Goal: Task Accomplishment & Management: Manage account settings

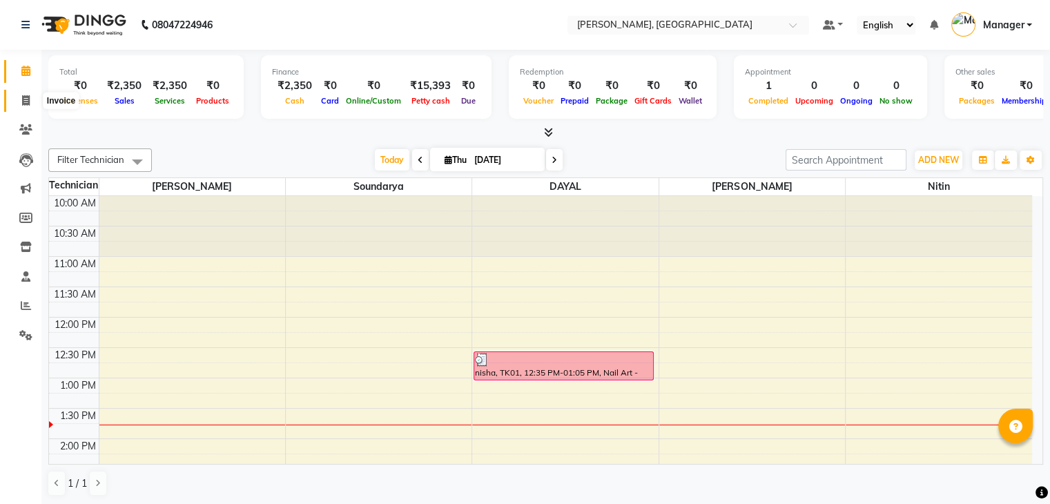
click at [23, 98] on icon at bounding box center [26, 100] width 8 height 10
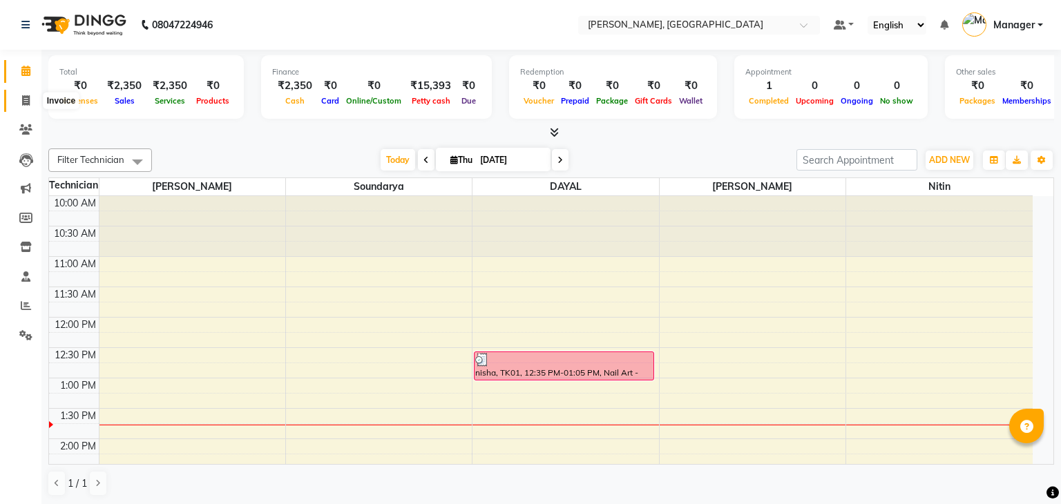
select select "service"
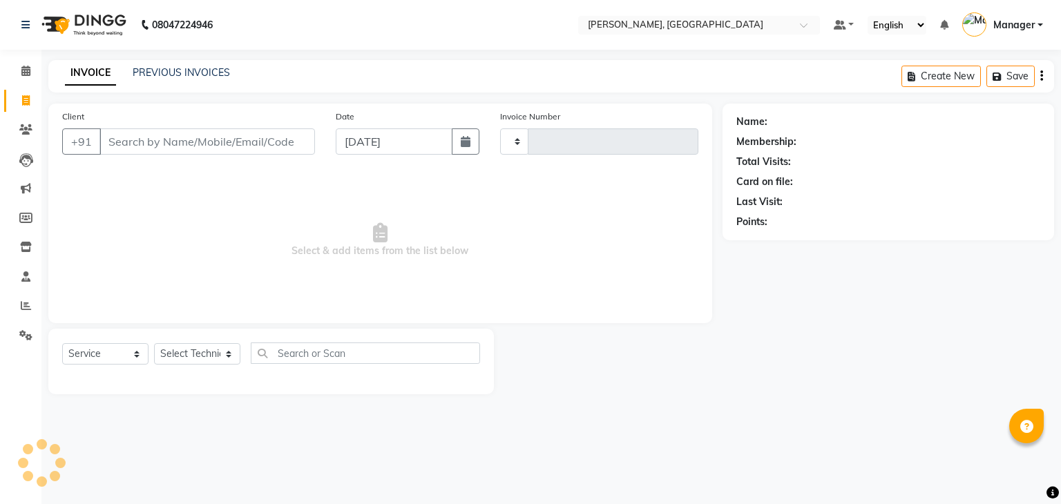
type input "0888"
select select "4495"
click at [200, 351] on select "Select Technician Admin [PERSON_NAME] Manager [PERSON_NAME]" at bounding box center [197, 353] width 86 height 21
select select "88588"
click at [154, 344] on select "Select Technician Admin [PERSON_NAME] Manager [PERSON_NAME]" at bounding box center [197, 353] width 86 height 21
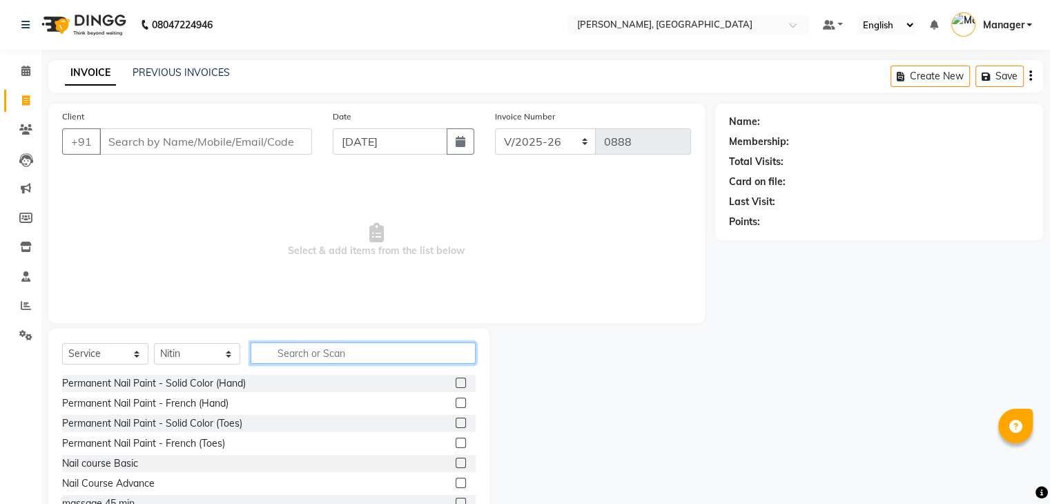
drag, startPoint x: 296, startPoint y: 356, endPoint x: 286, endPoint y: 346, distance: 14.2
click at [296, 355] on input "text" at bounding box center [363, 353] width 225 height 21
click at [269, 346] on input "text" at bounding box center [363, 353] width 225 height 21
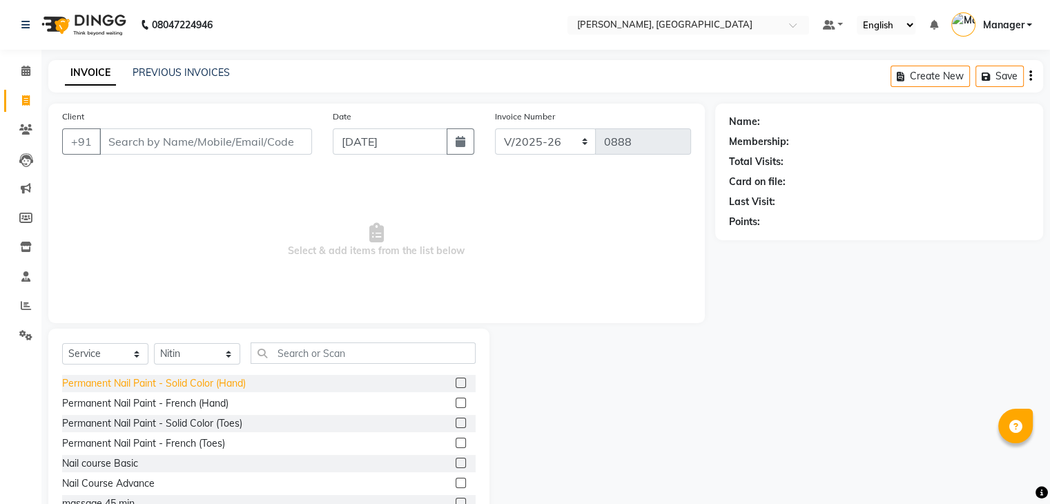
click at [233, 383] on div "Permanent Nail Paint - Solid Color (Hand)" at bounding box center [154, 383] width 184 height 15
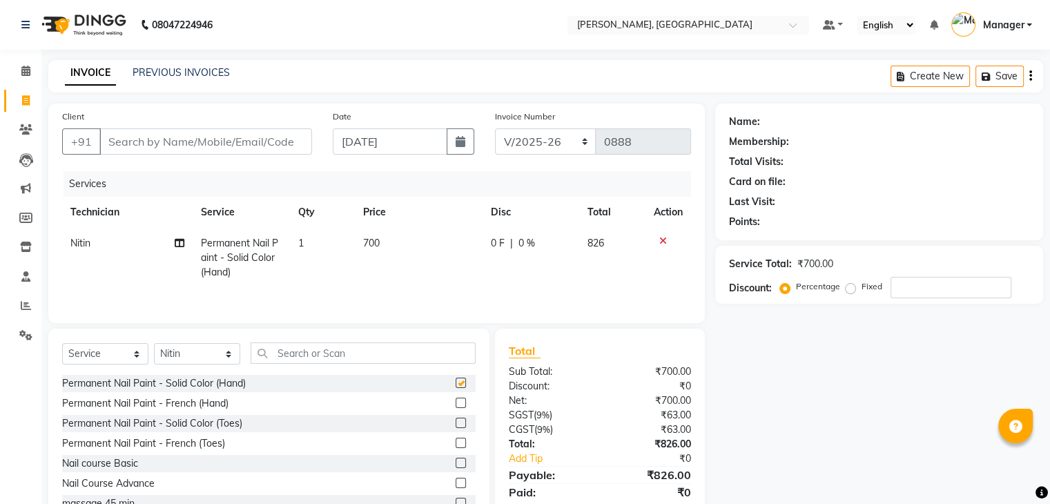
checkbox input "false"
click at [291, 349] on input "text" at bounding box center [363, 353] width 225 height 21
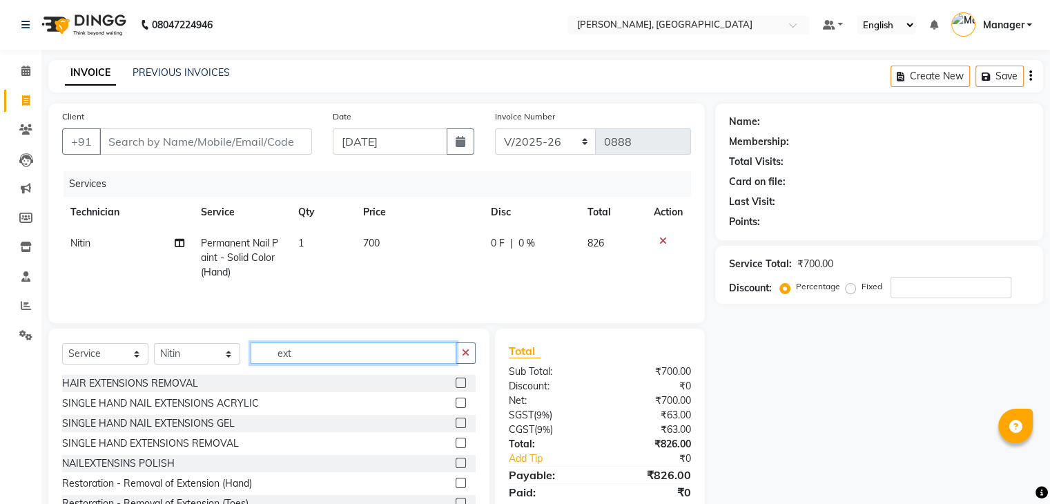
scroll to position [69, 0]
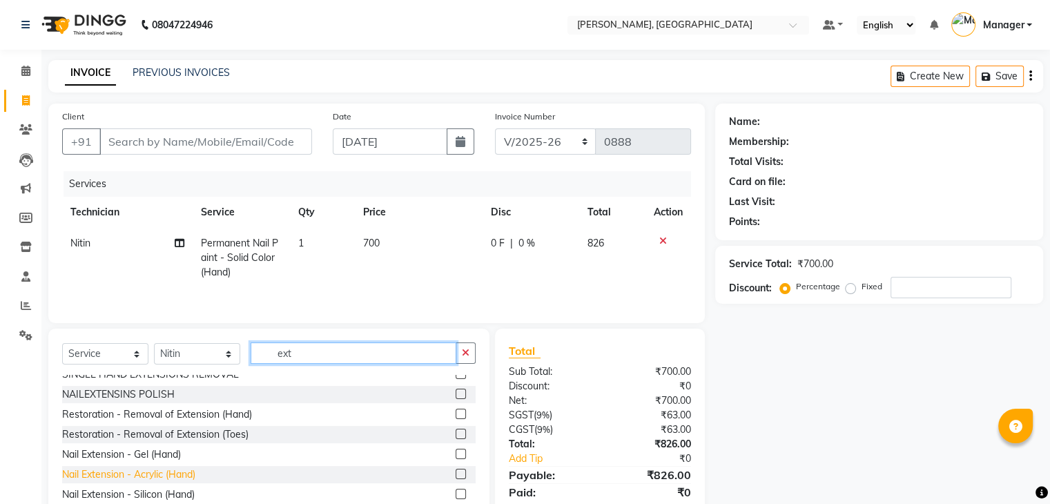
type input "ext"
click at [173, 470] on div "Nail Extension - Acrylic (Hand)" at bounding box center [128, 475] width 133 height 15
checkbox input "false"
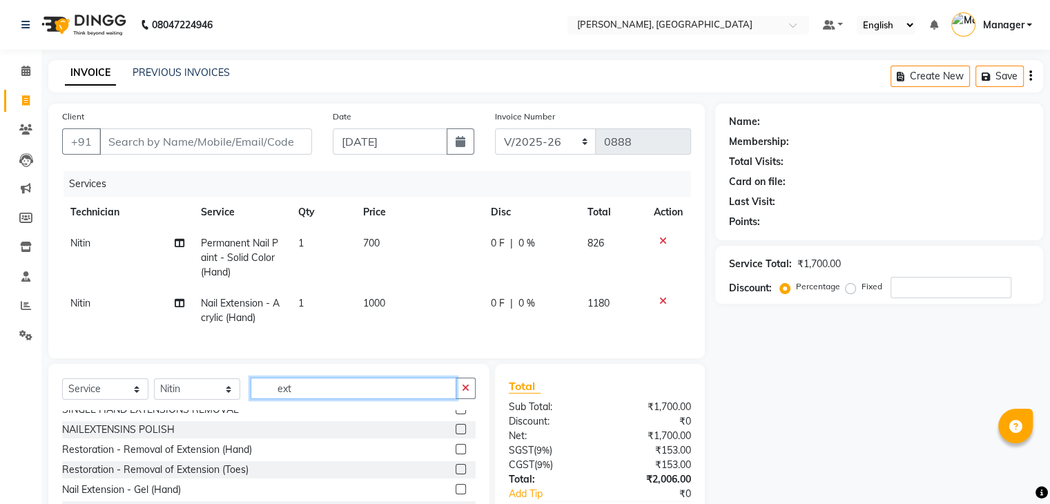
click at [318, 396] on input "ext" at bounding box center [354, 388] width 206 height 21
type input "e"
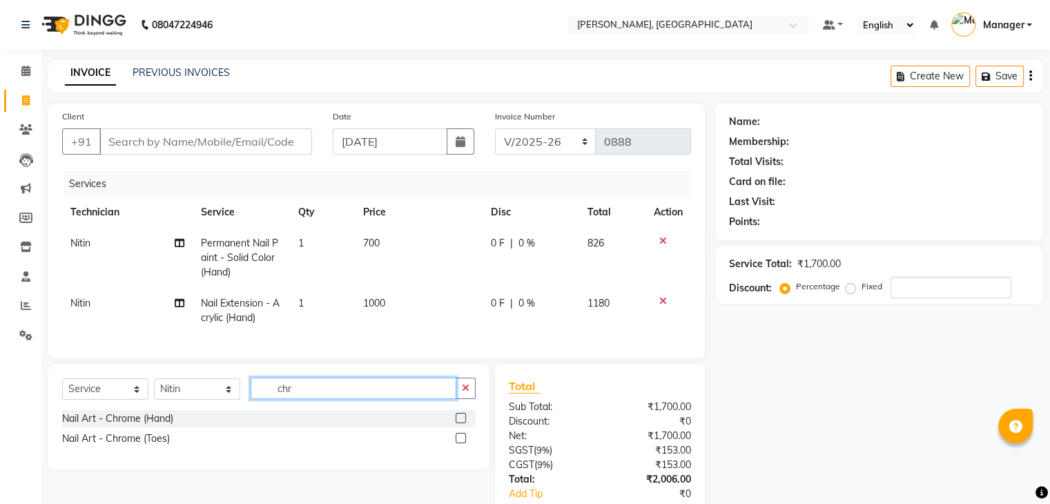
scroll to position [0, 0]
type input "chr"
click at [163, 426] on div "Nail Art - Chrome (Hand)" at bounding box center [117, 419] width 111 height 15
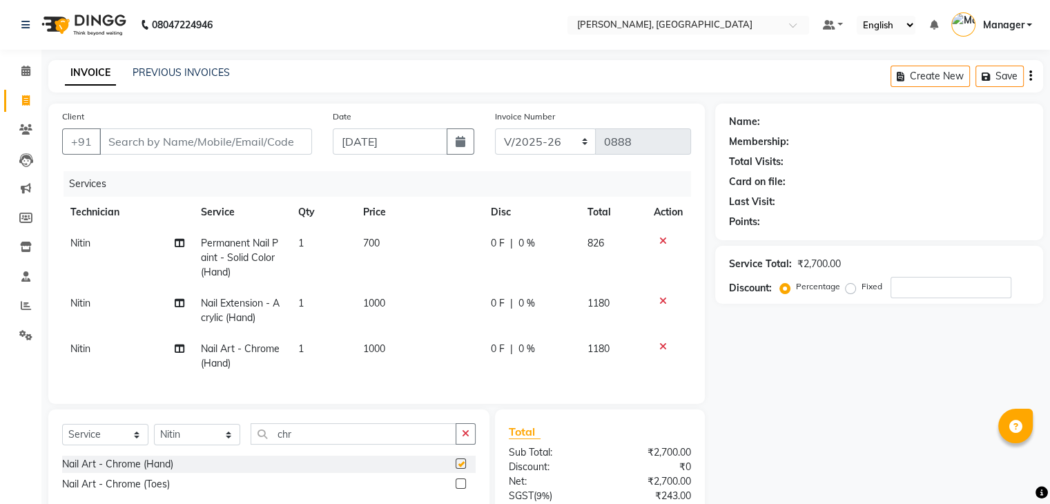
checkbox input "false"
click at [307, 445] on input "chr" at bounding box center [354, 433] width 206 height 21
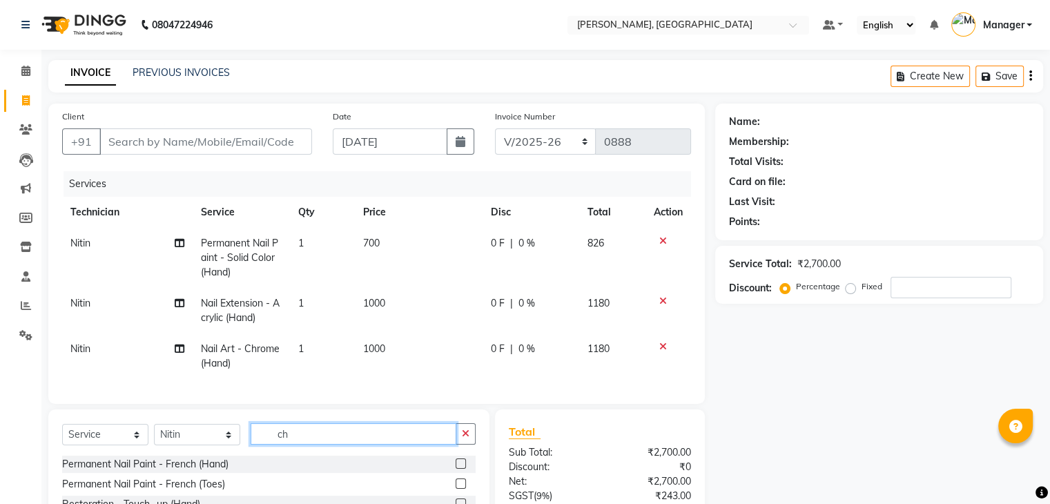
type input "c"
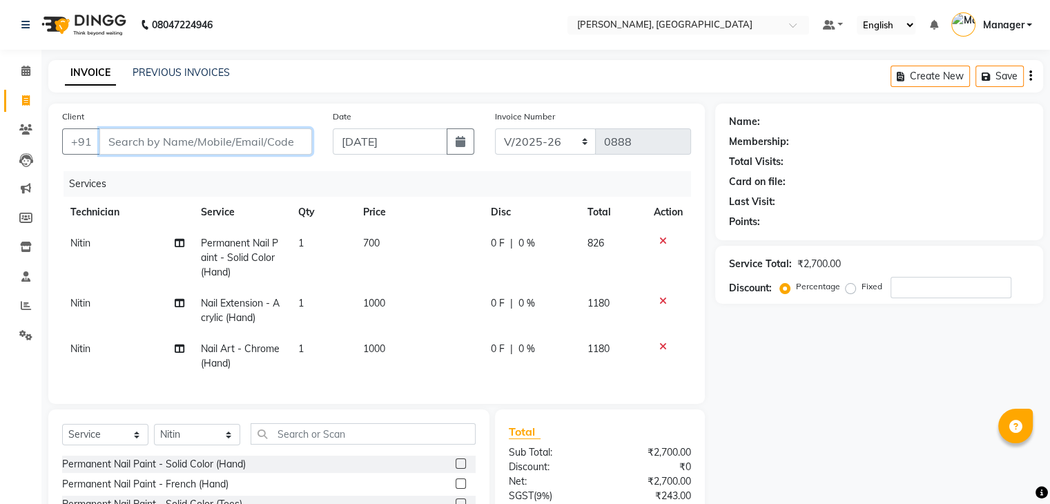
click at [133, 140] on input "Client" at bounding box center [205, 141] width 213 height 26
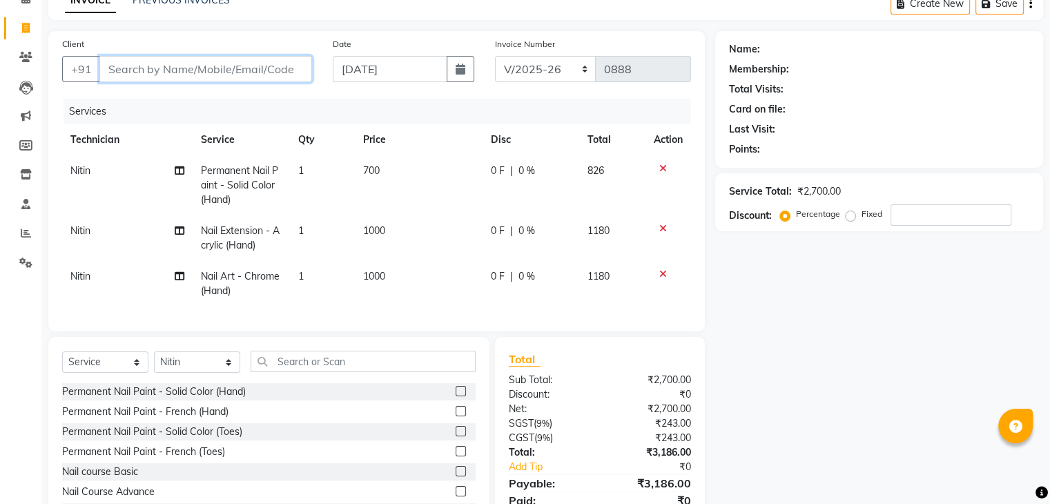
scroll to position [72, 0]
click at [132, 86] on div "Client +91" at bounding box center [187, 65] width 271 height 57
click at [115, 68] on input "Client" at bounding box center [205, 70] width 213 height 26
type input "8"
type input "0"
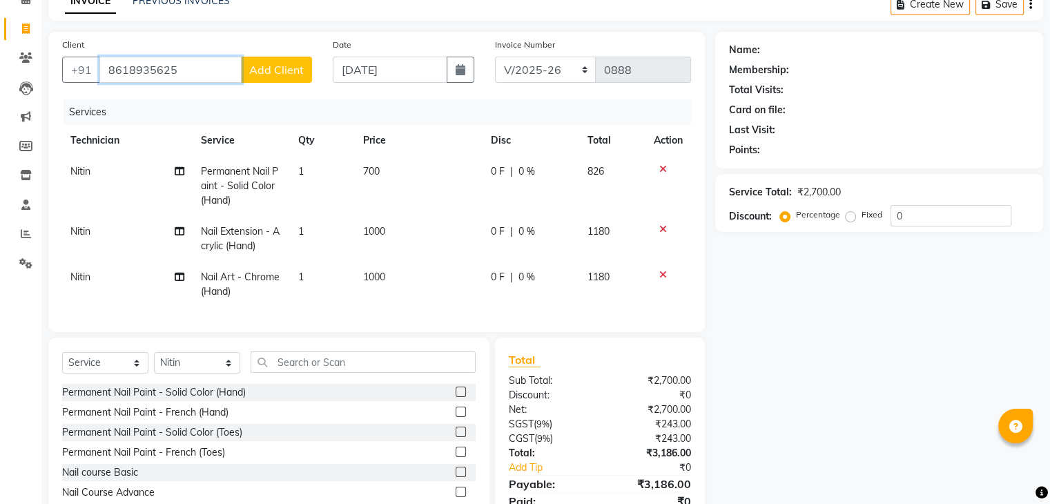
type input "8618935625"
click at [280, 71] on span "Add Client" at bounding box center [276, 70] width 55 height 14
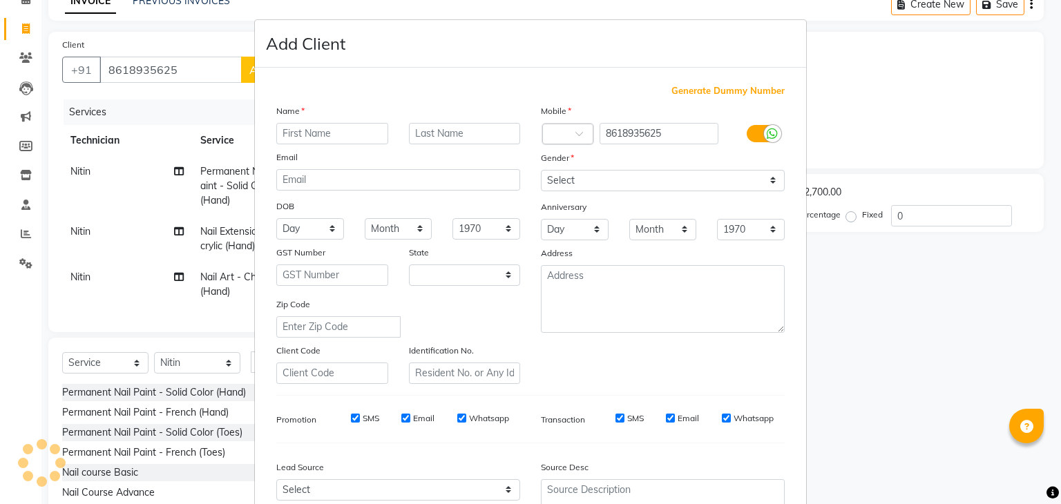
select select "21"
type input "sandhya"
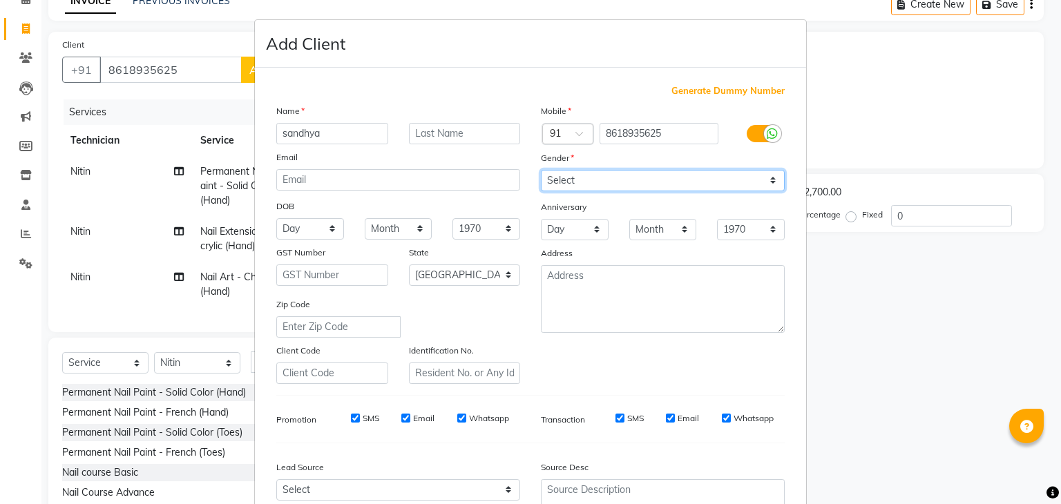
click at [611, 183] on select "Select [DEMOGRAPHIC_DATA] [DEMOGRAPHIC_DATA] Other Prefer Not To Say" at bounding box center [663, 180] width 244 height 21
select select "[DEMOGRAPHIC_DATA]"
click at [541, 171] on select "Select [DEMOGRAPHIC_DATA] [DEMOGRAPHIC_DATA] Other Prefer Not To Say" at bounding box center [663, 180] width 244 height 21
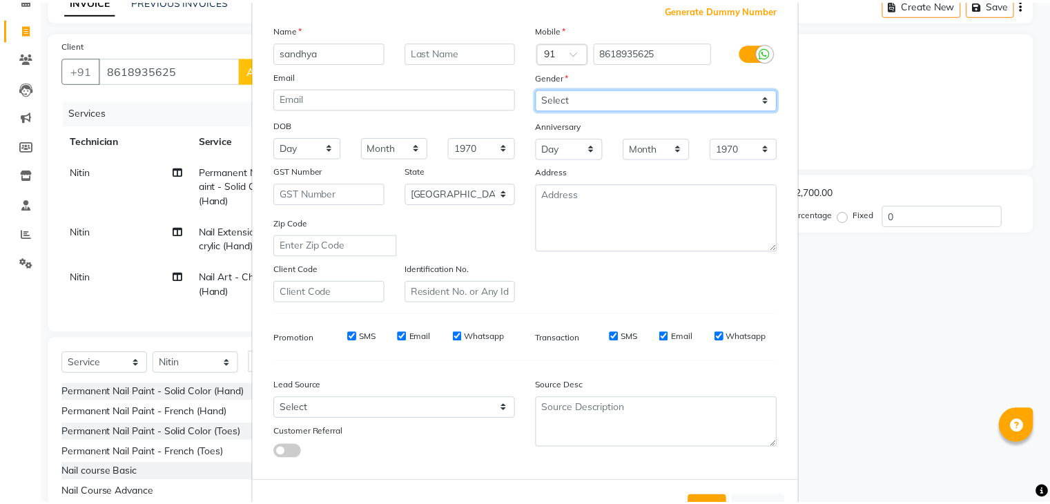
scroll to position [140, 0]
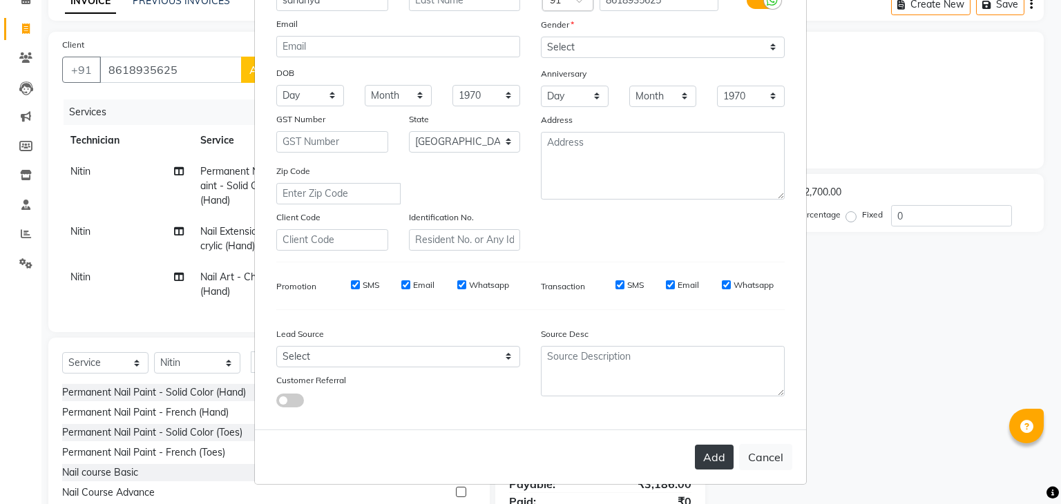
click at [712, 455] on button "Add" at bounding box center [714, 457] width 39 height 25
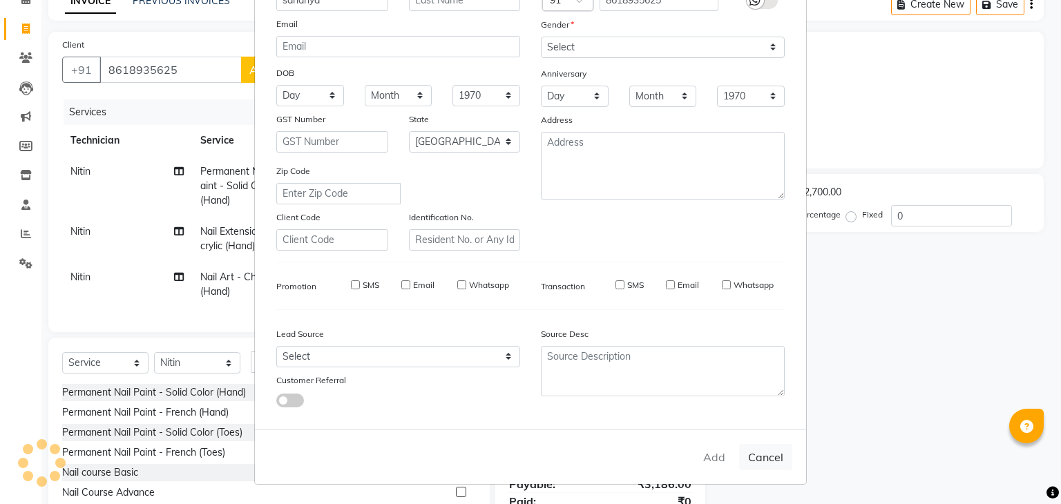
type input "86******25"
select select
select select "null"
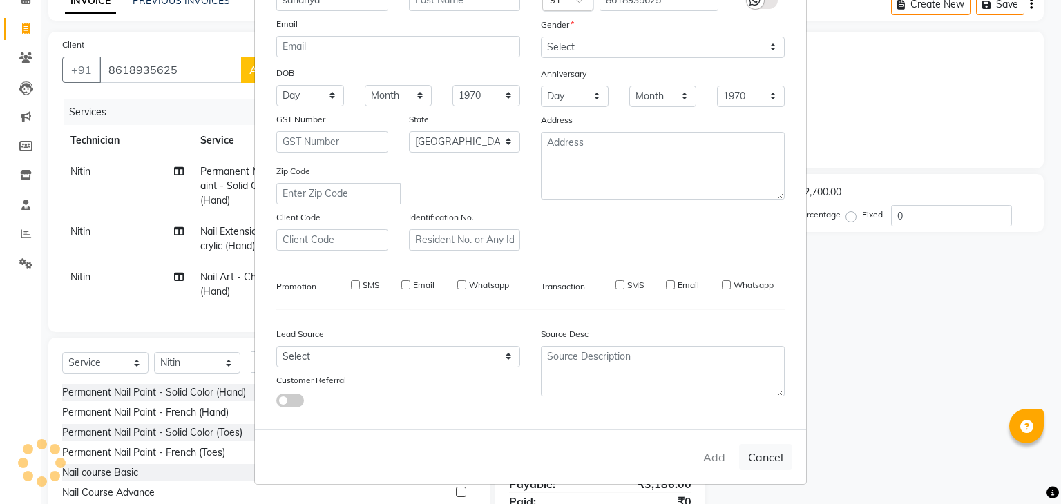
select select
checkbox input "false"
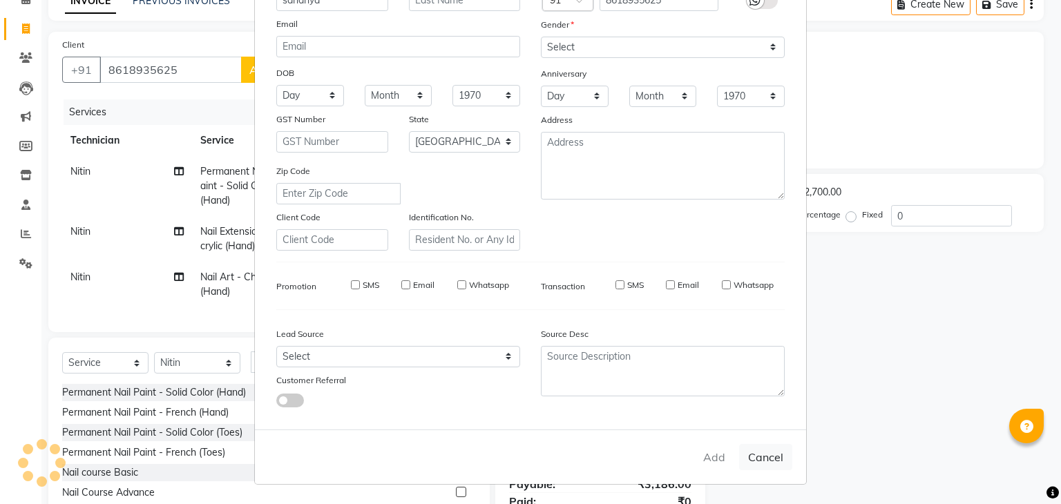
checkbox input "false"
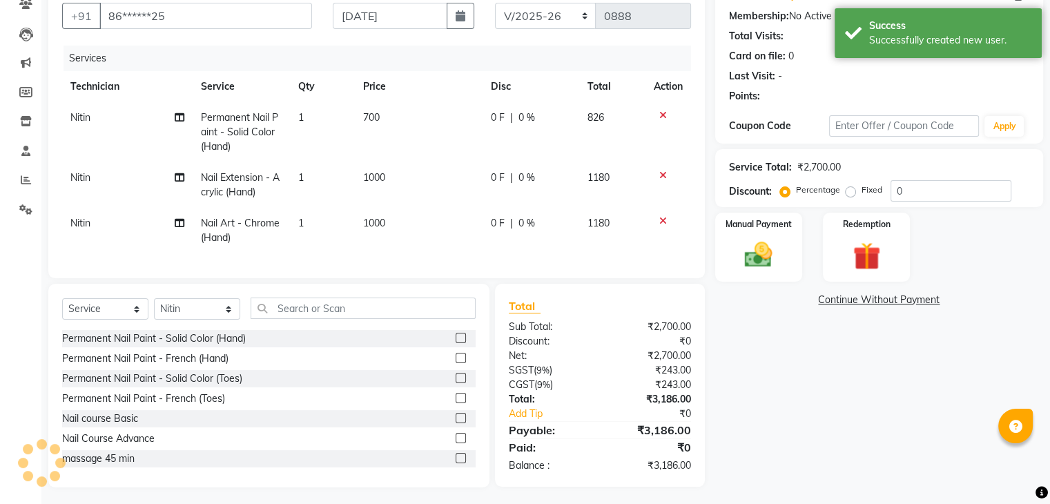
scroll to position [141, 0]
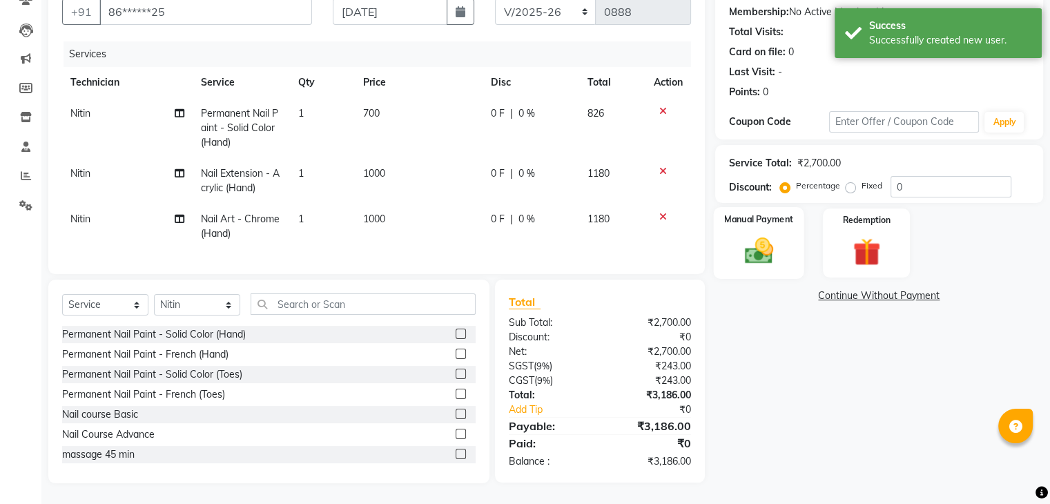
click at [746, 239] on img at bounding box center [758, 251] width 46 height 33
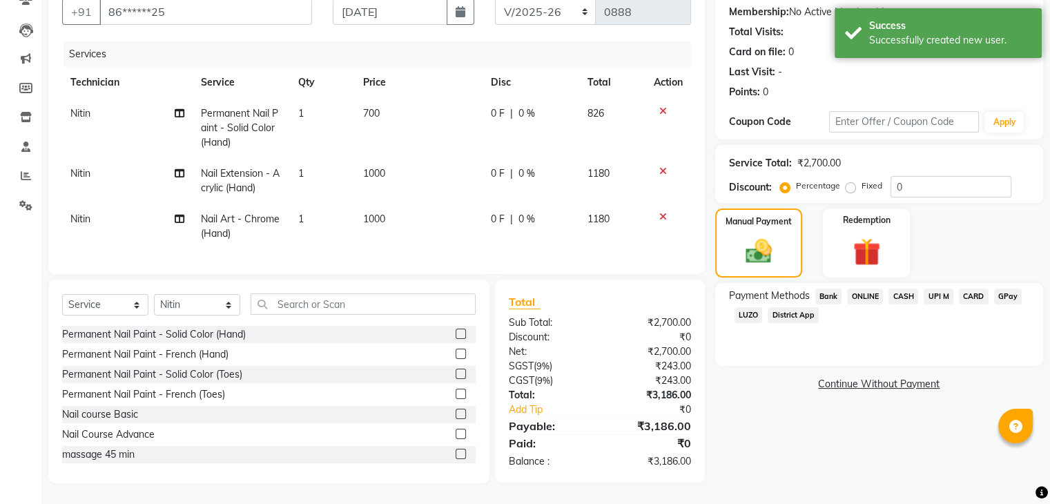
click at [876, 289] on span "ONLINE" at bounding box center [865, 297] width 36 height 16
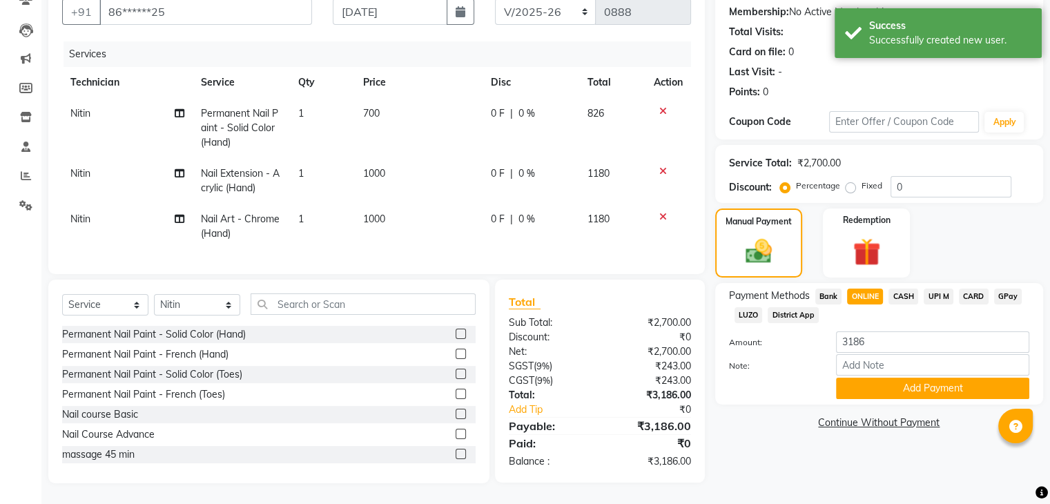
click at [876, 289] on span "ONLINE" at bounding box center [865, 297] width 36 height 16
click at [851, 378] on button "Add Payment" at bounding box center [932, 388] width 193 height 21
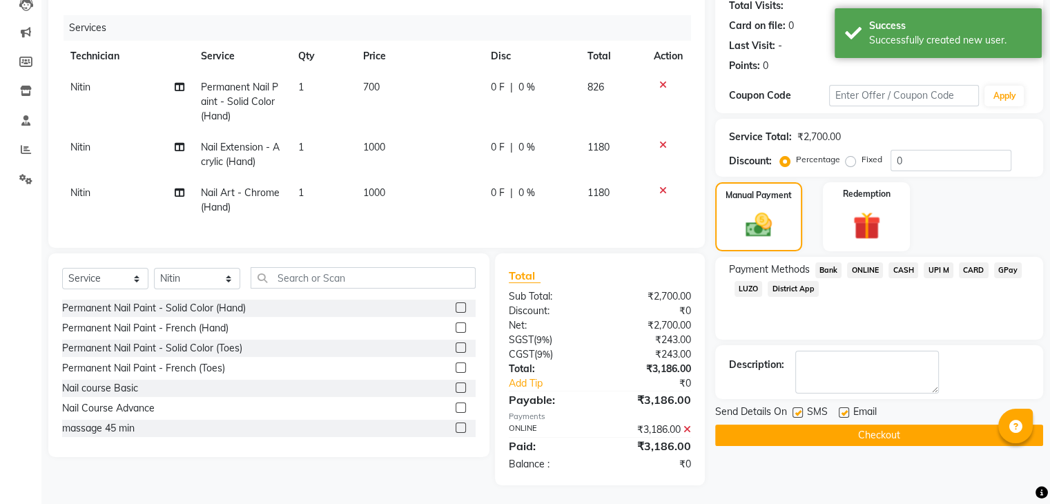
scroll to position [168, 0]
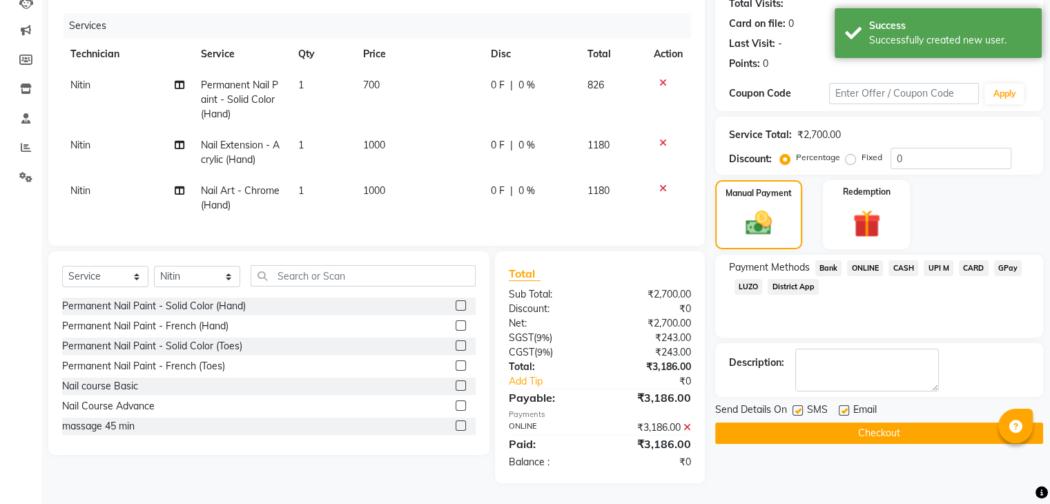
click at [842, 423] on button "Checkout" at bounding box center [879, 433] width 328 height 21
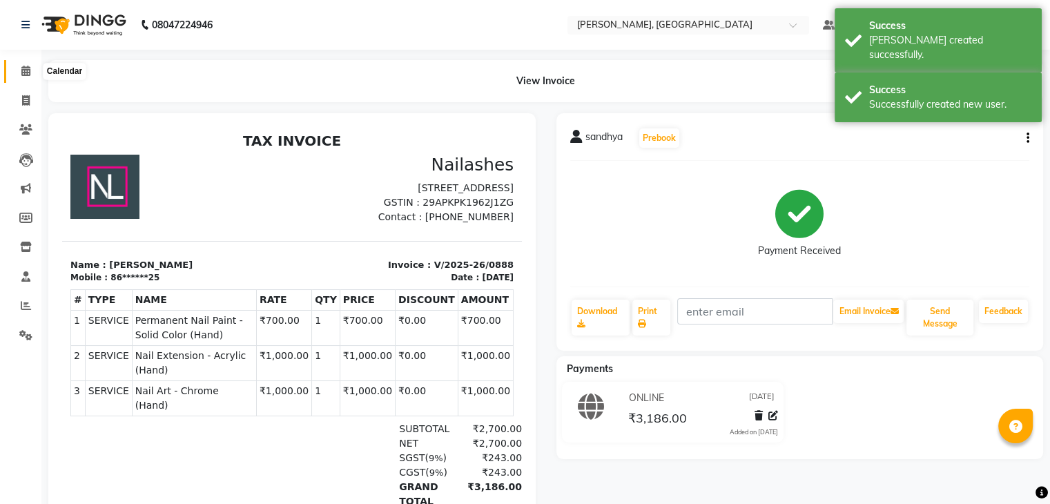
click at [23, 73] on icon at bounding box center [25, 71] width 9 height 10
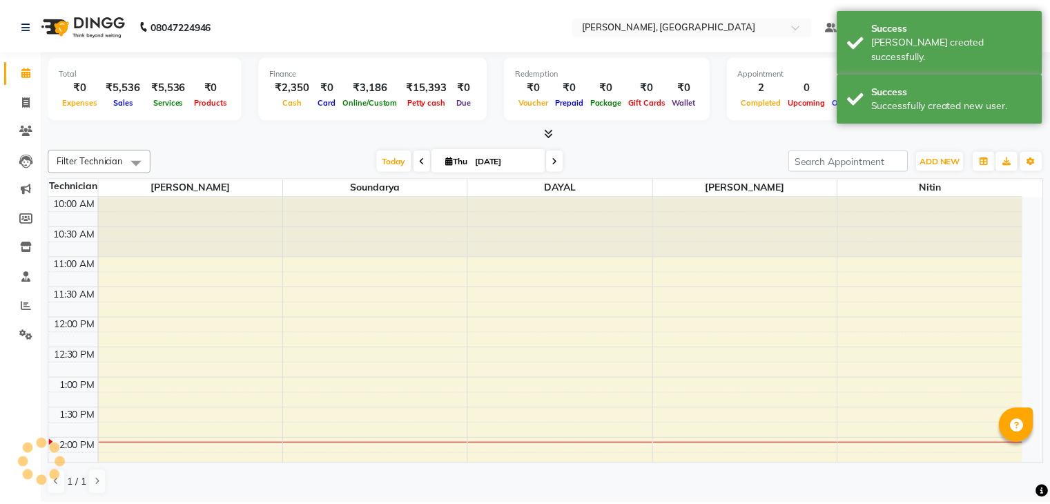
scroll to position [242, 0]
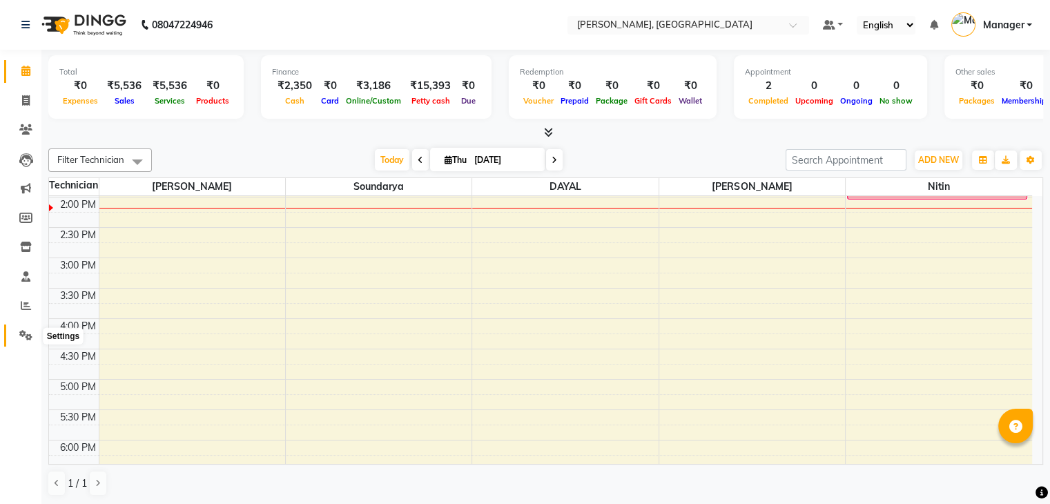
click at [18, 335] on span at bounding box center [26, 336] width 24 height 16
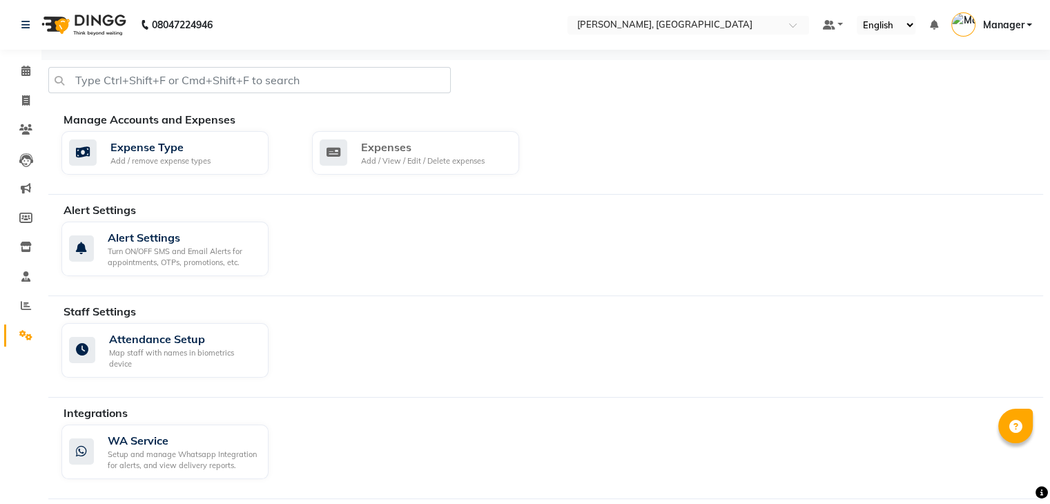
click at [541, 168] on link "Expenses Add / View / Edit / Delete expenses" at bounding box center [427, 153] width 230 height 44
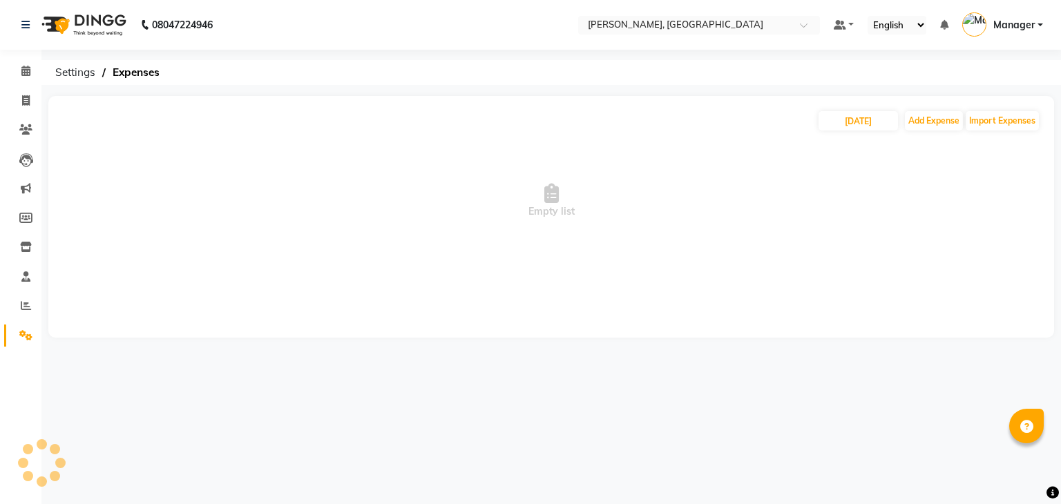
click at [474, 164] on span "Empty list" at bounding box center [551, 201] width 978 height 138
click at [848, 119] on input "[DATE]" at bounding box center [857, 120] width 79 height 19
select select "9"
select select "2025"
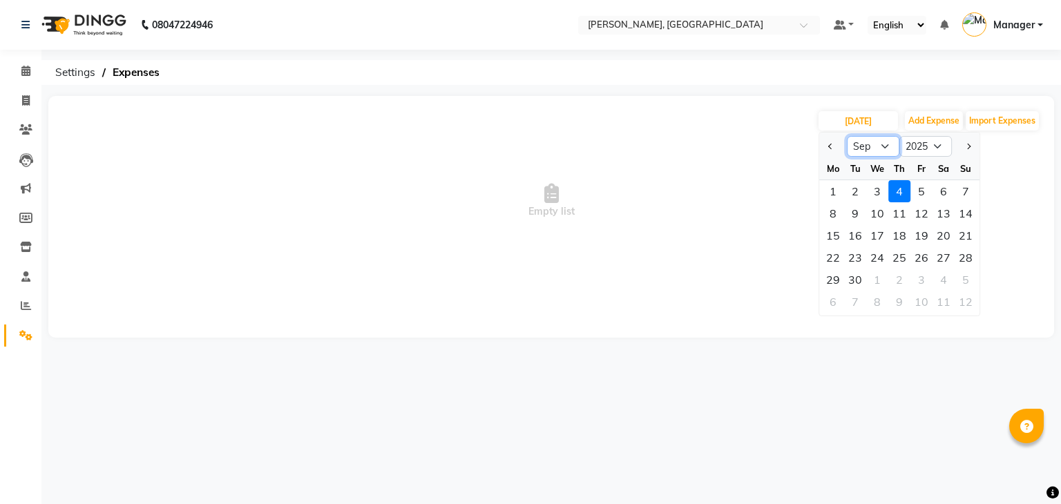
click at [883, 144] on select "Jan Feb Mar Apr May Jun [DATE] Aug Sep Oct Nov Dec" at bounding box center [873, 146] width 52 height 21
select select "8"
click at [847, 136] on select "Jan Feb Mar Apr May Jun [DATE] Aug Sep Oct Nov Dec" at bounding box center [873, 146] width 52 height 21
click at [926, 191] on div "1" at bounding box center [921, 191] width 22 height 22
type input "[DATE]"
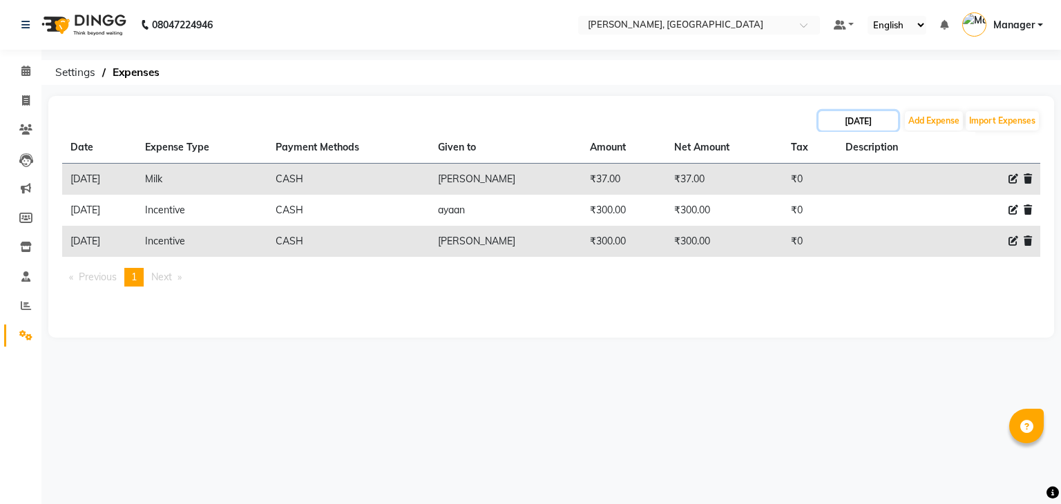
click at [871, 119] on input "[DATE]" at bounding box center [857, 120] width 79 height 19
select select "8"
select select "2025"
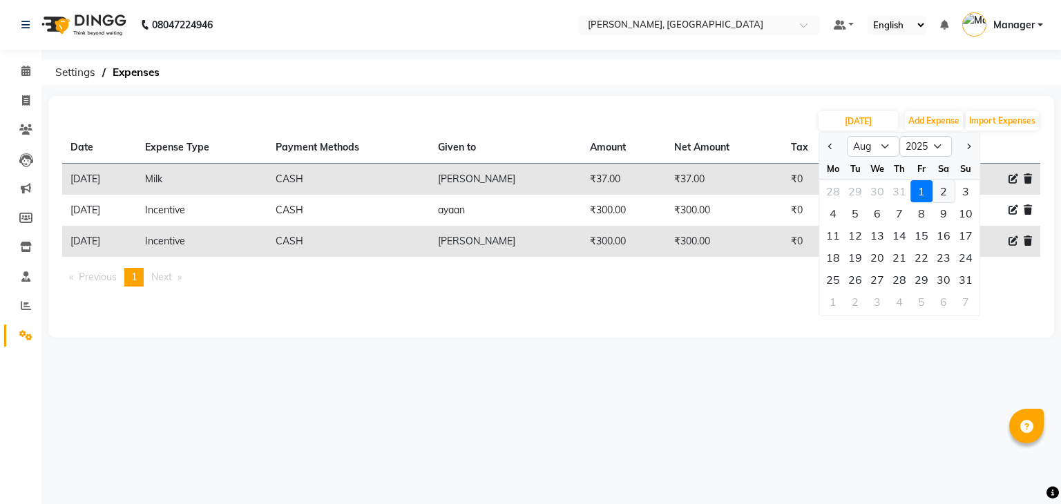
click at [934, 191] on div "2" at bounding box center [943, 191] width 22 height 22
type input "[DATE]"
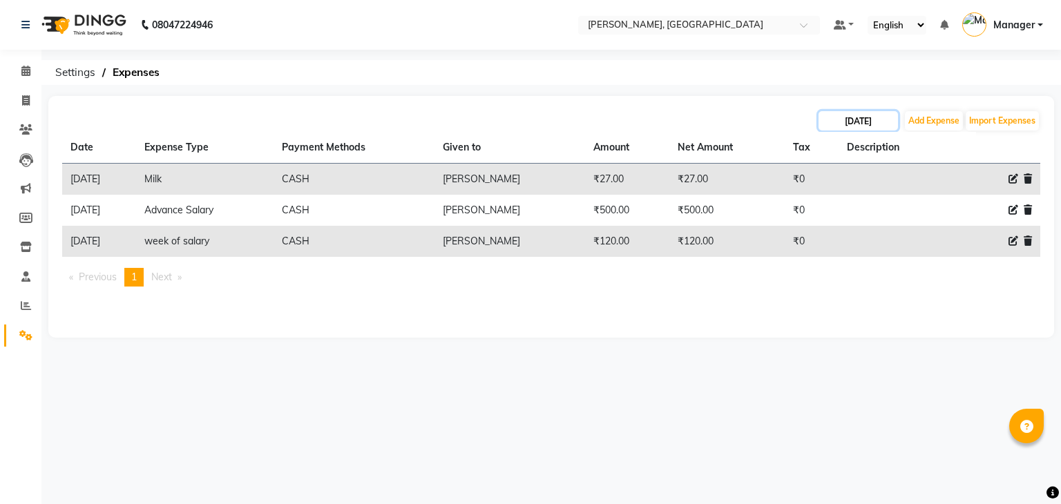
click at [876, 120] on input "[DATE]" at bounding box center [857, 120] width 79 height 19
select select "8"
select select "2025"
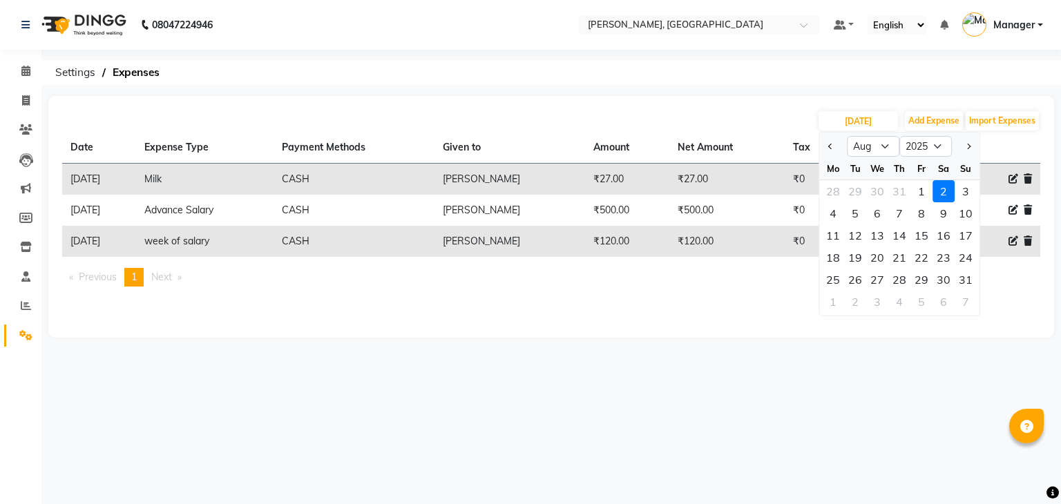
click at [939, 61] on ol "Settings Expenses" at bounding box center [548, 72] width 1001 height 25
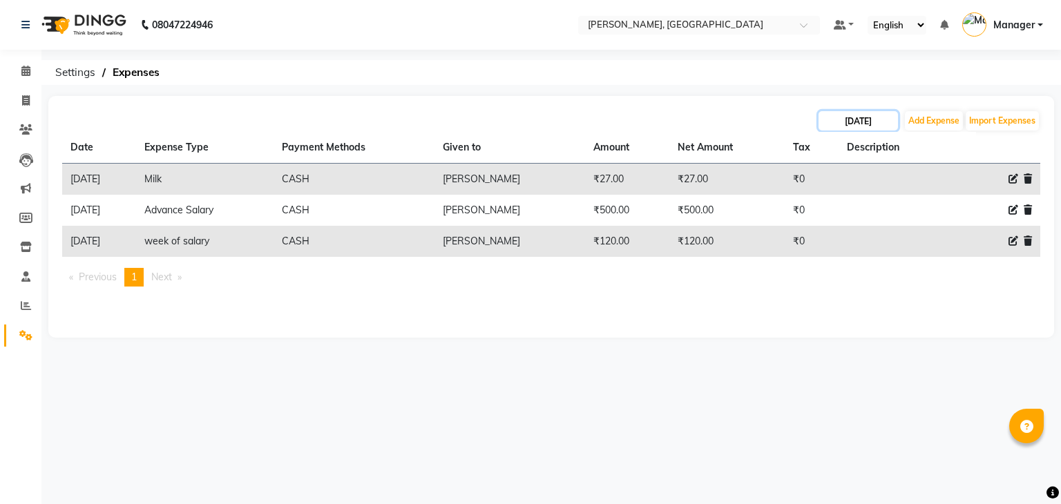
click at [869, 117] on input "[DATE]" at bounding box center [857, 120] width 79 height 19
select select "8"
select select "2025"
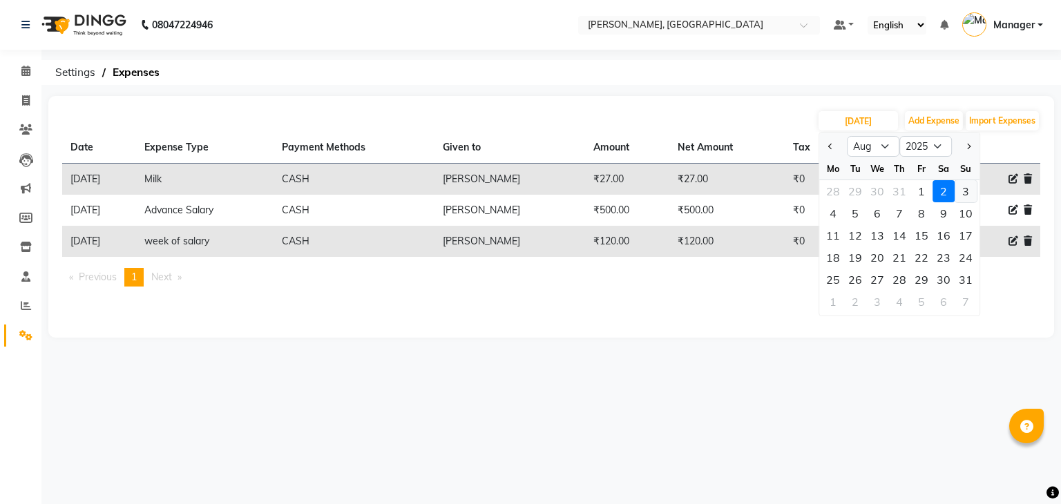
click at [962, 191] on div "3" at bounding box center [965, 191] width 22 height 22
type input "[DATE]"
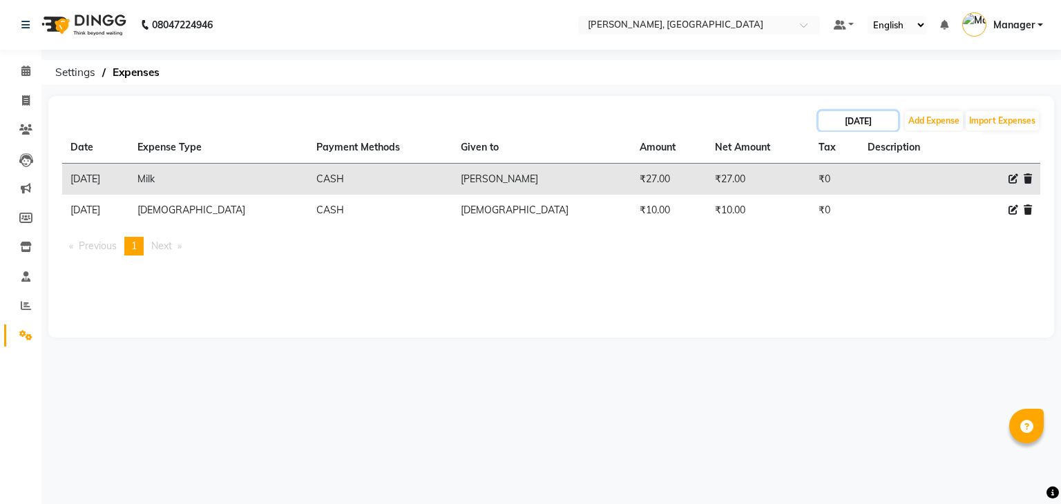
click at [842, 120] on input "[DATE]" at bounding box center [857, 120] width 79 height 19
select select "8"
select select "2025"
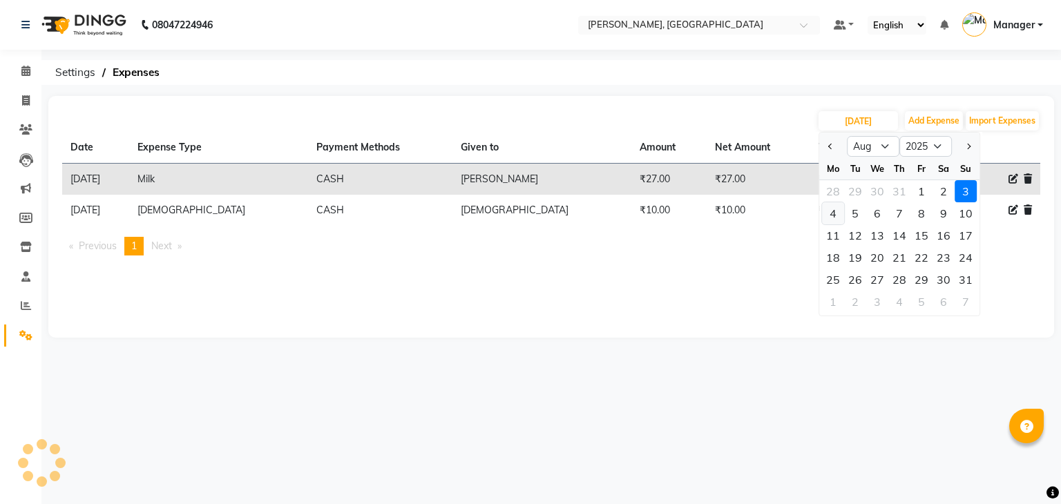
click at [830, 213] on div "4" at bounding box center [833, 213] width 22 height 22
type input "[DATE]"
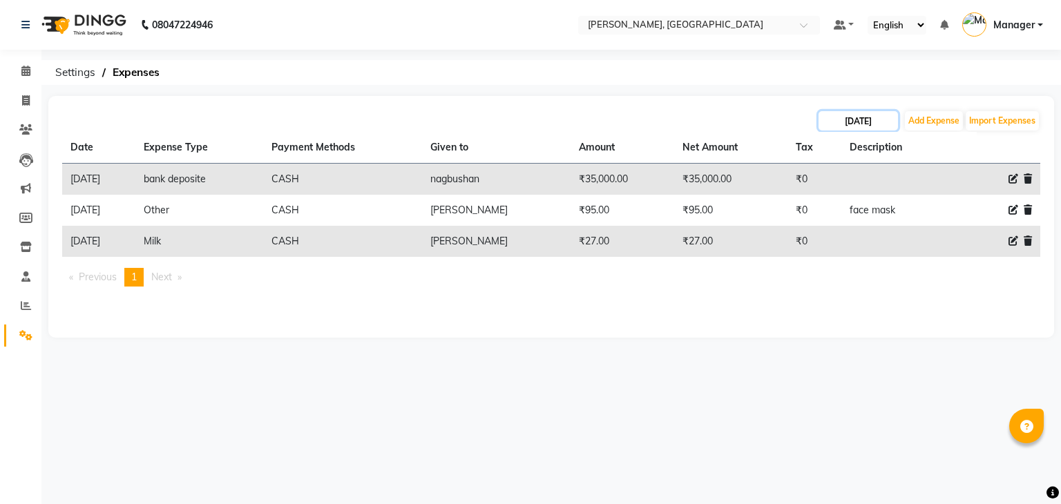
click at [856, 114] on input "[DATE]" at bounding box center [857, 120] width 79 height 19
select select "8"
select select "2025"
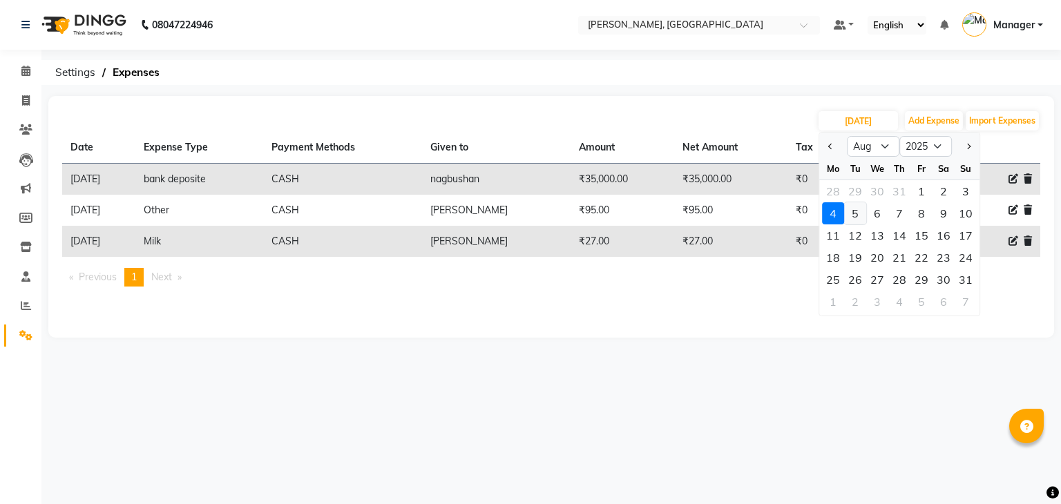
click at [858, 215] on div "5" at bounding box center [855, 213] width 22 height 22
type input "[DATE]"
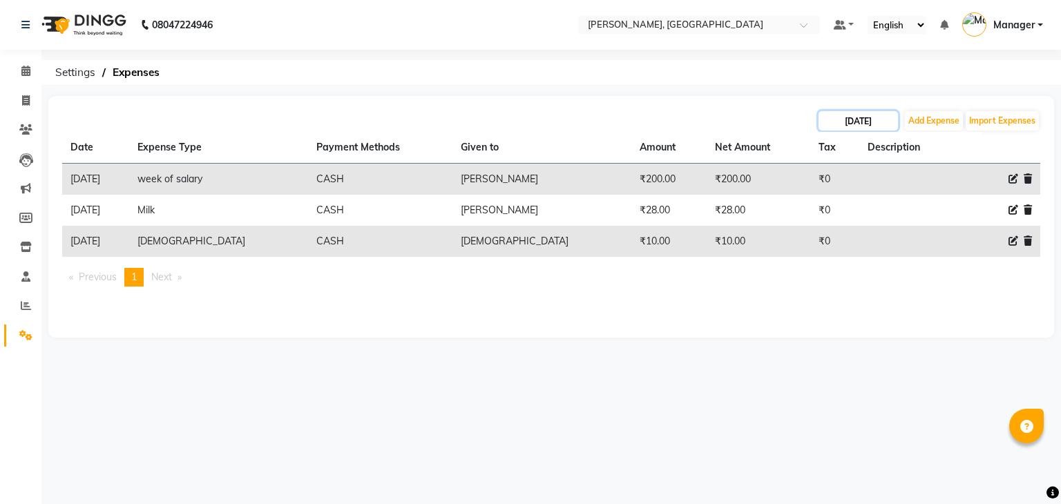
click at [872, 122] on input "[DATE]" at bounding box center [857, 120] width 79 height 19
select select "8"
select select "2025"
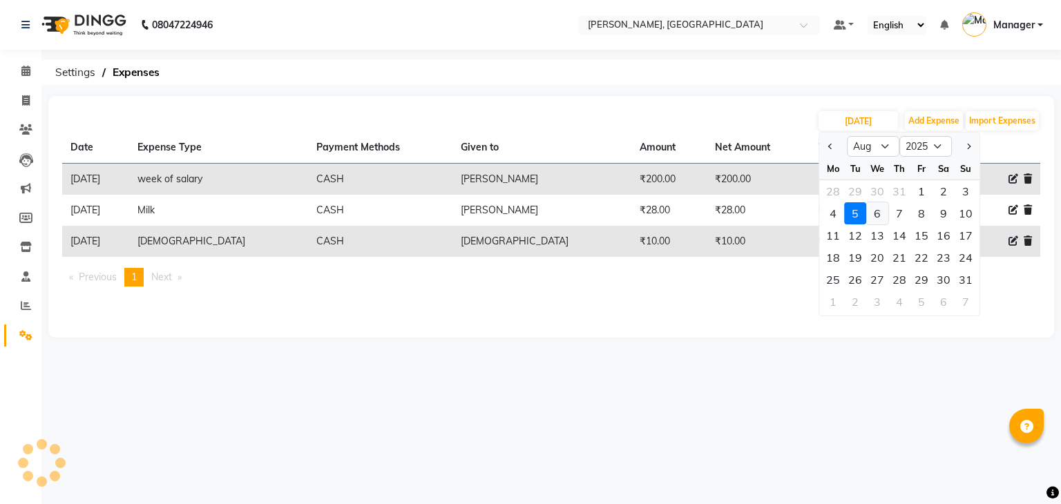
click at [874, 211] on div "6" at bounding box center [877, 213] width 22 height 22
type input "[DATE]"
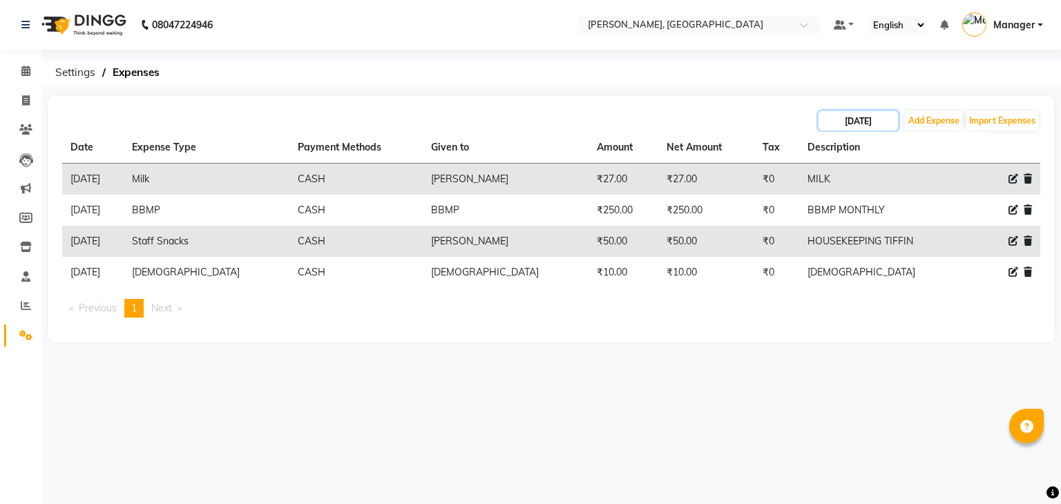
click at [845, 120] on input "[DATE]" at bounding box center [857, 120] width 79 height 19
select select "8"
select select "2025"
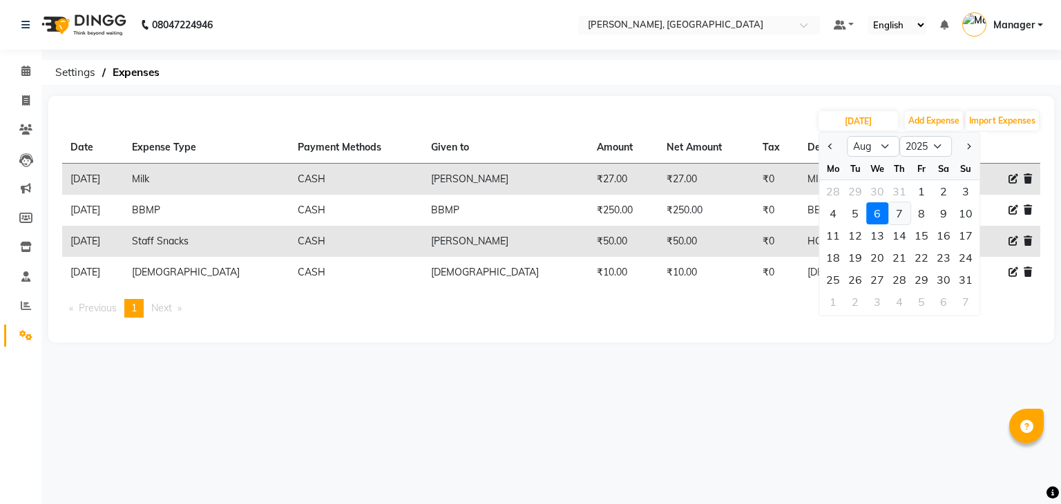
click at [893, 211] on div "7" at bounding box center [899, 213] width 22 height 22
type input "[DATE]"
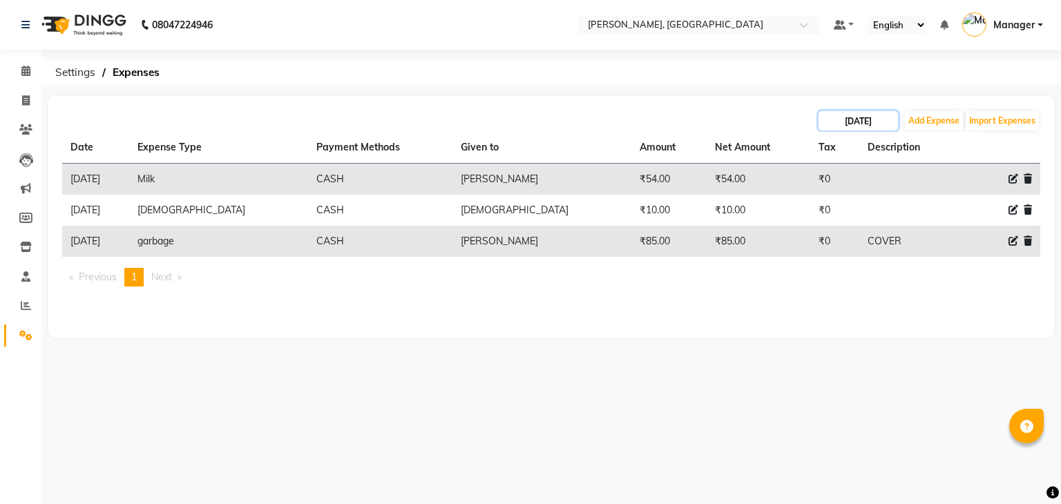
click at [854, 119] on input "[DATE]" at bounding box center [857, 120] width 79 height 19
select select "8"
select select "2025"
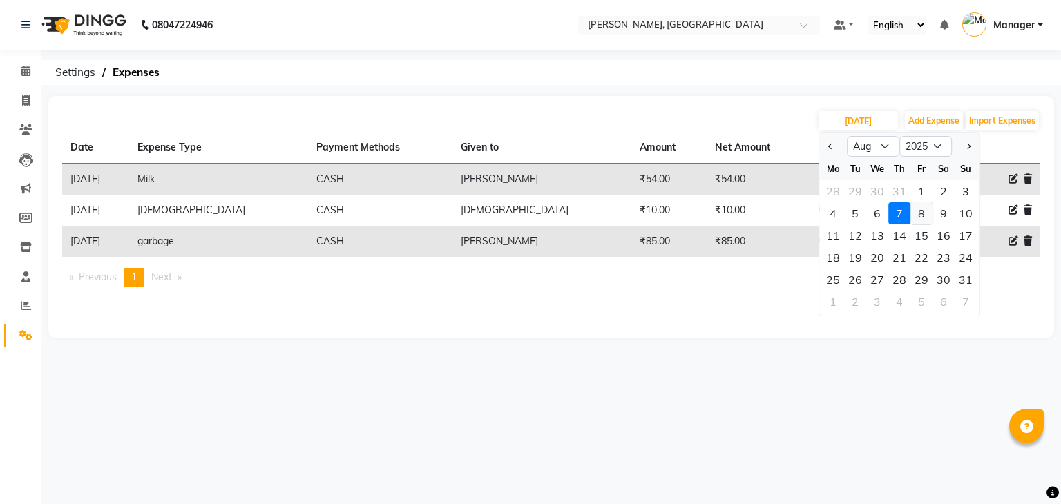
click at [921, 213] on div "8" at bounding box center [921, 213] width 22 height 22
type input "[DATE]"
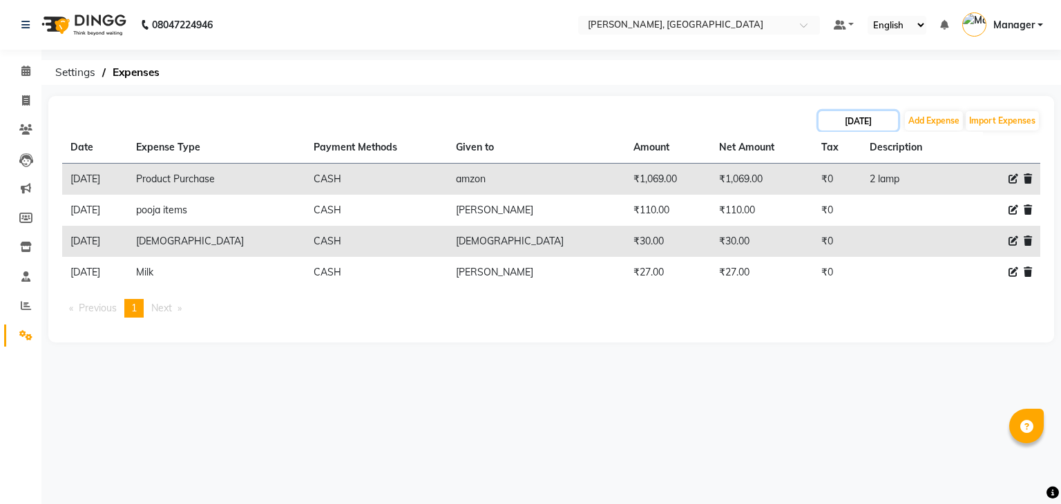
click at [852, 111] on input "[DATE]" at bounding box center [857, 120] width 79 height 19
select select "8"
select select "2025"
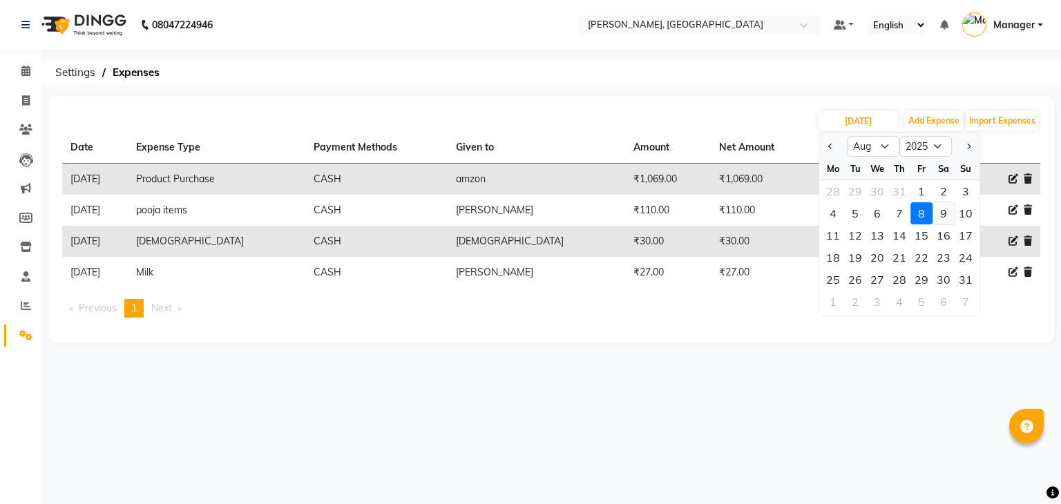
click at [938, 209] on div "9" at bounding box center [943, 213] width 22 height 22
type input "[DATE]"
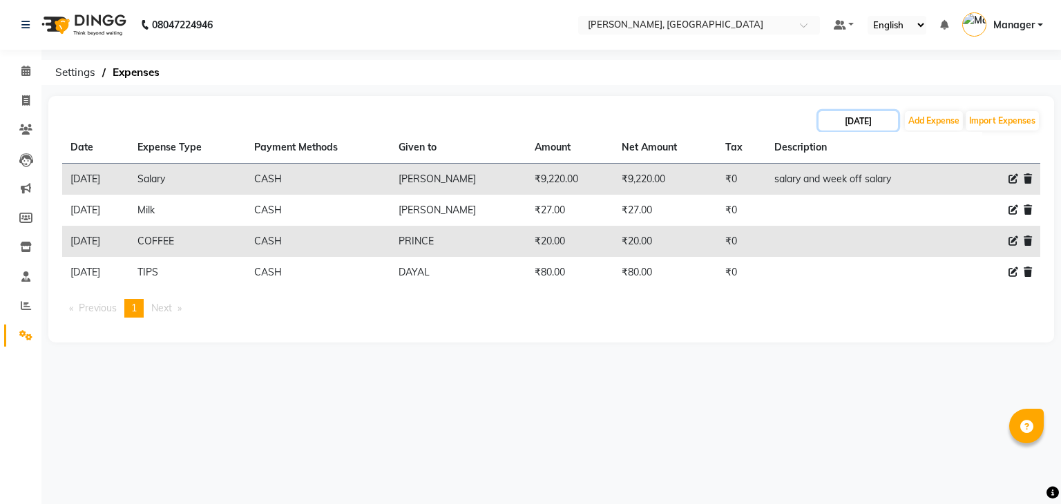
click at [867, 117] on input "[DATE]" at bounding box center [857, 120] width 79 height 19
select select "8"
select select "2025"
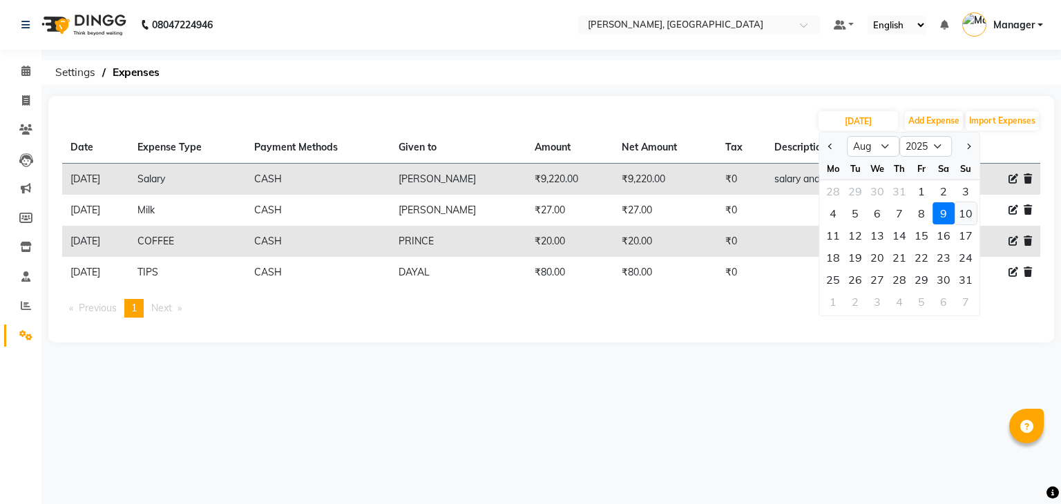
click at [963, 214] on div "10" at bounding box center [965, 213] width 22 height 22
type input "[DATE]"
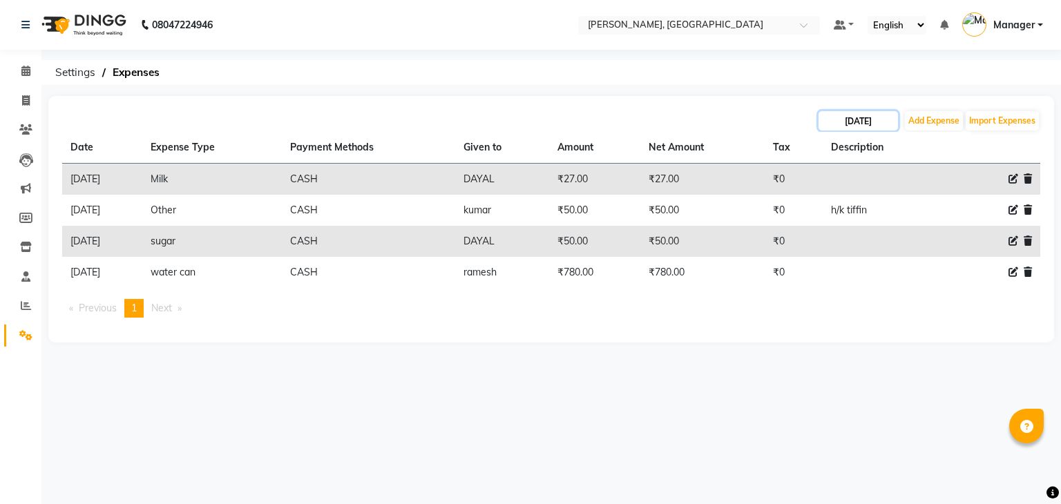
click at [858, 115] on input "[DATE]" at bounding box center [857, 120] width 79 height 19
select select "8"
select select "2025"
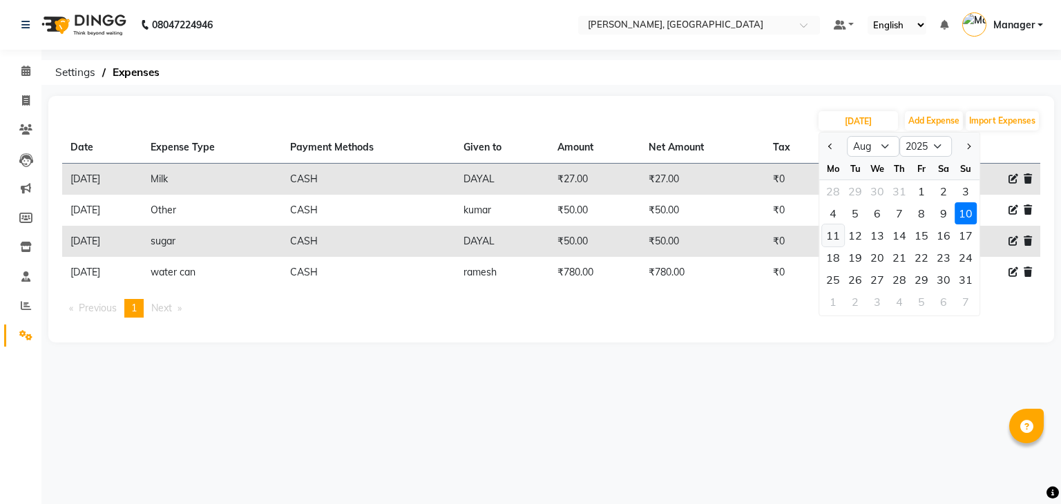
click at [834, 238] on div "11" at bounding box center [833, 235] width 22 height 22
type input "[DATE]"
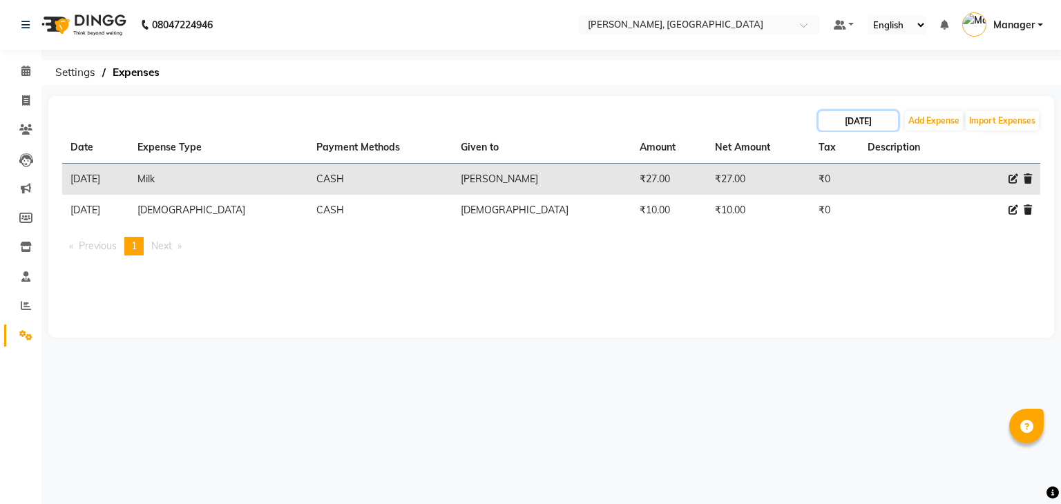
click at [869, 127] on input "[DATE]" at bounding box center [857, 120] width 79 height 19
select select "8"
select select "2025"
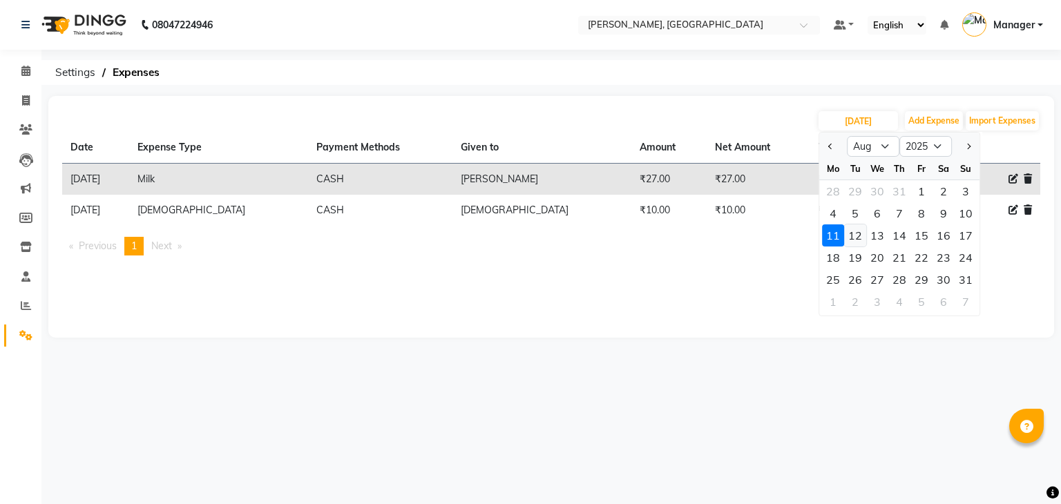
click at [854, 232] on div "12" at bounding box center [855, 235] width 22 height 22
type input "[DATE]"
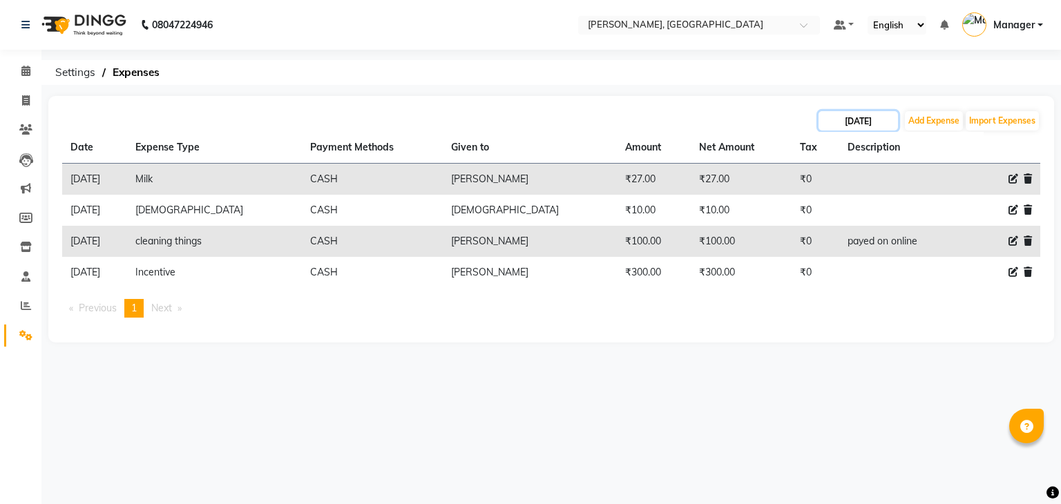
click at [851, 116] on input "[DATE]" at bounding box center [857, 120] width 79 height 19
select select "8"
select select "2025"
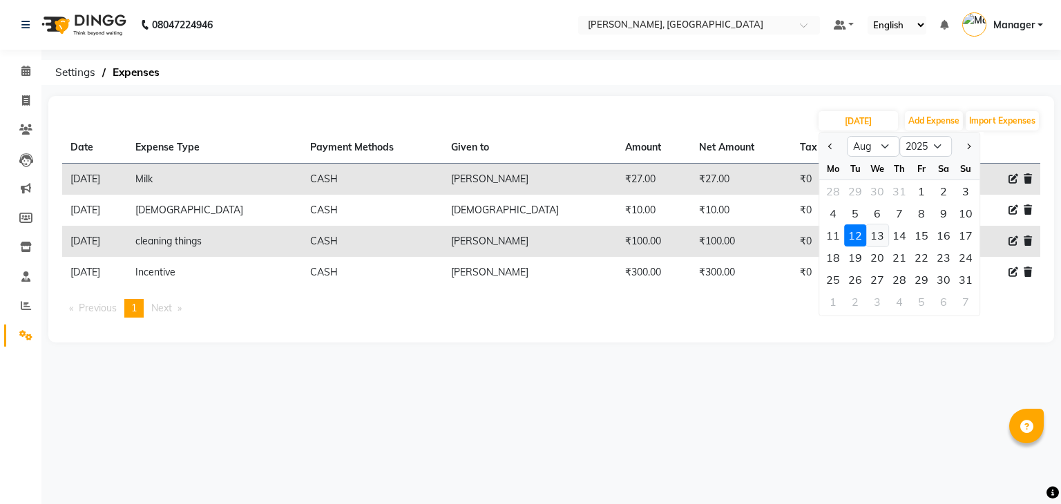
click at [881, 235] on div "13" at bounding box center [877, 235] width 22 height 22
type input "[DATE]"
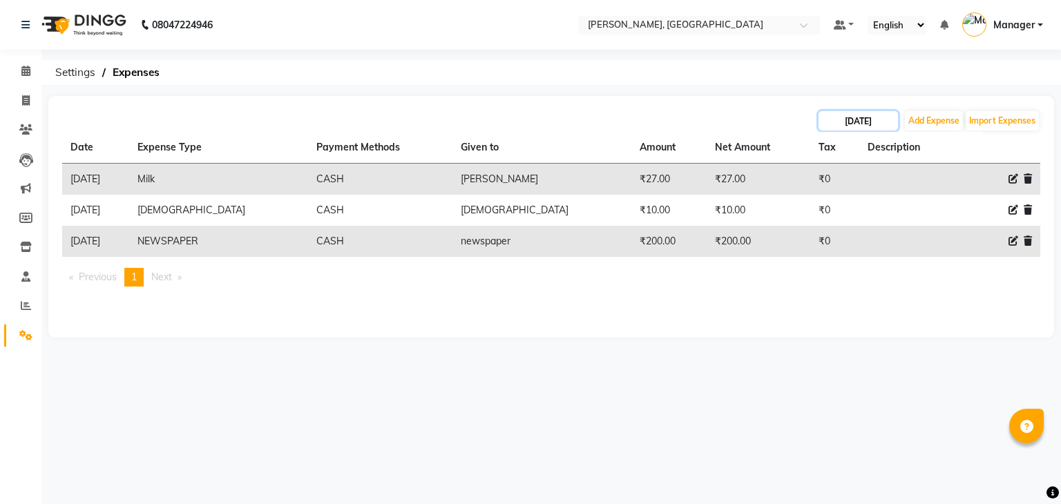
click at [851, 115] on input "[DATE]" at bounding box center [857, 120] width 79 height 19
select select "8"
select select "2025"
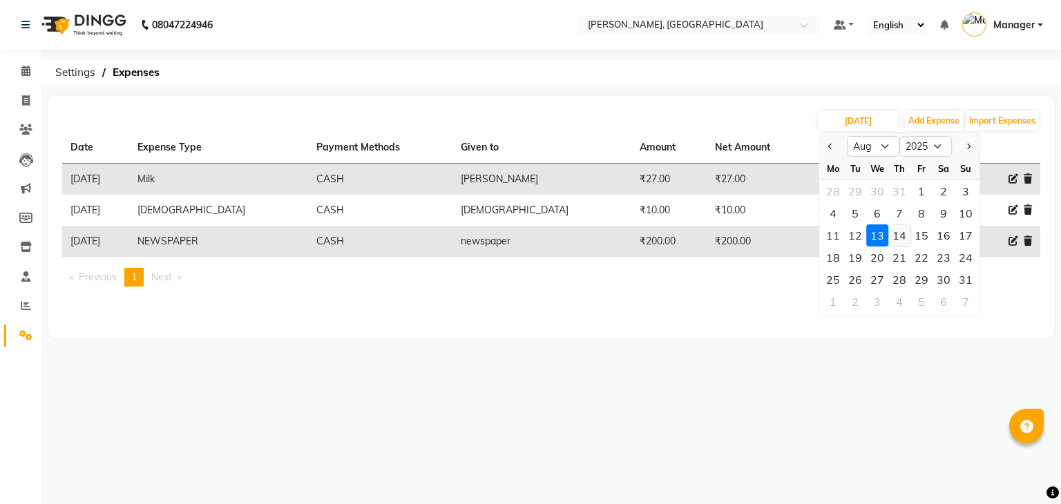
click at [895, 231] on div "14" at bounding box center [899, 235] width 22 height 22
type input "[DATE]"
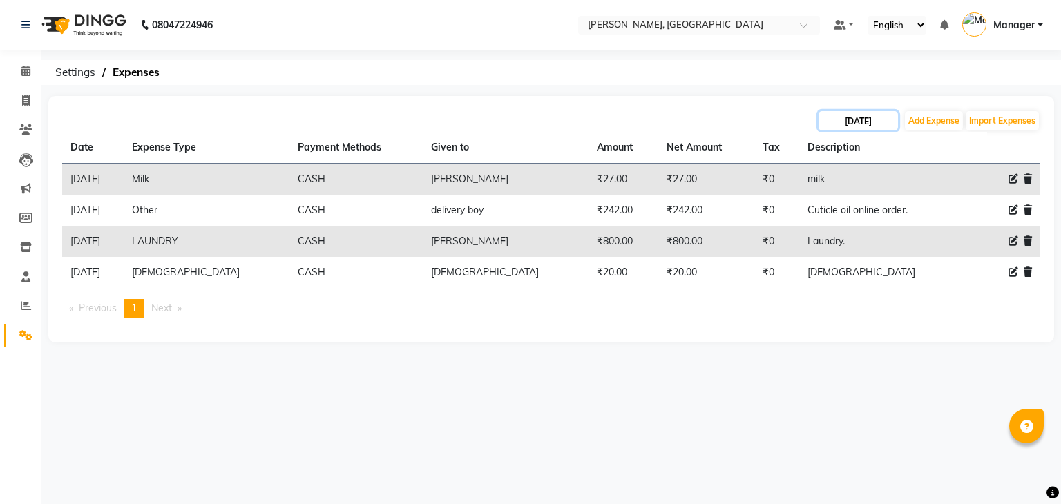
click at [865, 119] on input "[DATE]" at bounding box center [857, 120] width 79 height 19
select select "8"
select select "2025"
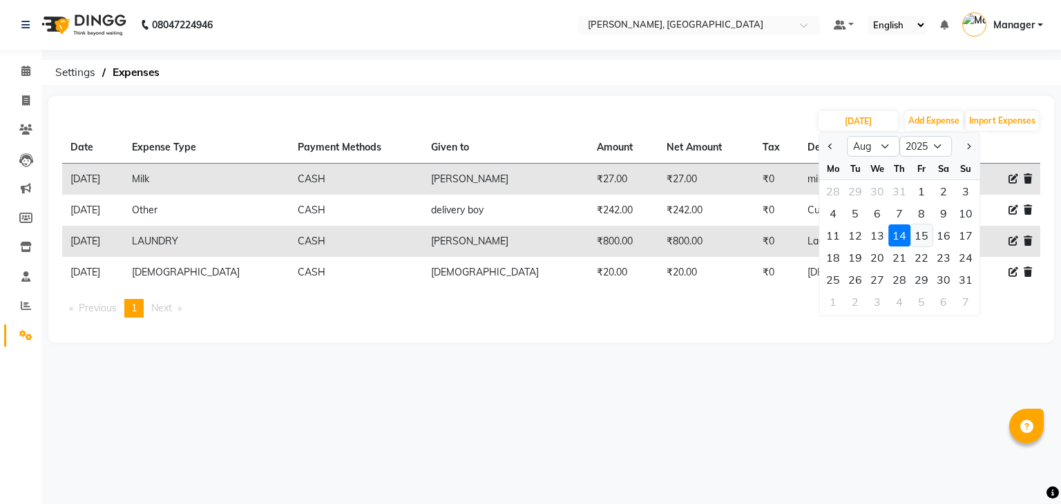
click at [925, 239] on div "15" at bounding box center [921, 235] width 22 height 22
type input "[DATE]"
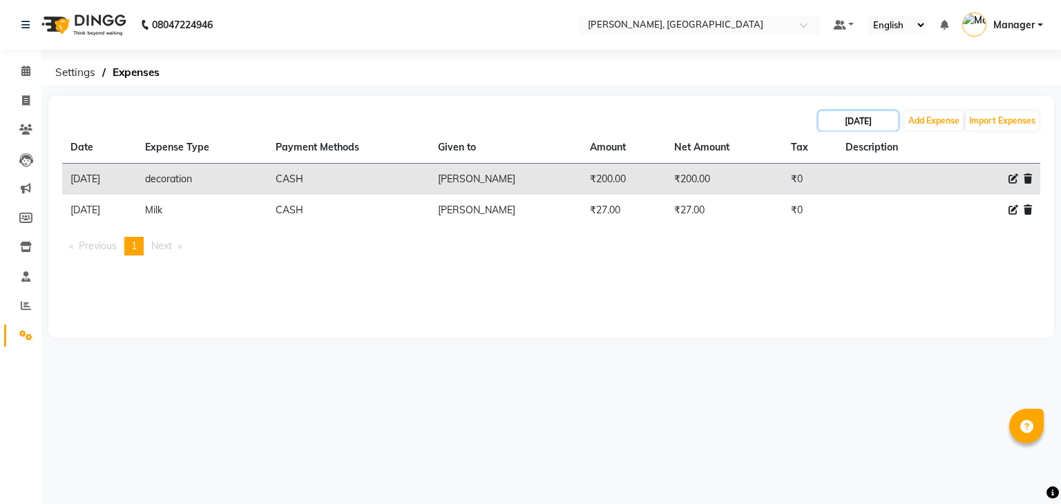
click at [874, 119] on input "[DATE]" at bounding box center [857, 120] width 79 height 19
select select "8"
select select "2025"
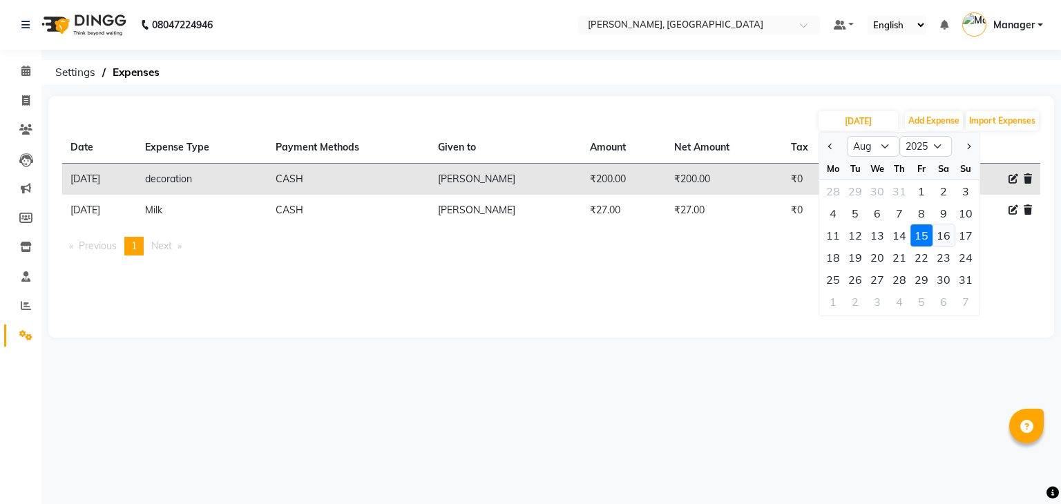
click at [945, 234] on div "16" at bounding box center [943, 235] width 22 height 22
type input "[DATE]"
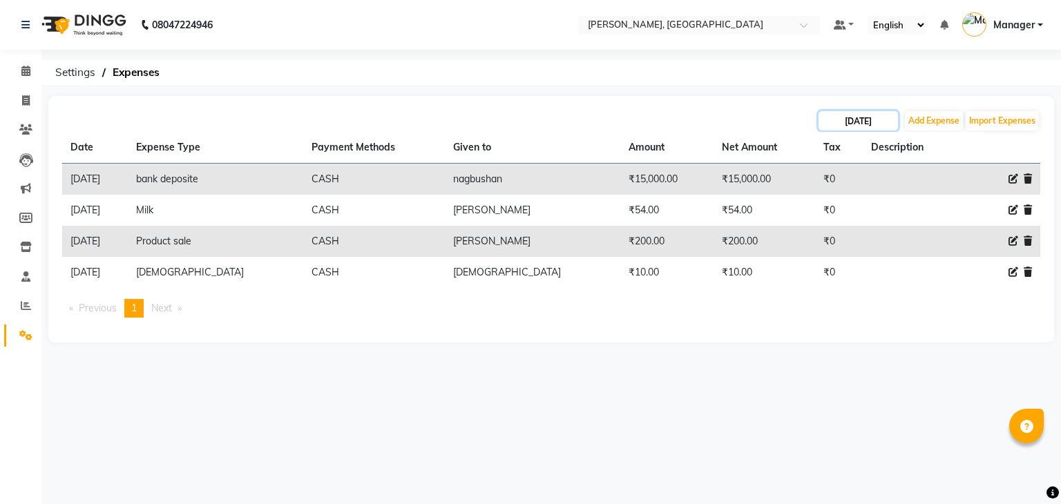
click at [868, 119] on input "[DATE]" at bounding box center [857, 120] width 79 height 19
select select "8"
select select "2025"
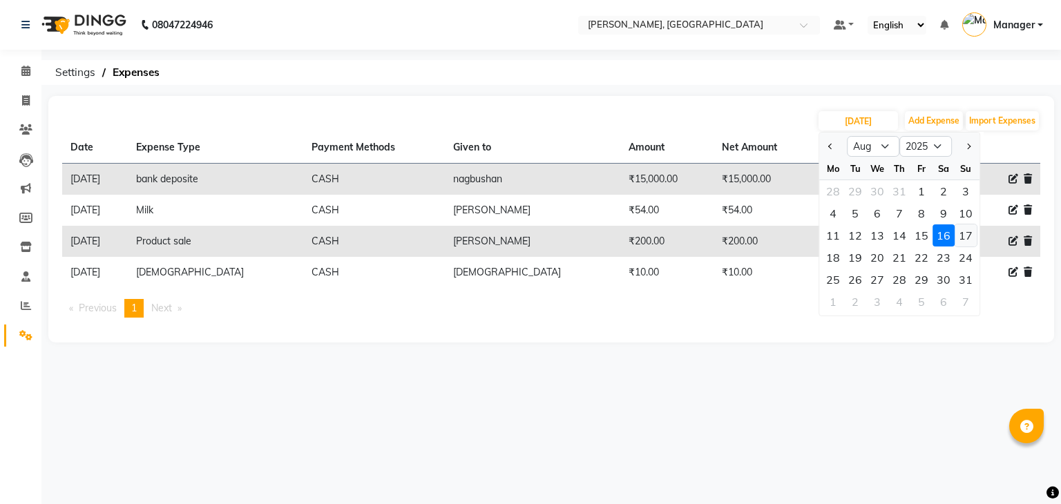
click at [965, 235] on div "17" at bounding box center [965, 235] width 22 height 22
type input "[DATE]"
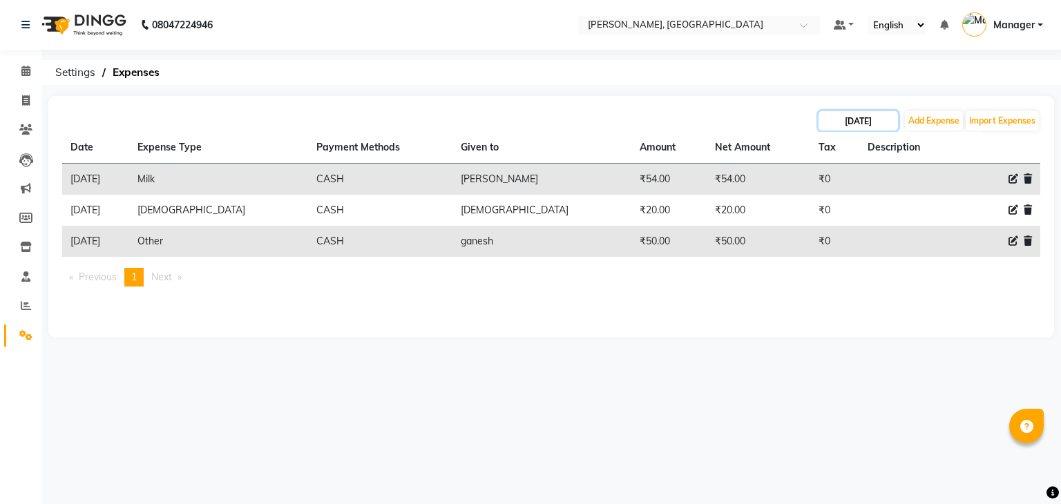
click at [858, 125] on input "[DATE]" at bounding box center [857, 120] width 79 height 19
select select "8"
select select "2025"
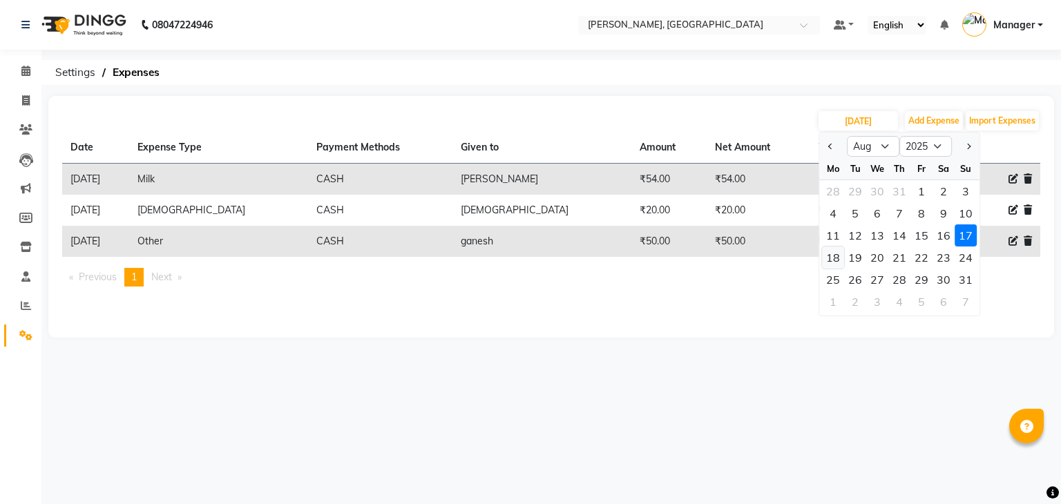
click at [823, 256] on div "18" at bounding box center [833, 258] width 22 height 22
type input "[DATE]"
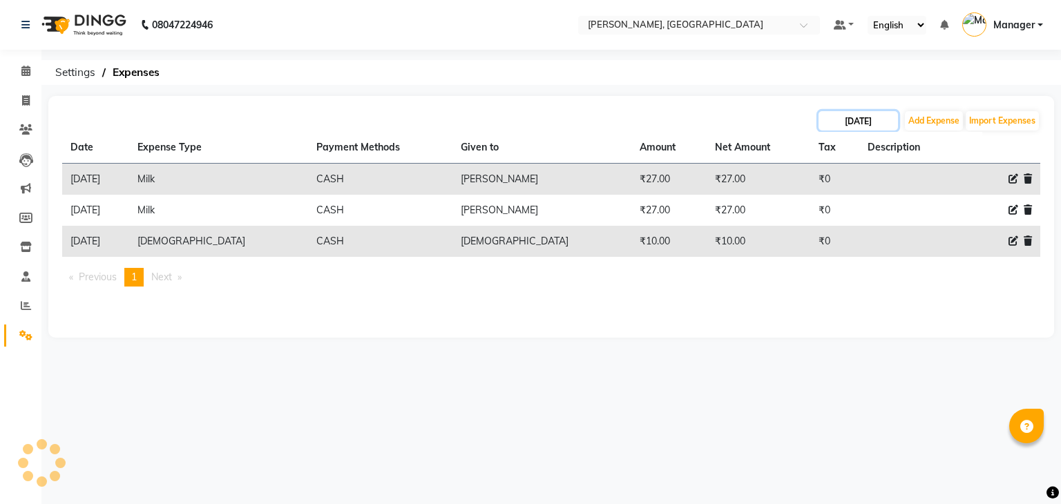
click at [863, 120] on input "[DATE]" at bounding box center [857, 120] width 79 height 19
select select "8"
select select "2025"
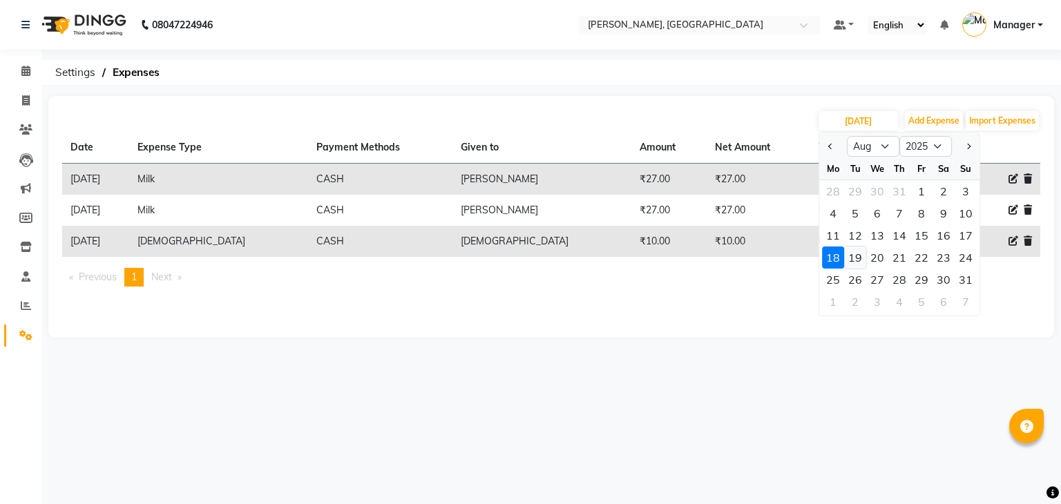
click at [856, 255] on div "19" at bounding box center [855, 258] width 22 height 22
type input "[DATE]"
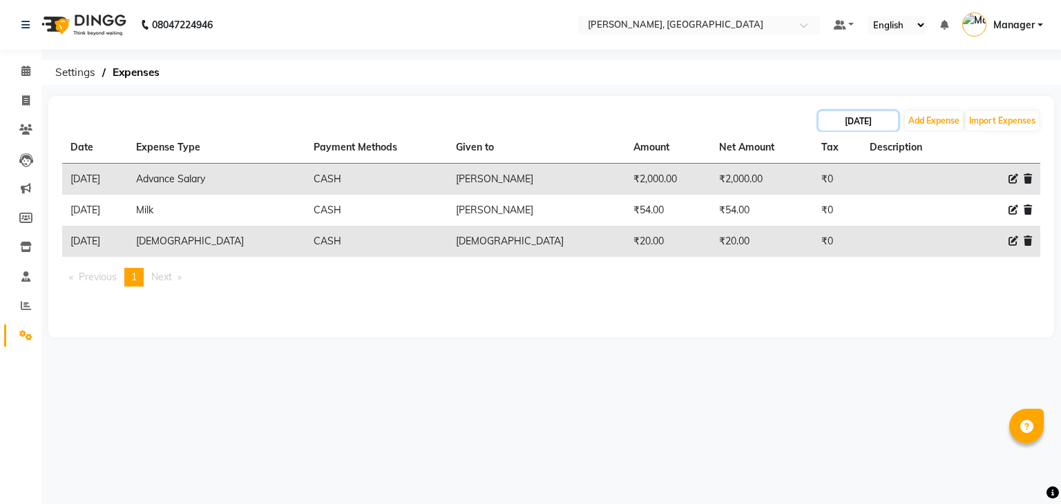
click at [881, 126] on input "[DATE]" at bounding box center [857, 120] width 79 height 19
select select "8"
select select "2025"
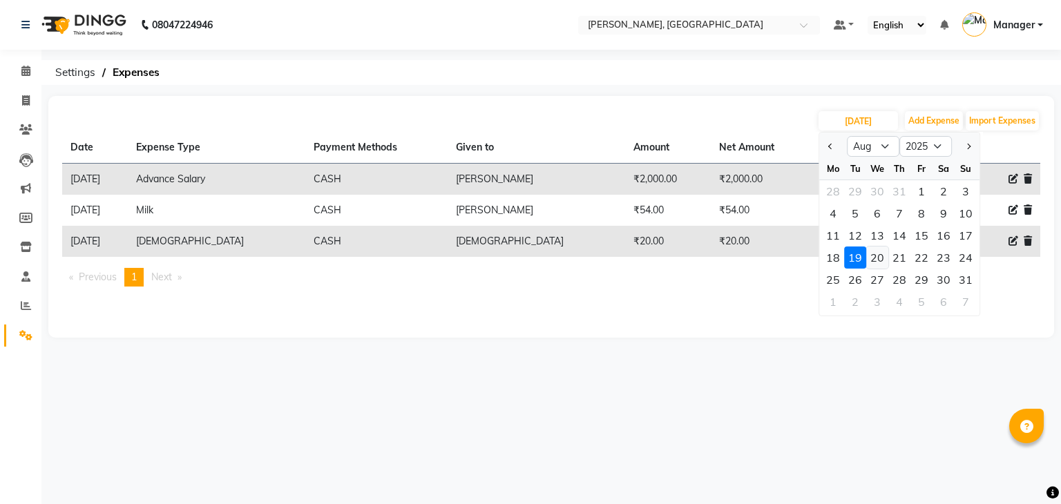
click at [880, 254] on div "20" at bounding box center [877, 258] width 22 height 22
type input "[DATE]"
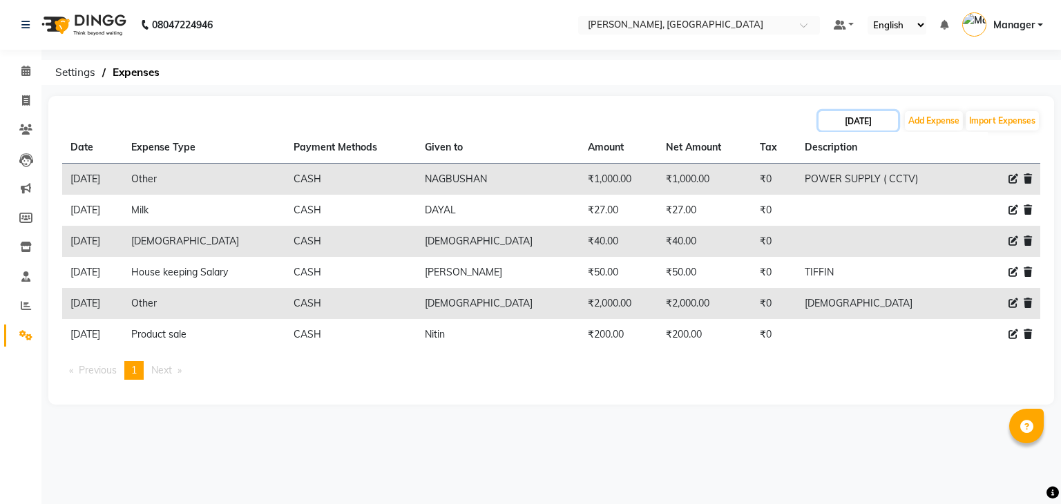
click at [840, 117] on input "[DATE]" at bounding box center [857, 120] width 79 height 19
select select "8"
select select "2025"
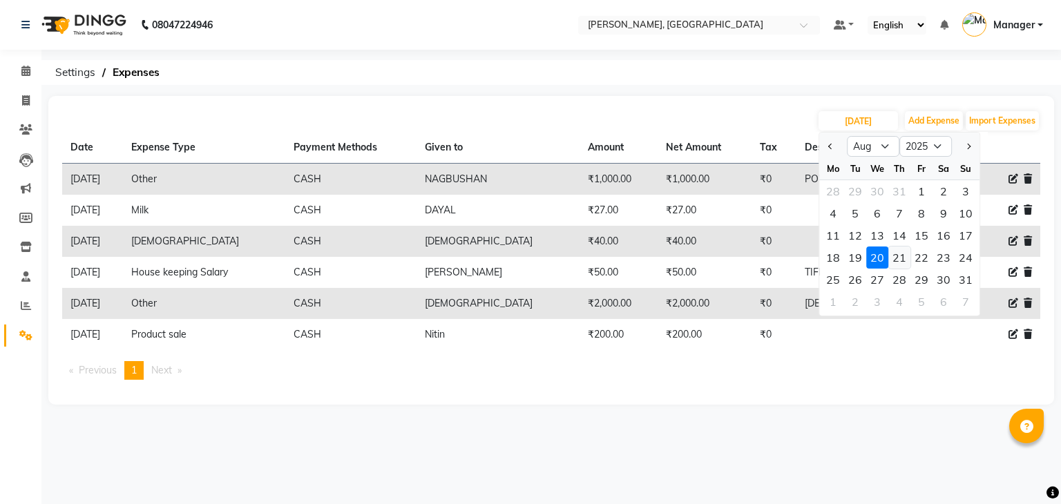
click at [901, 251] on div "21" at bounding box center [899, 258] width 22 height 22
type input "[DATE]"
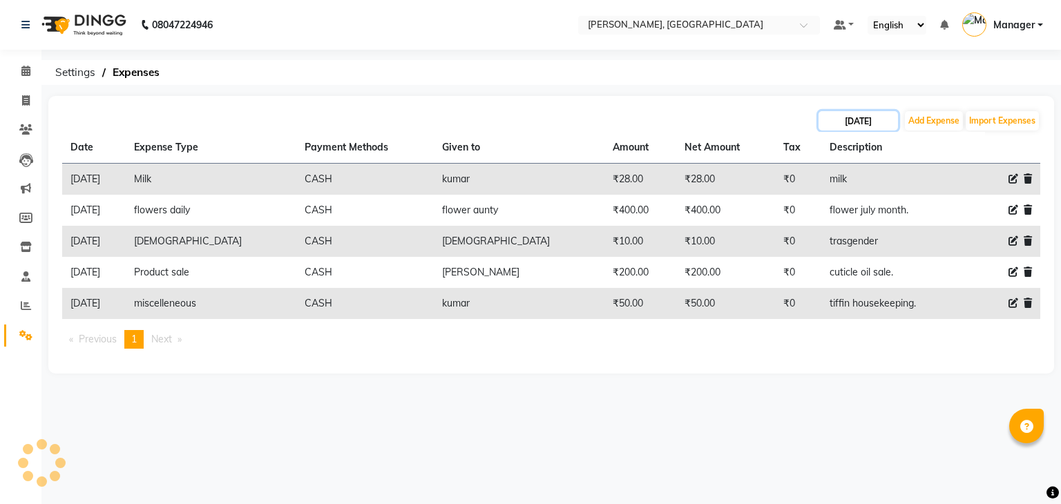
click at [863, 122] on input "[DATE]" at bounding box center [857, 120] width 79 height 19
select select "8"
select select "2025"
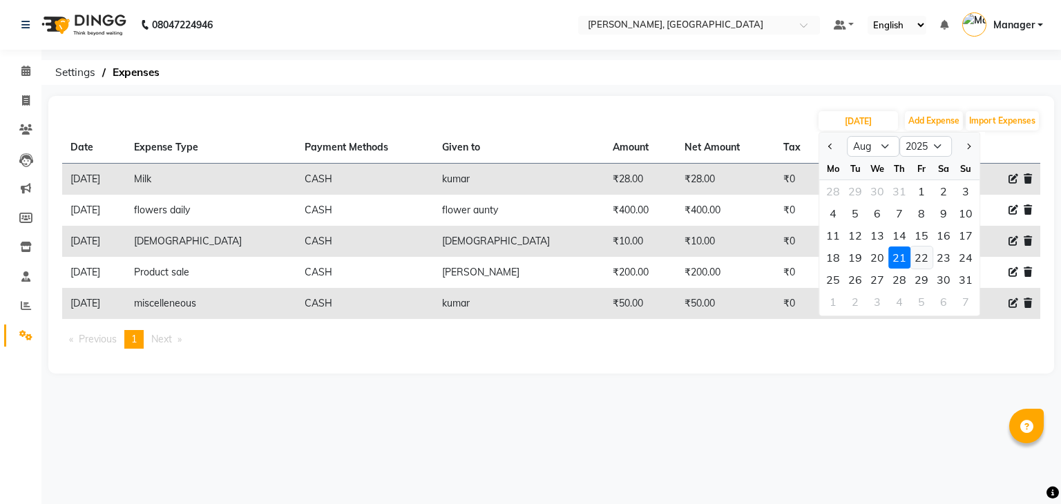
click at [925, 257] on div "22" at bounding box center [921, 258] width 22 height 22
type input "[DATE]"
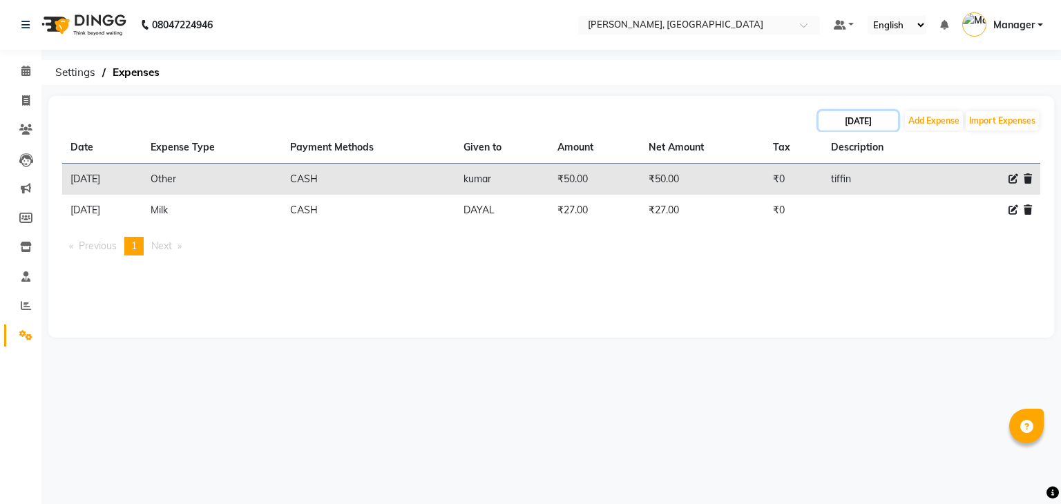
click at [838, 122] on input "[DATE]" at bounding box center [857, 120] width 79 height 19
select select "8"
select select "2025"
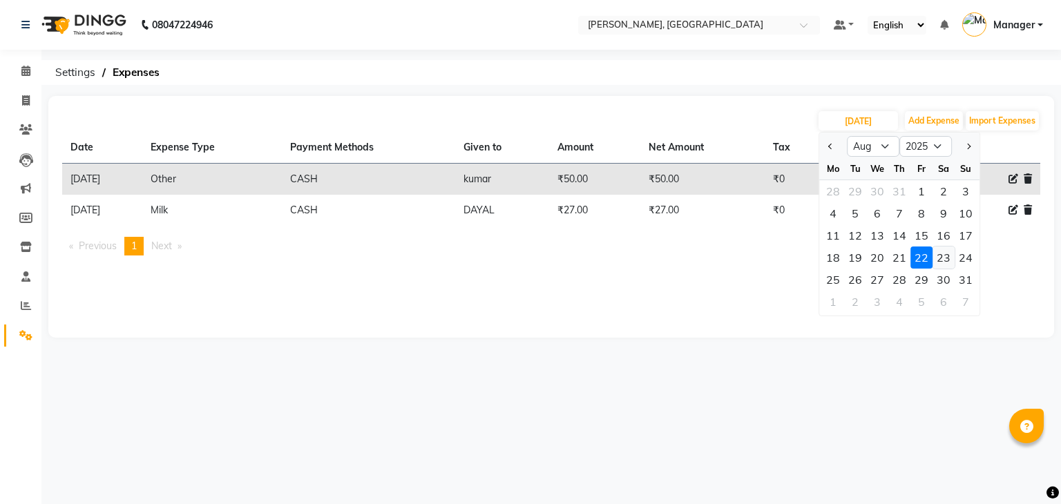
click at [945, 260] on div "23" at bounding box center [943, 258] width 22 height 22
type input "[DATE]"
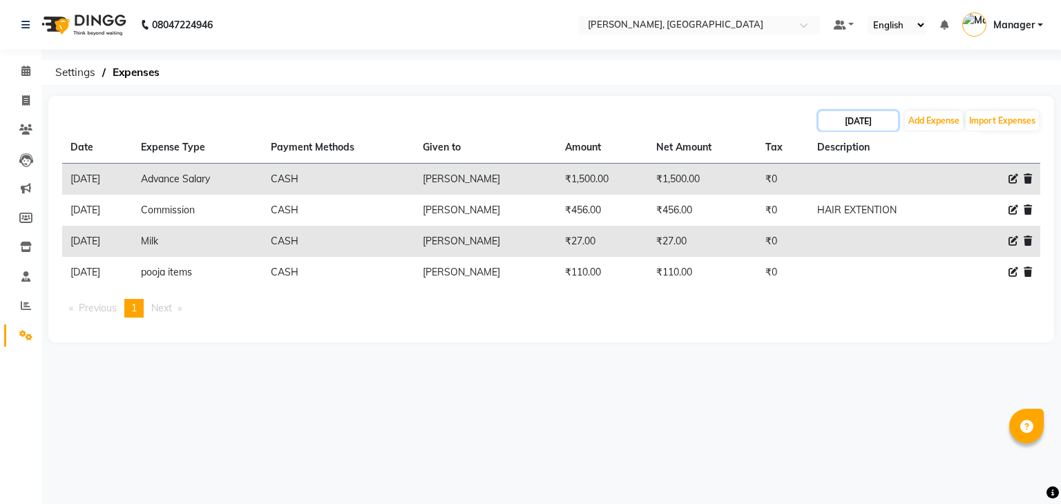
click at [862, 122] on input "[DATE]" at bounding box center [857, 120] width 79 height 19
select select "8"
select select "2025"
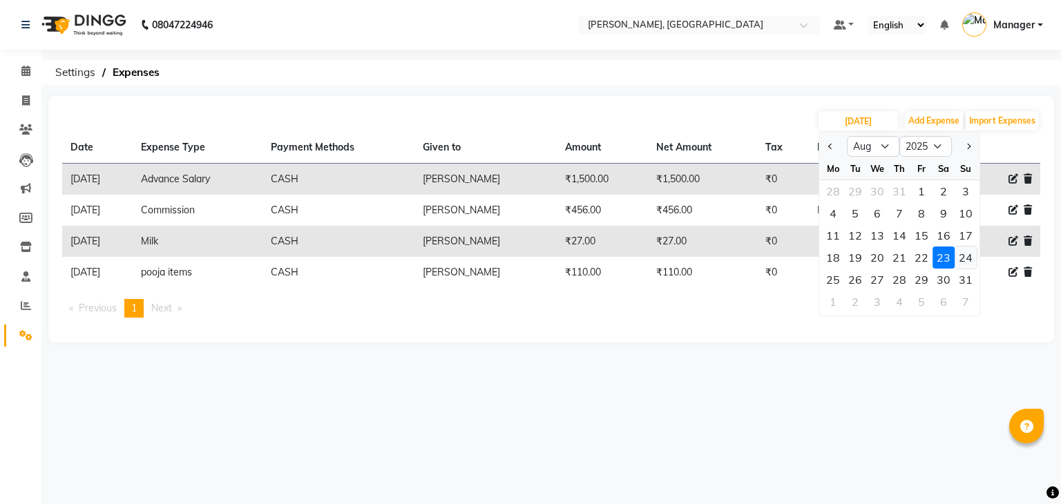
click at [968, 256] on div "24" at bounding box center [965, 258] width 22 height 22
type input "[DATE]"
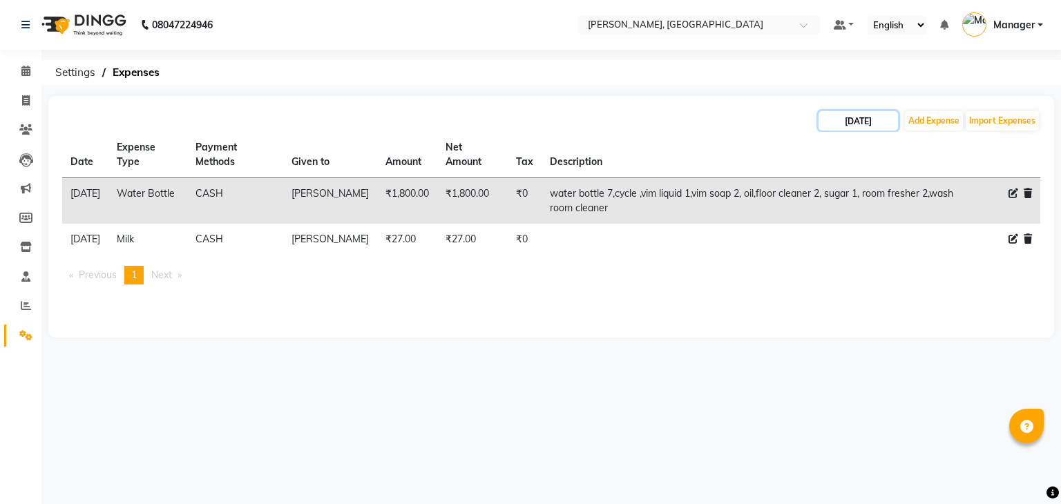
click at [851, 119] on input "[DATE]" at bounding box center [857, 120] width 79 height 19
select select "8"
select select "2025"
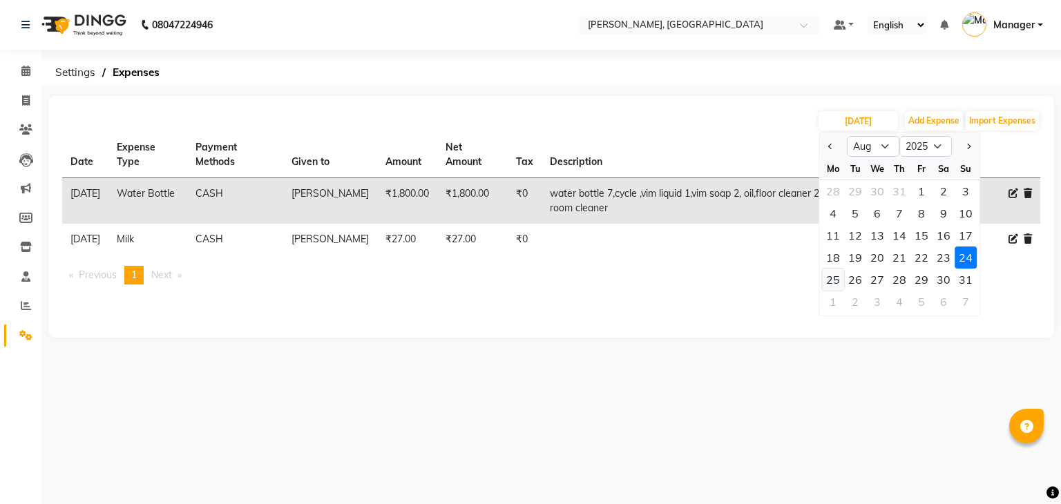
click at [831, 276] on div "25" at bounding box center [833, 280] width 22 height 22
type input "[DATE]"
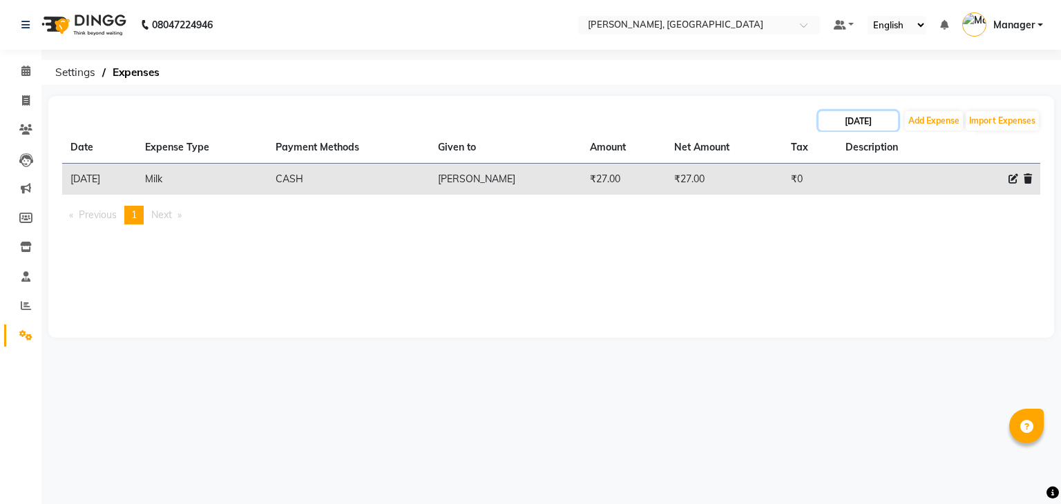
click at [878, 119] on input "[DATE]" at bounding box center [857, 120] width 79 height 19
select select "8"
select select "2025"
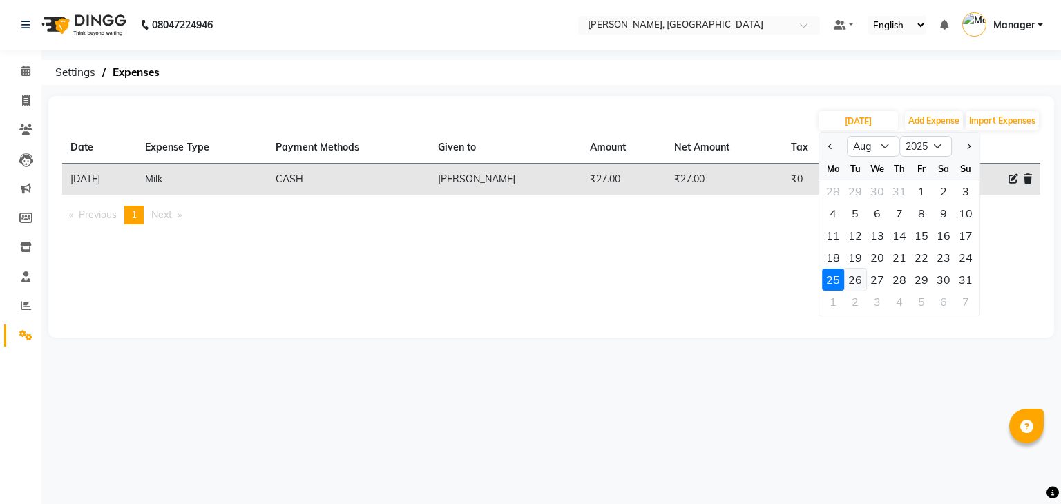
click at [855, 281] on div "26" at bounding box center [855, 280] width 22 height 22
type input "[DATE]"
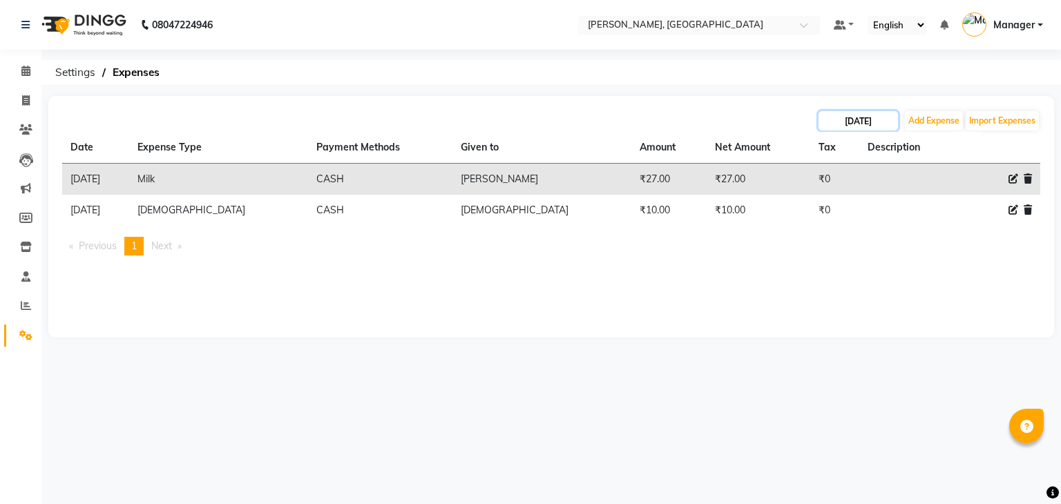
click at [855, 117] on input "[DATE]" at bounding box center [857, 120] width 79 height 19
select select "8"
select select "2025"
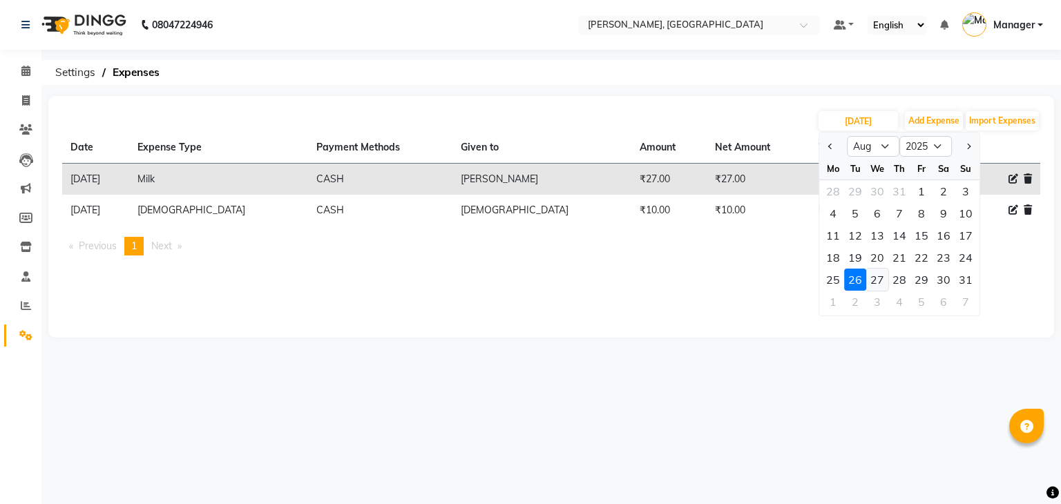
click at [878, 279] on div "27" at bounding box center [877, 280] width 22 height 22
type input "[DATE]"
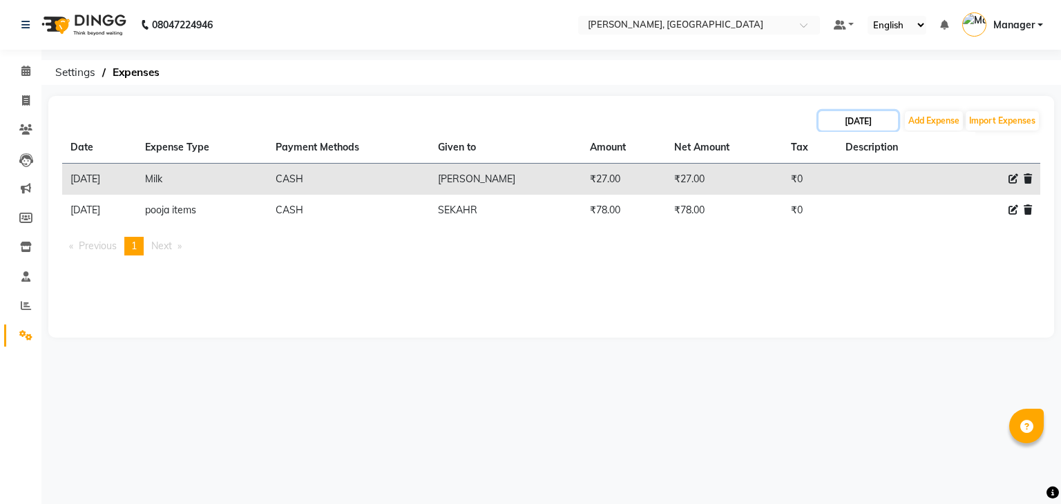
click at [872, 122] on input "[DATE]" at bounding box center [857, 120] width 79 height 19
select select "8"
select select "2025"
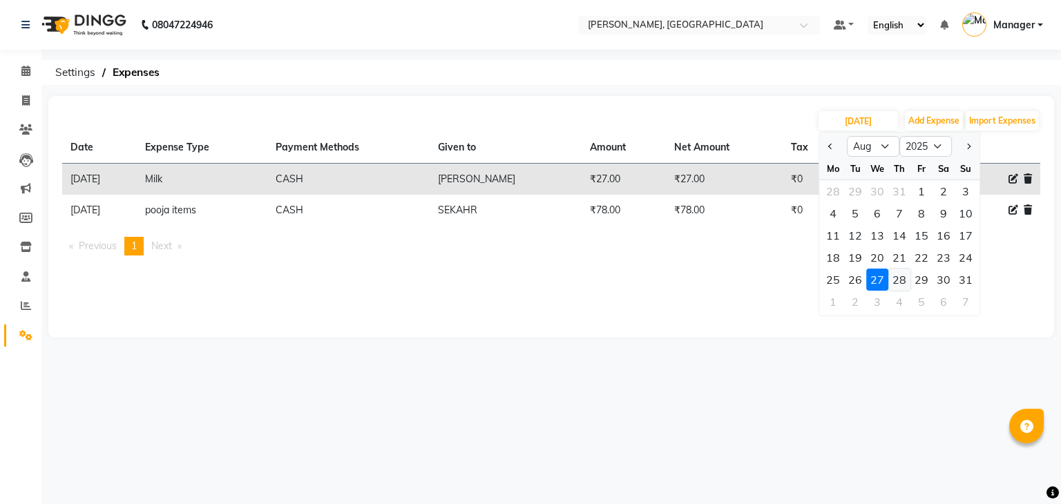
click at [901, 275] on div "28" at bounding box center [899, 280] width 22 height 22
type input "[DATE]"
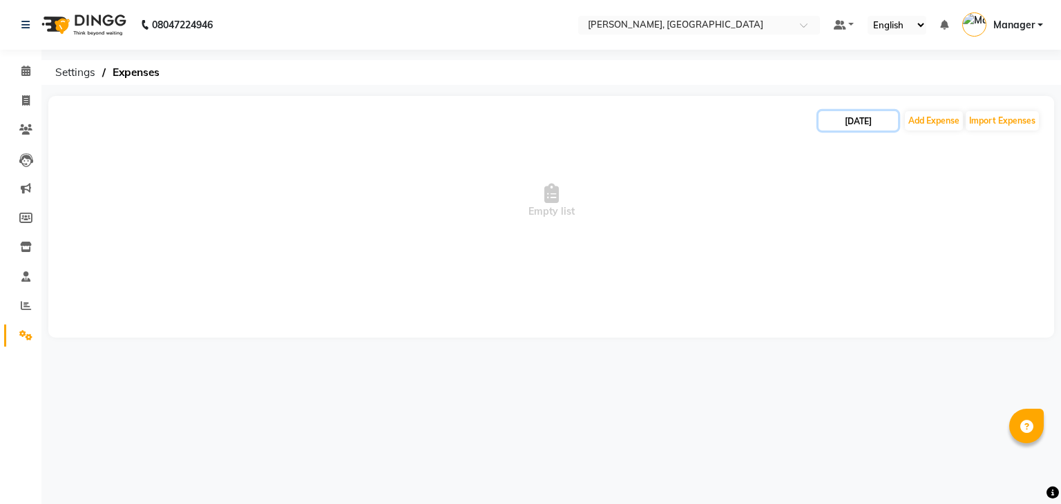
click at [884, 113] on input "[DATE]" at bounding box center [857, 120] width 79 height 19
select select "8"
select select "2025"
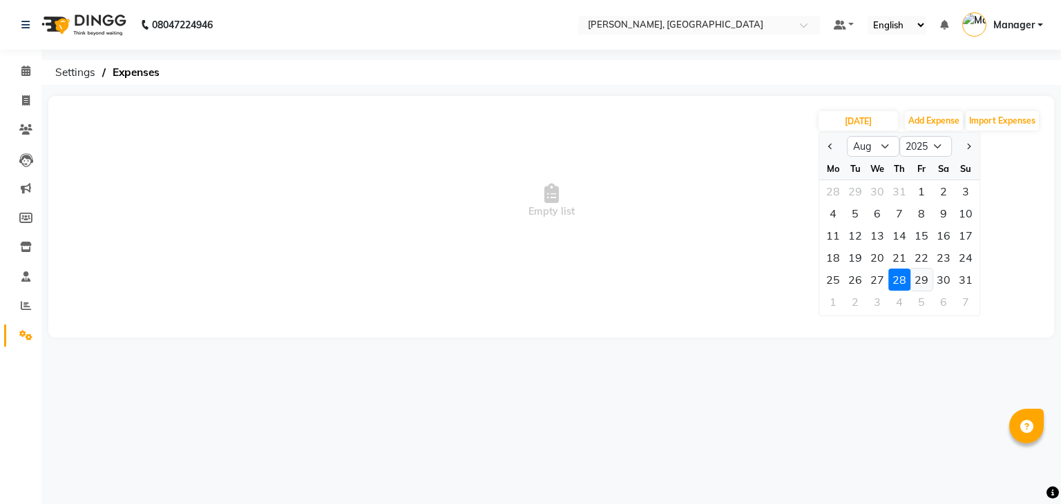
click at [920, 286] on div "29" at bounding box center [921, 280] width 22 height 22
type input "[DATE]"
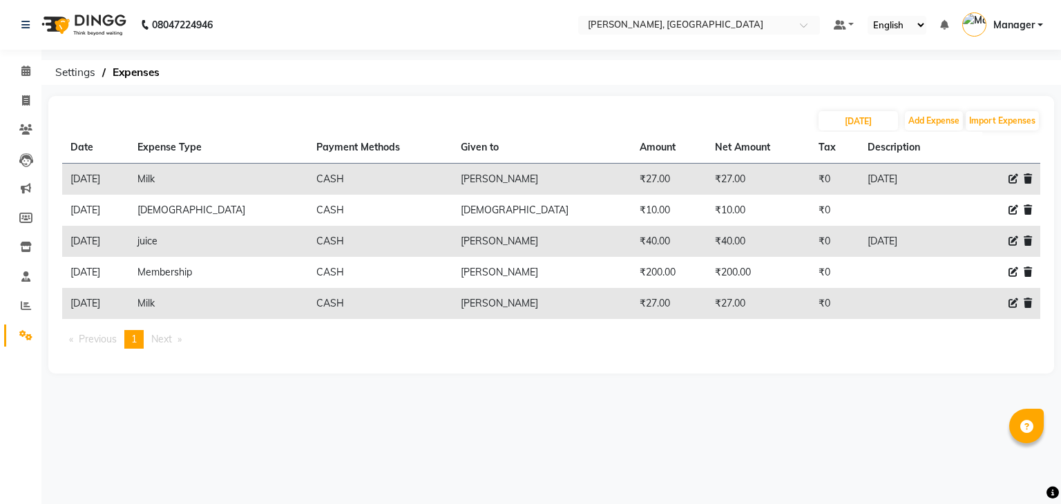
click at [865, 135] on th "Description" at bounding box center [908, 148] width 99 height 32
click at [872, 126] on input "[DATE]" at bounding box center [857, 120] width 79 height 19
select select "8"
select select "2025"
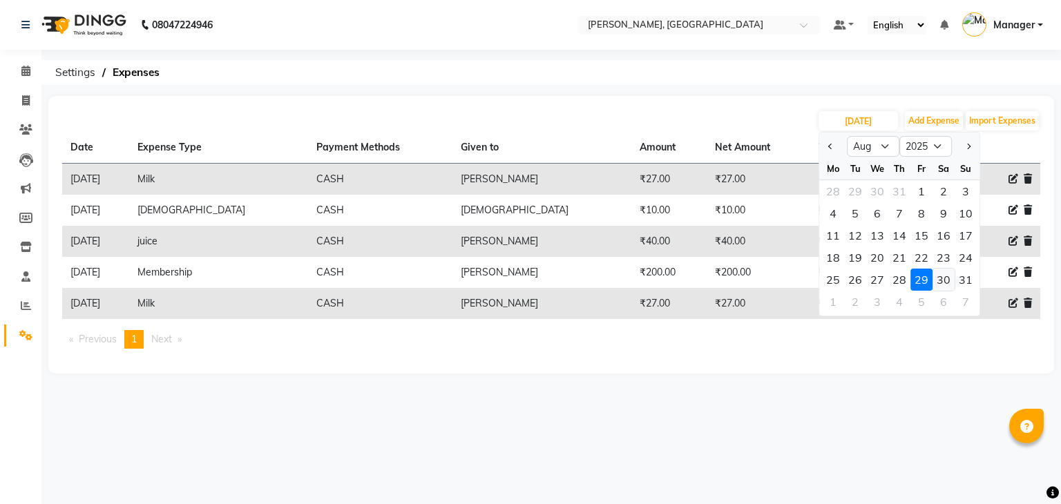
click at [945, 274] on div "30" at bounding box center [943, 280] width 22 height 22
type input "[DATE]"
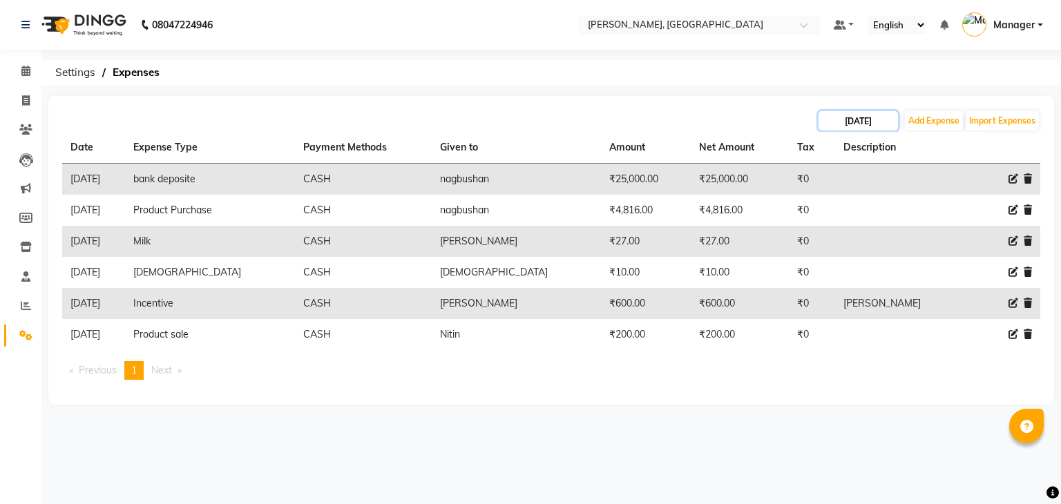
click at [869, 119] on input "[DATE]" at bounding box center [857, 120] width 79 height 19
select select "8"
select select "2025"
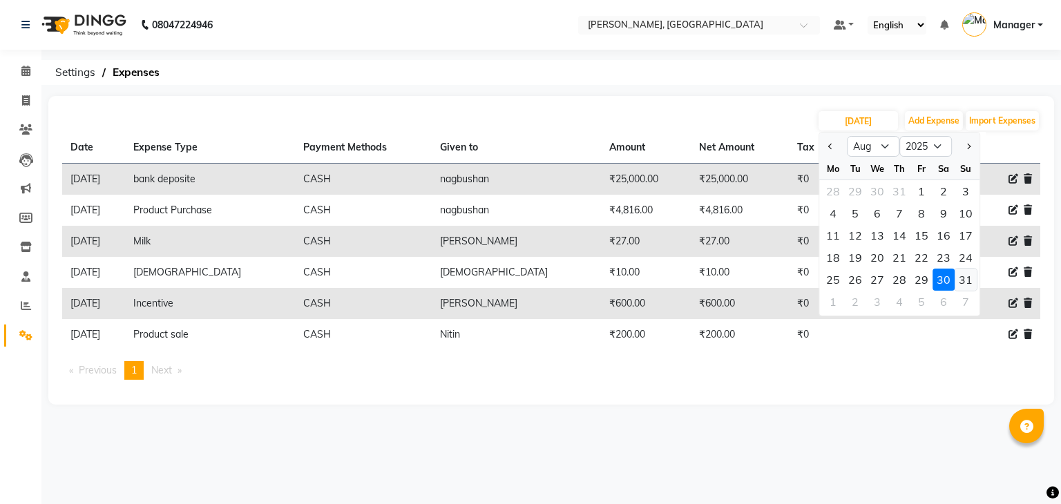
click at [970, 278] on div "31" at bounding box center [965, 280] width 22 height 22
type input "[DATE]"
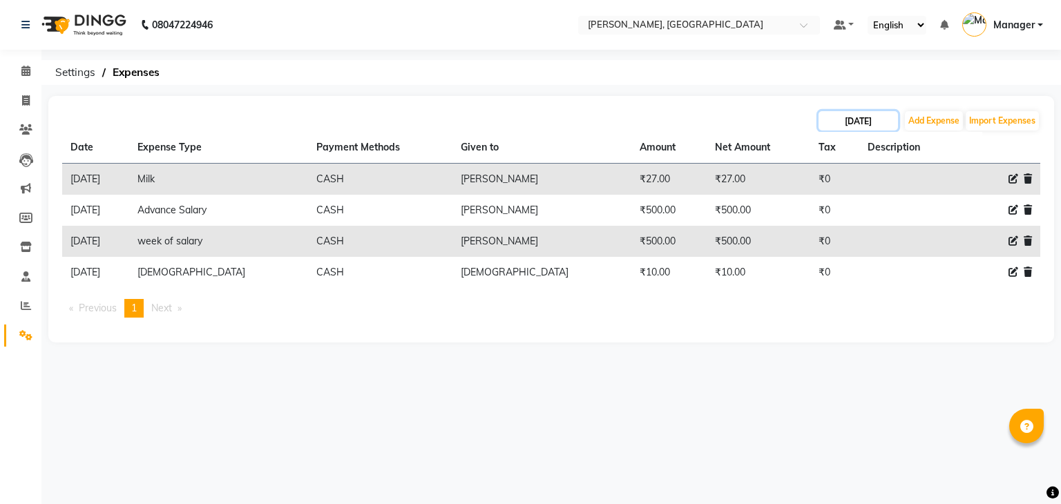
click at [856, 126] on input "[DATE]" at bounding box center [857, 120] width 79 height 19
select select "8"
select select "2025"
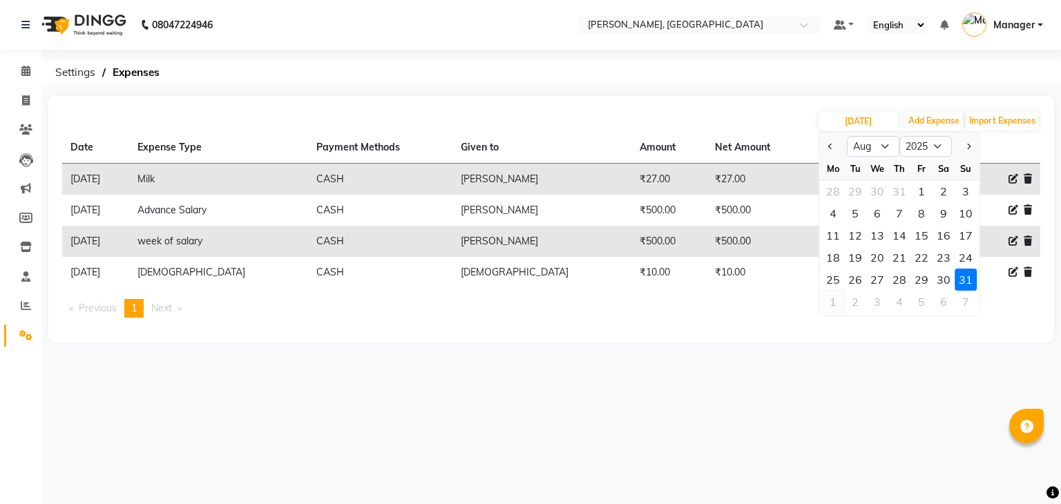
click at [834, 303] on div "1" at bounding box center [833, 302] width 22 height 22
type input "[DATE]"
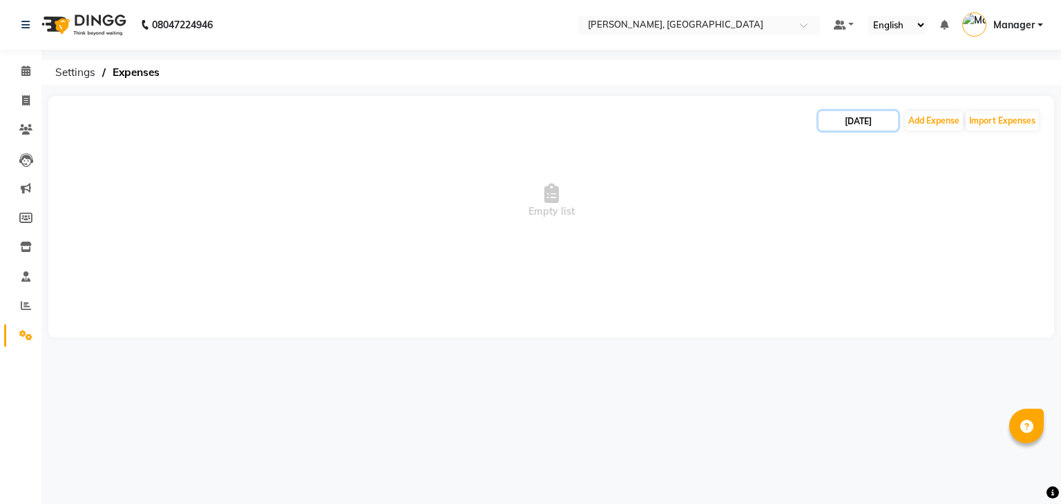
click at [848, 115] on input "[DATE]" at bounding box center [857, 120] width 79 height 19
select select "9"
select select "2025"
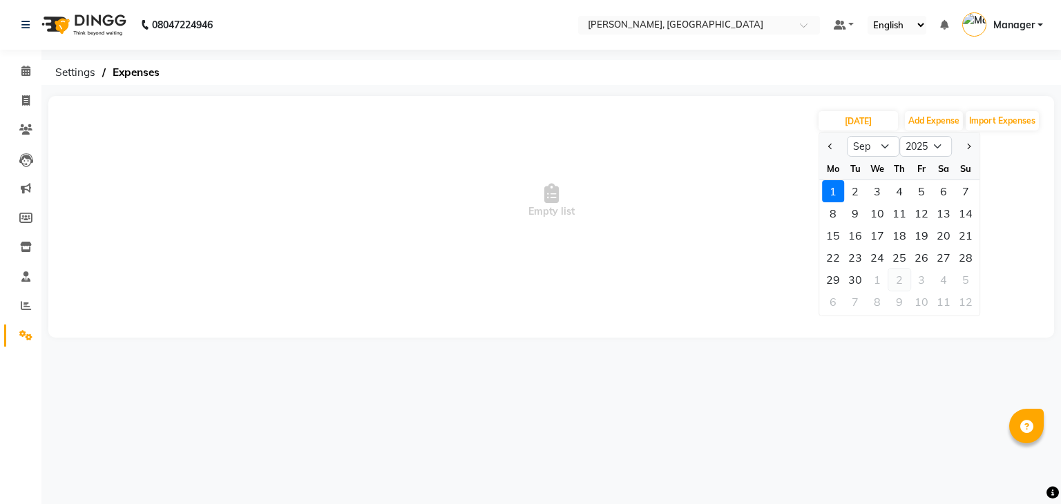
click at [896, 280] on div "2" at bounding box center [899, 280] width 22 height 22
type input "[DATE]"
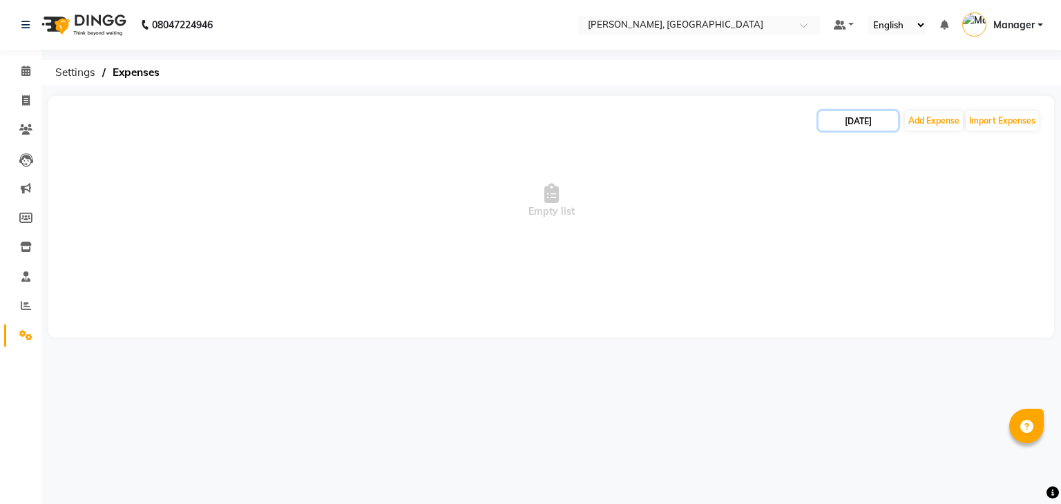
click at [878, 121] on input "[DATE]" at bounding box center [857, 120] width 79 height 19
select select "10"
select select "2025"
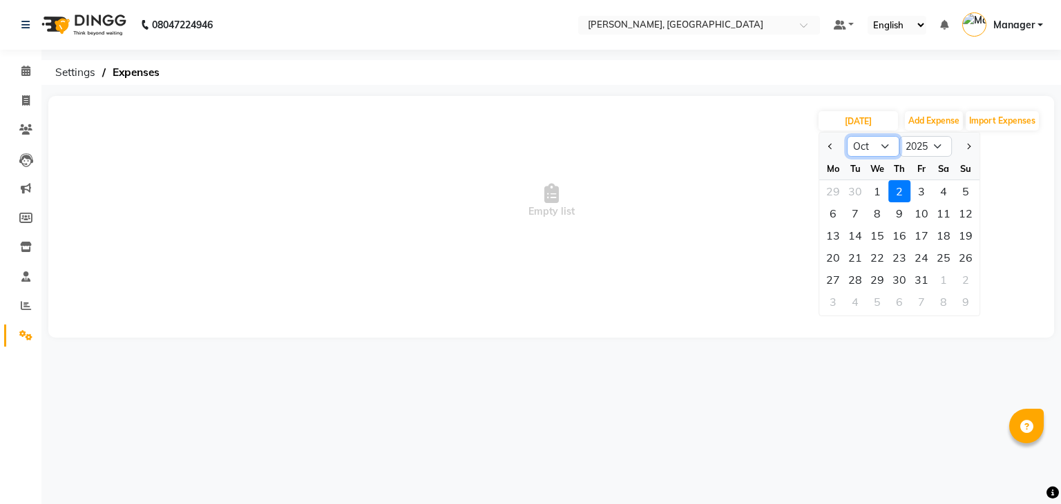
click at [892, 142] on select "Jan Feb Mar Apr May Jun [DATE] Aug Sep Oct Nov Dec" at bounding box center [873, 146] width 52 height 21
select select "9"
click at [847, 136] on select "Jan Feb Mar Apr May Jun [DATE] Aug Sep Oct Nov Dec" at bounding box center [873, 146] width 52 height 21
click at [827, 194] on div "1" at bounding box center [833, 191] width 22 height 22
type input "[DATE]"
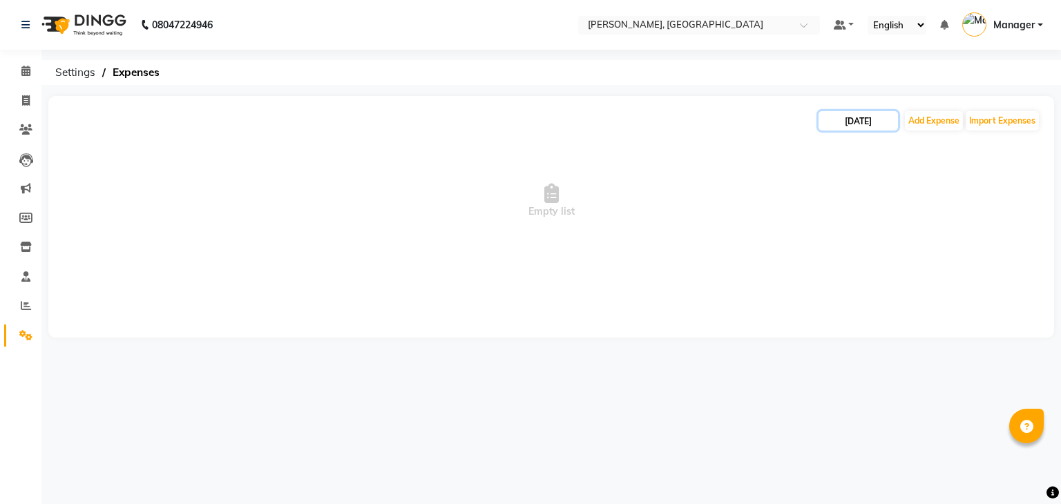
click at [874, 120] on input "[DATE]" at bounding box center [857, 120] width 79 height 19
select select "9"
select select "2025"
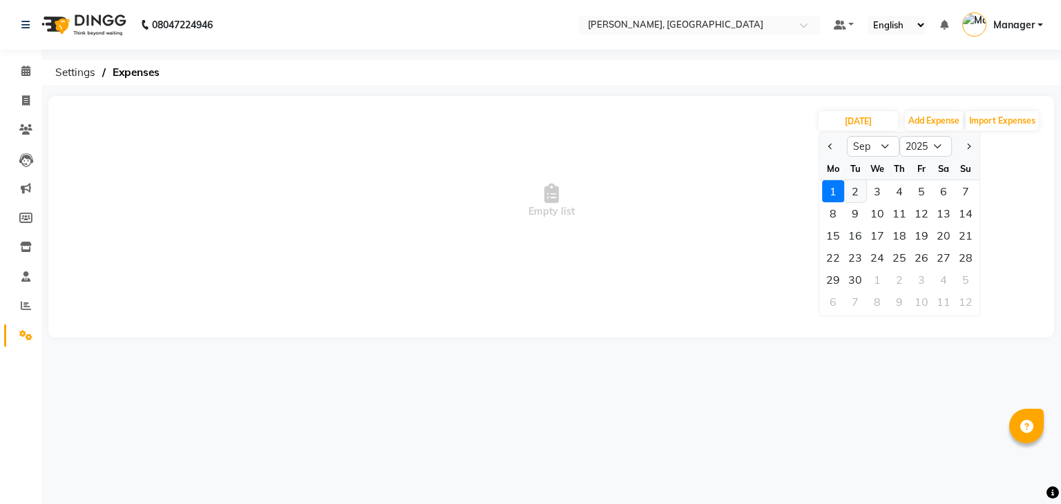
click at [856, 196] on div "2" at bounding box center [855, 191] width 22 height 22
type input "[DATE]"
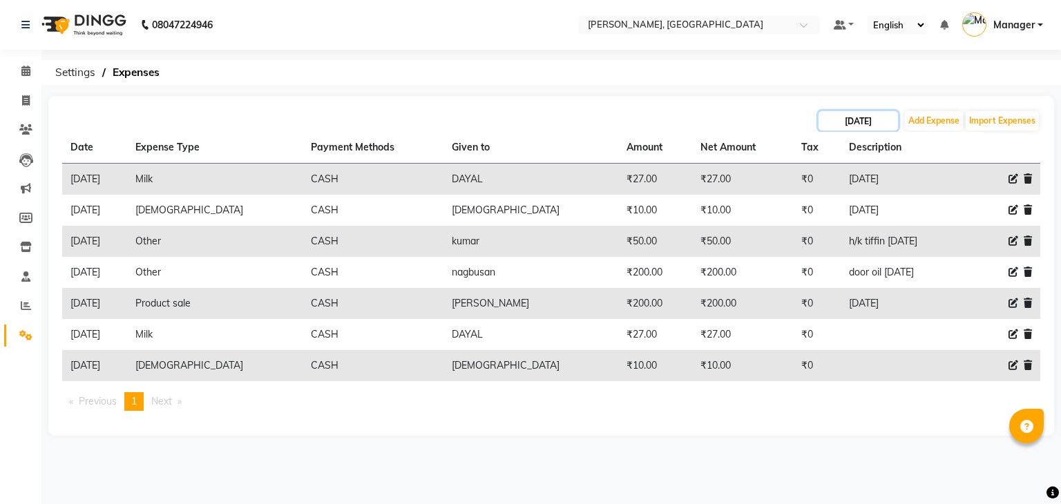
click at [880, 121] on input "[DATE]" at bounding box center [857, 120] width 79 height 19
select select "9"
select select "2025"
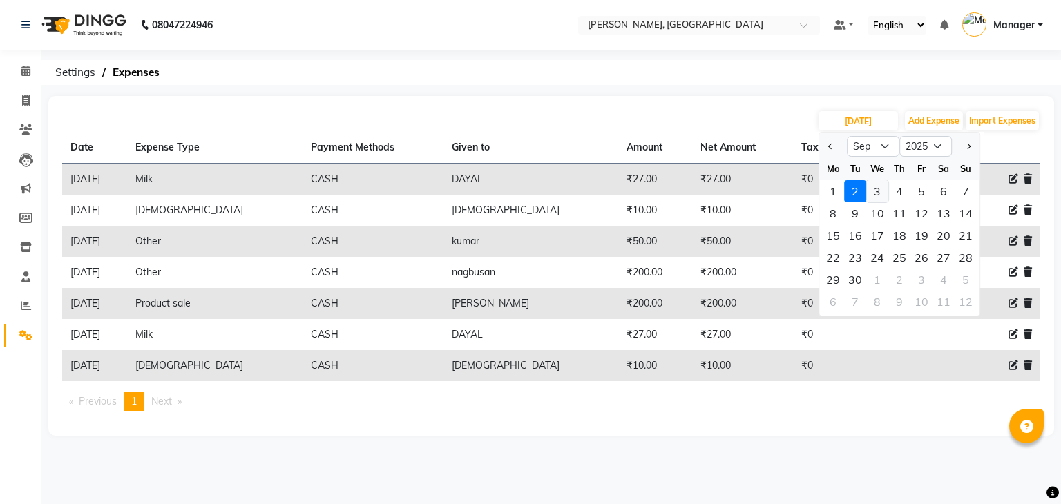
click at [878, 197] on div "3" at bounding box center [877, 191] width 22 height 22
type input "[DATE]"
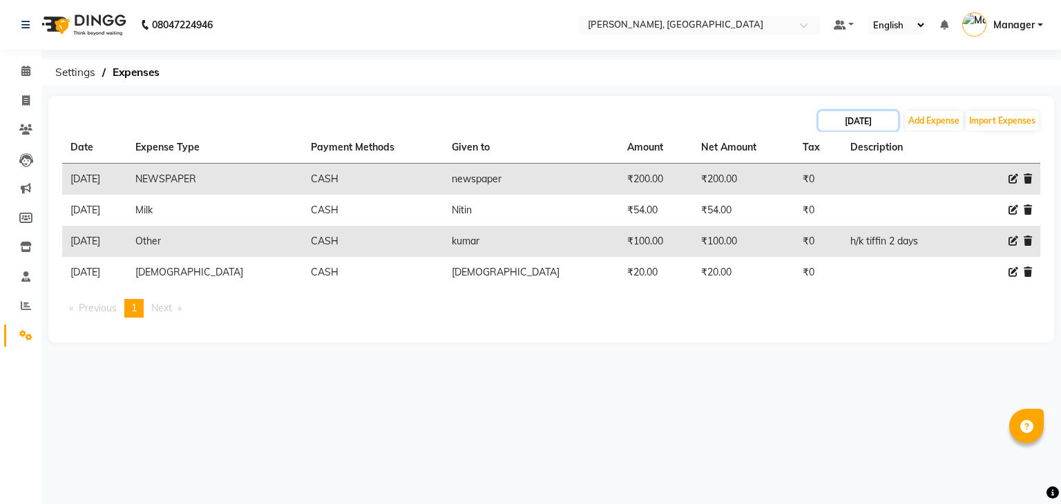
click at [889, 117] on input "[DATE]" at bounding box center [857, 120] width 79 height 19
select select "9"
select select "2025"
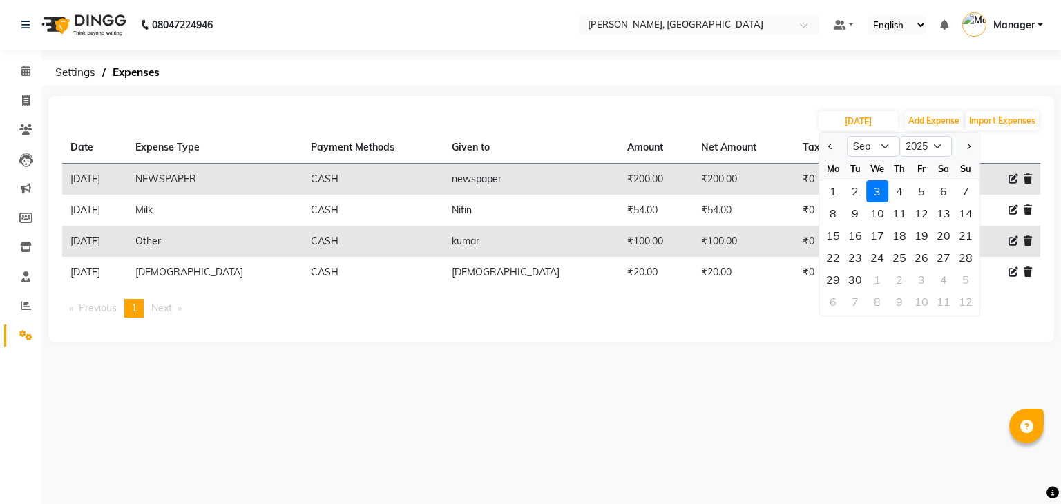
click at [898, 192] on div "4" at bounding box center [899, 191] width 22 height 22
type input "[DATE]"
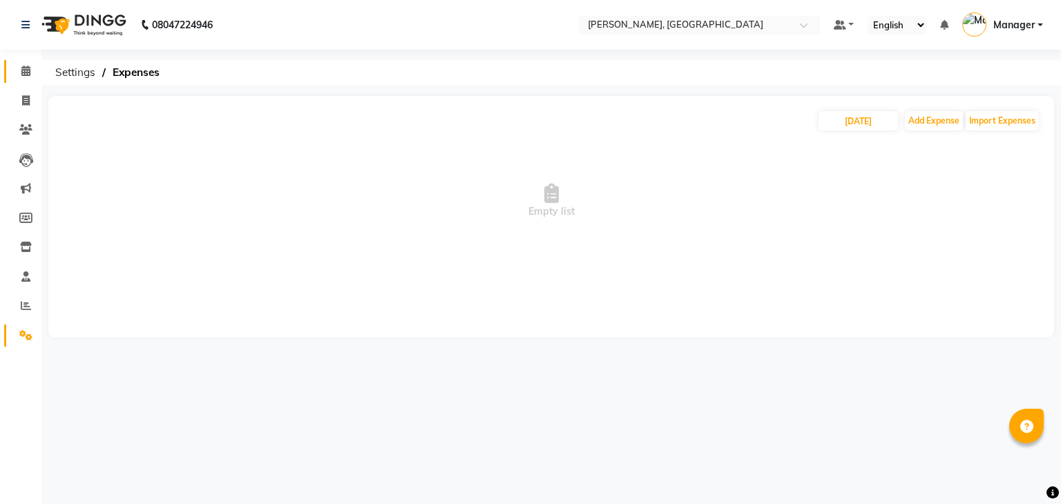
click at [18, 80] on link "Calendar" at bounding box center [20, 71] width 33 height 23
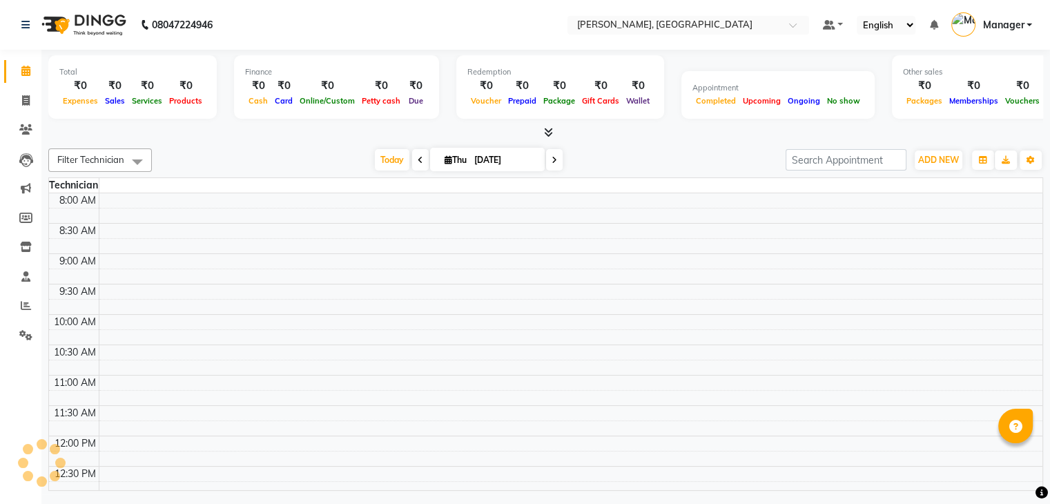
scroll to position [242, 0]
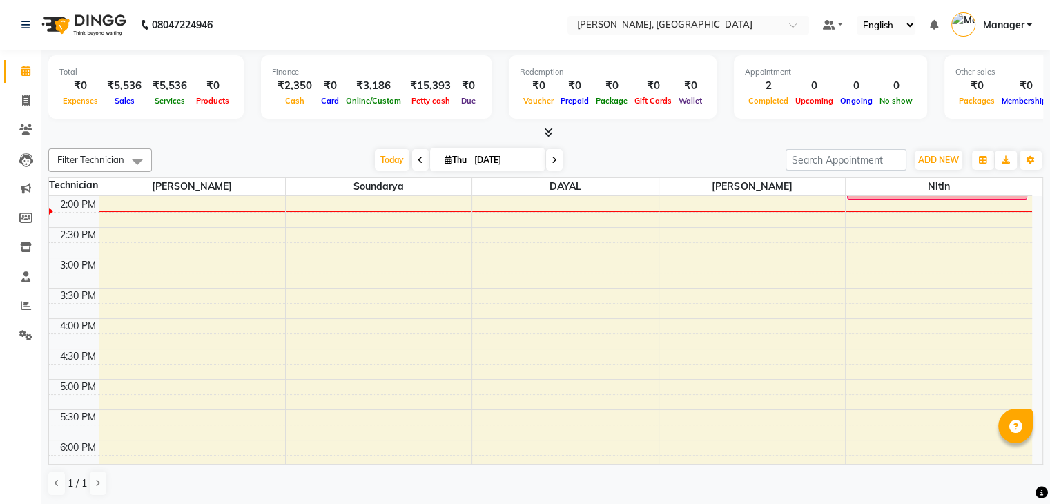
click at [550, 128] on icon at bounding box center [548, 132] width 9 height 10
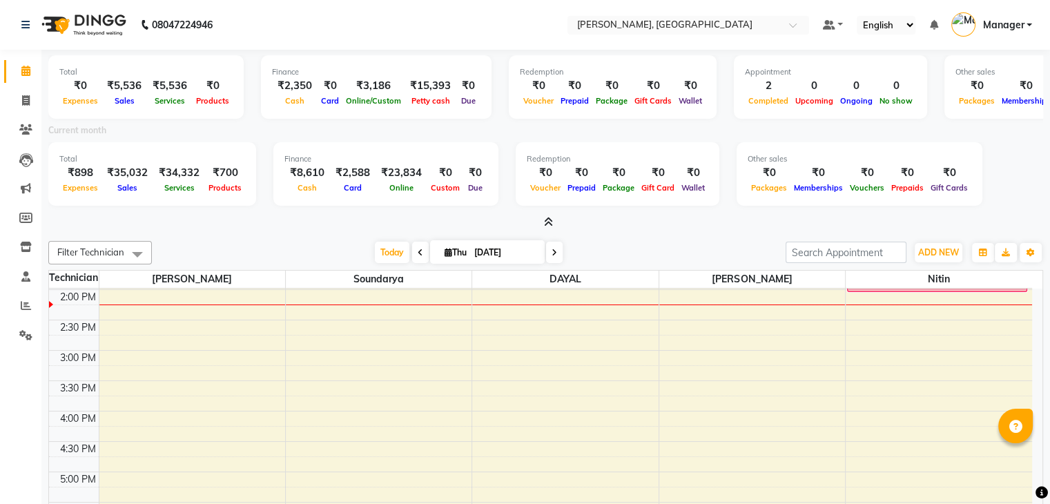
click at [547, 222] on icon at bounding box center [548, 222] width 9 height 10
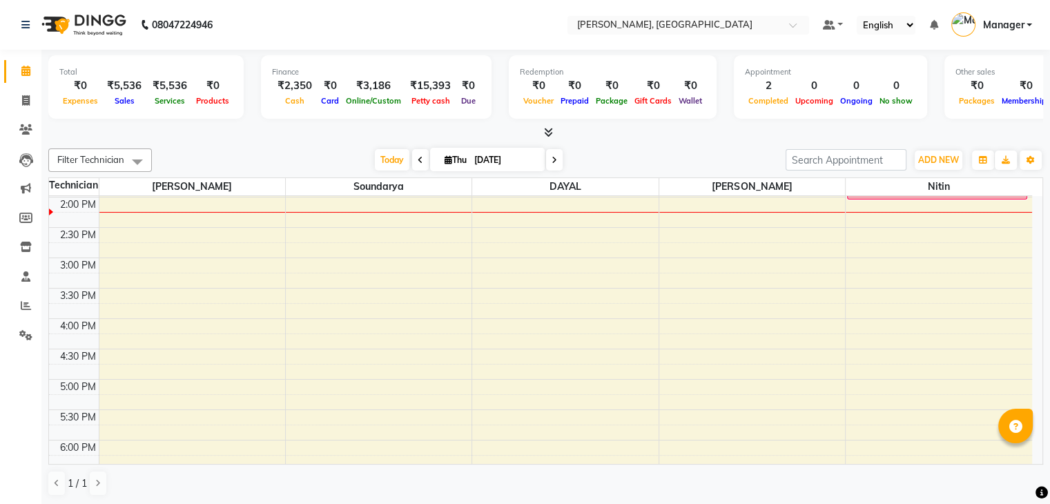
click at [544, 133] on icon at bounding box center [548, 132] width 9 height 10
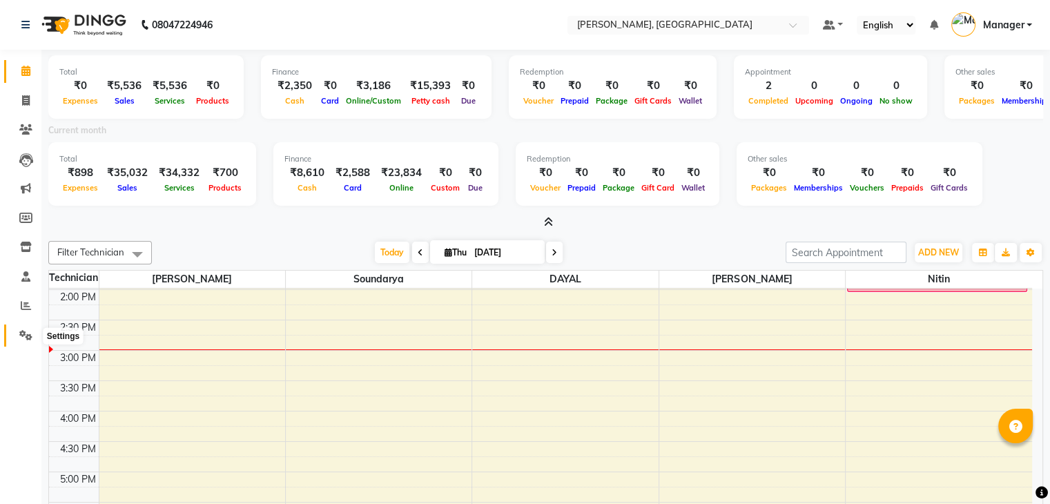
click at [36, 328] on span at bounding box center [26, 336] width 24 height 16
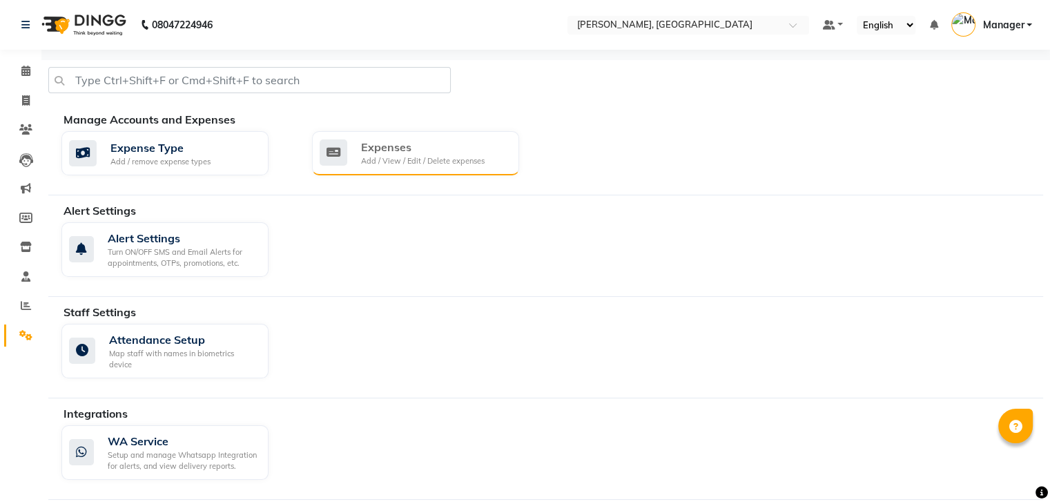
click at [384, 164] on div "Add / View / Edit / Delete expenses" at bounding box center [423, 161] width 124 height 12
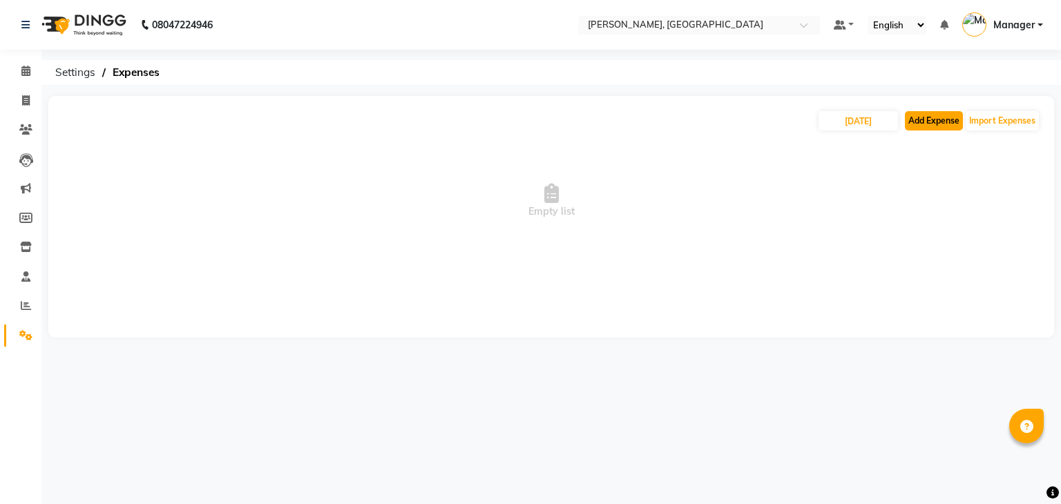
click at [939, 111] on button "Add Expense" at bounding box center [934, 120] width 58 height 19
select select "1"
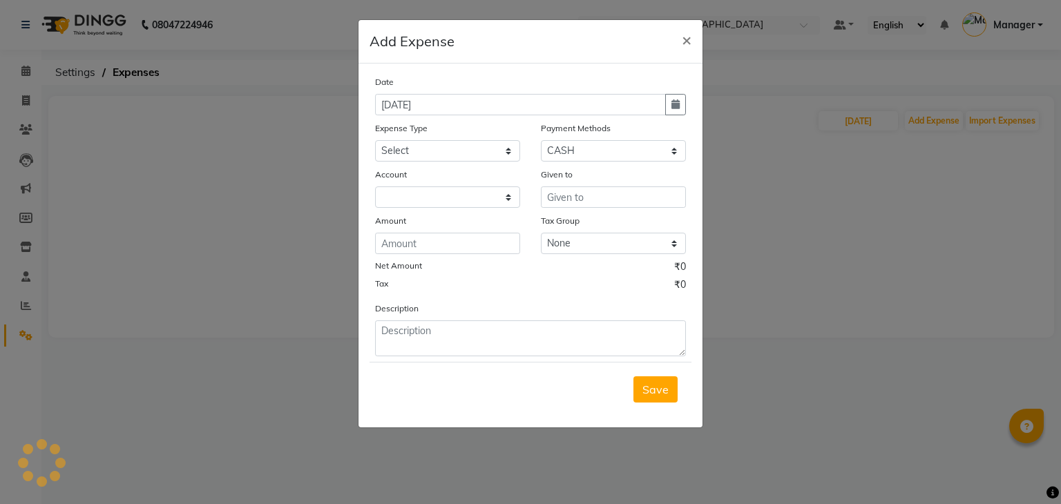
select select "3315"
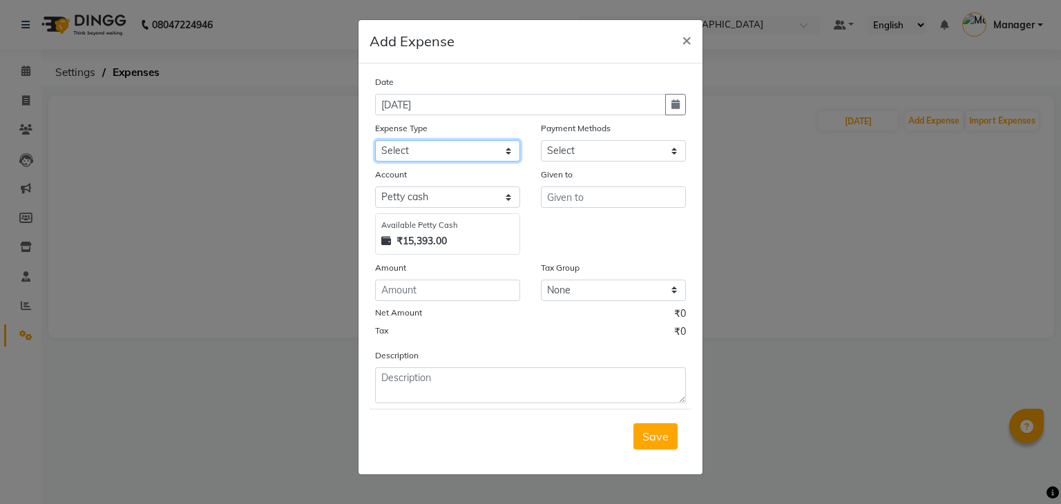
click at [428, 151] on select "Select acetone Advance Salary bank deposite BBMP Beauty products Bed charges BI…" at bounding box center [447, 150] width 145 height 21
select select "3136"
click at [375, 142] on select "Select acetone Advance Salary bank deposite BBMP Beauty products Bed charges BI…" at bounding box center [447, 150] width 145 height 21
click at [447, 299] on input "number" at bounding box center [447, 290] width 145 height 21
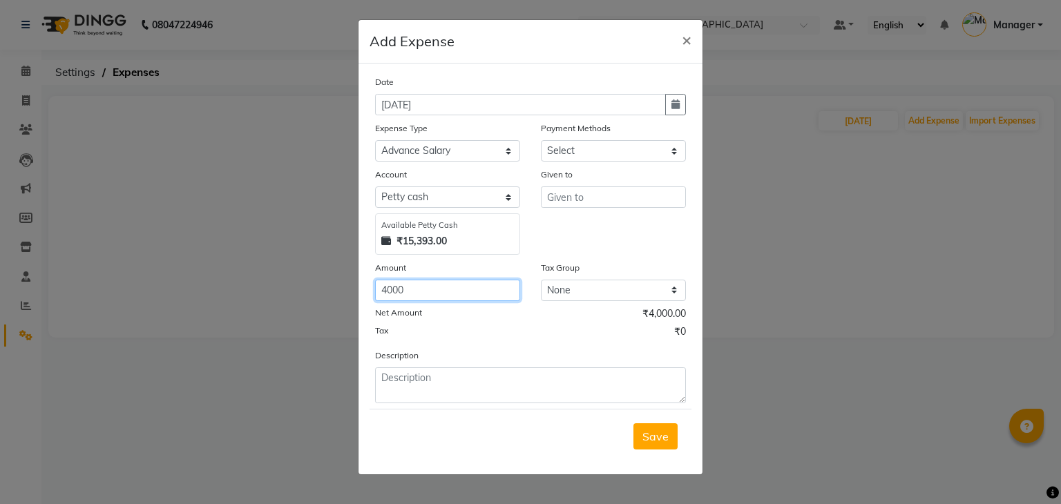
type input "4000"
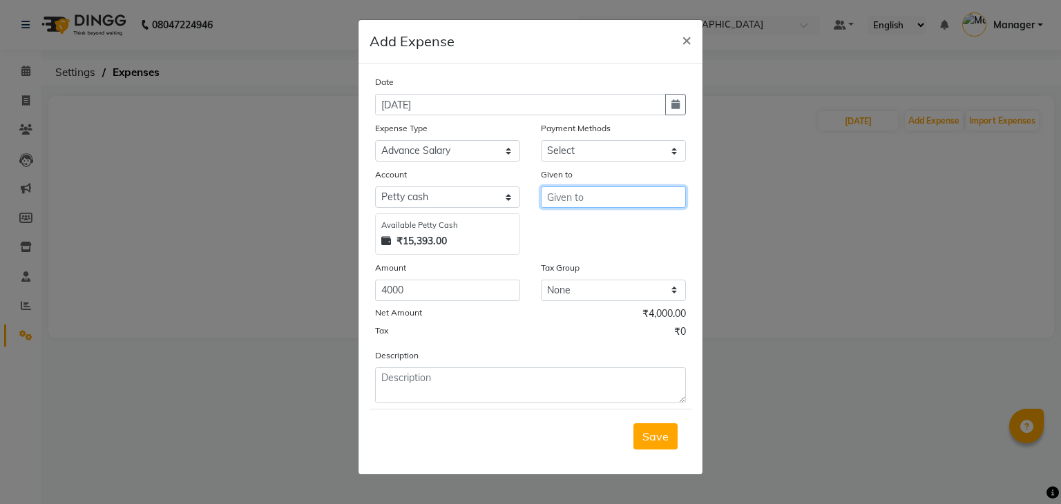
click at [572, 206] on input "text" at bounding box center [613, 196] width 145 height 21
type input "[PERSON_NAME]"
click at [648, 432] on span "Save" at bounding box center [655, 437] width 26 height 14
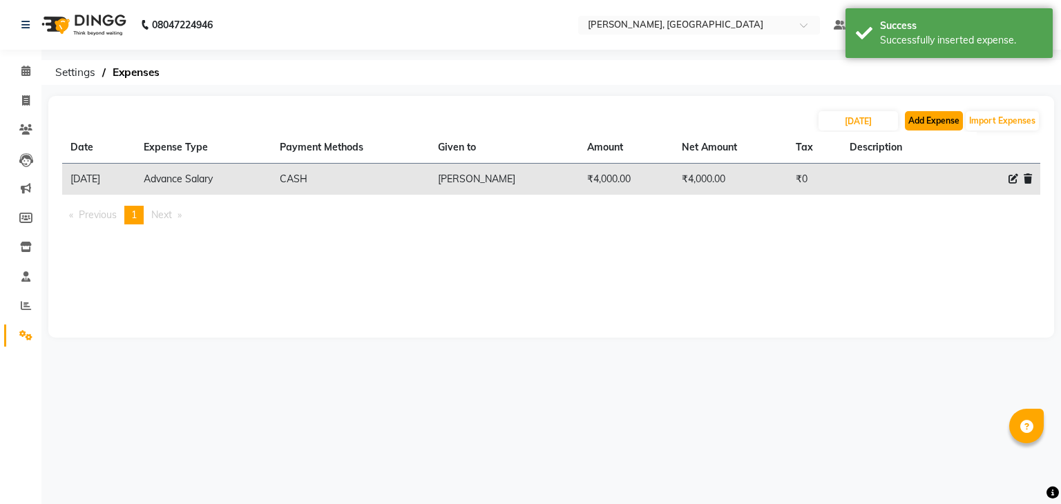
click at [931, 128] on button "Add Expense" at bounding box center [934, 120] width 58 height 19
select select "1"
select select "3315"
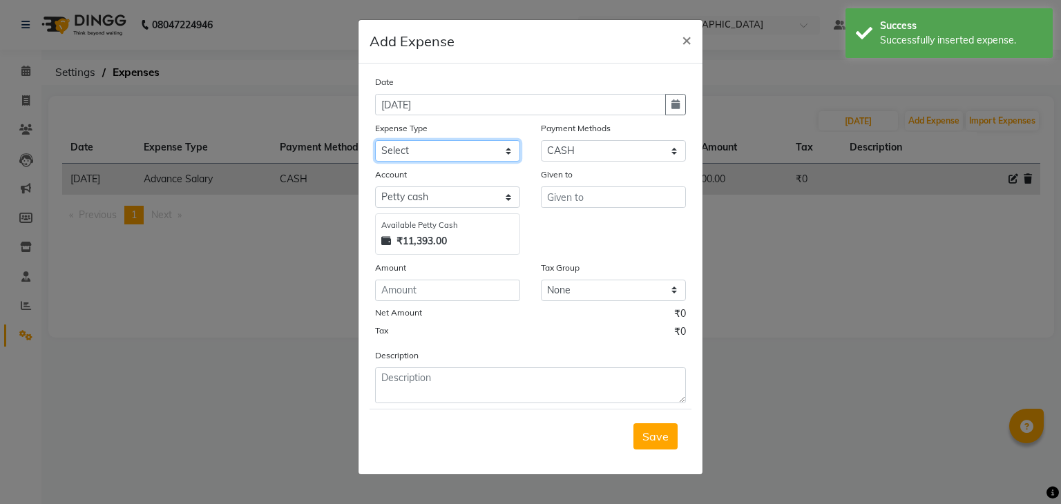
click at [418, 150] on select "Select acetone Advance Salary bank deposite BBMP Beauty products Bed charges BI…" at bounding box center [447, 150] width 145 height 21
select select "21438"
click at [375, 142] on select "Select acetone Advance Salary bank deposite BBMP Beauty products Bed charges BI…" at bounding box center [447, 150] width 145 height 21
click at [430, 295] on input "number" at bounding box center [447, 290] width 145 height 21
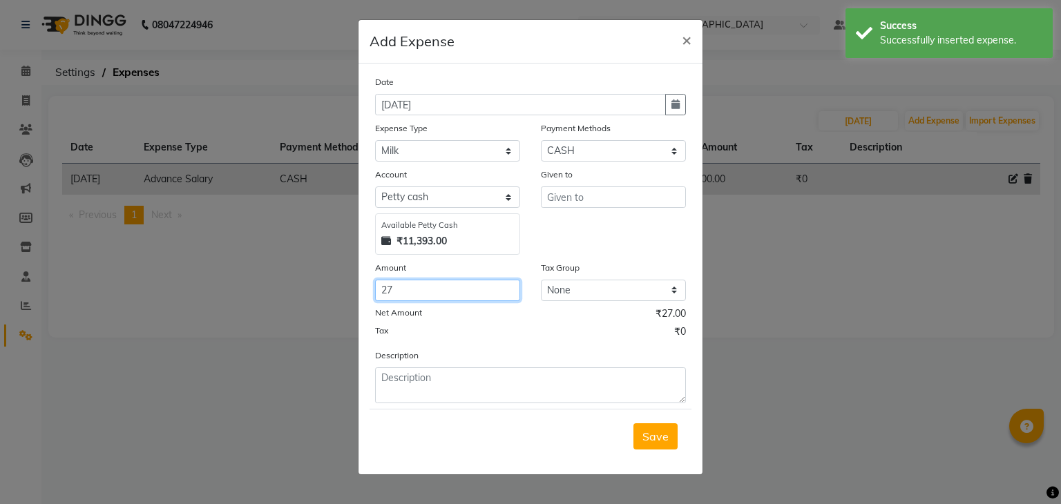
type input "27"
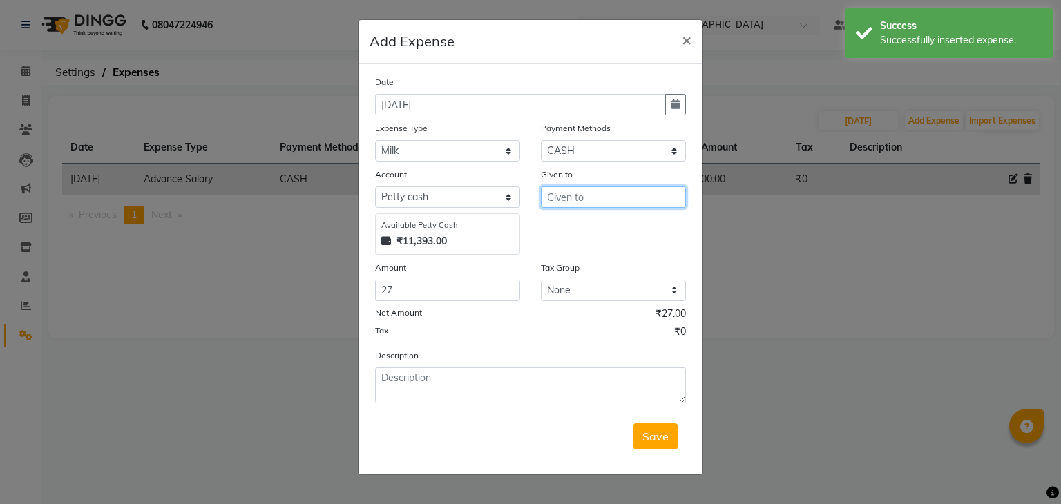
click at [575, 204] on input "text" at bounding box center [613, 196] width 145 height 21
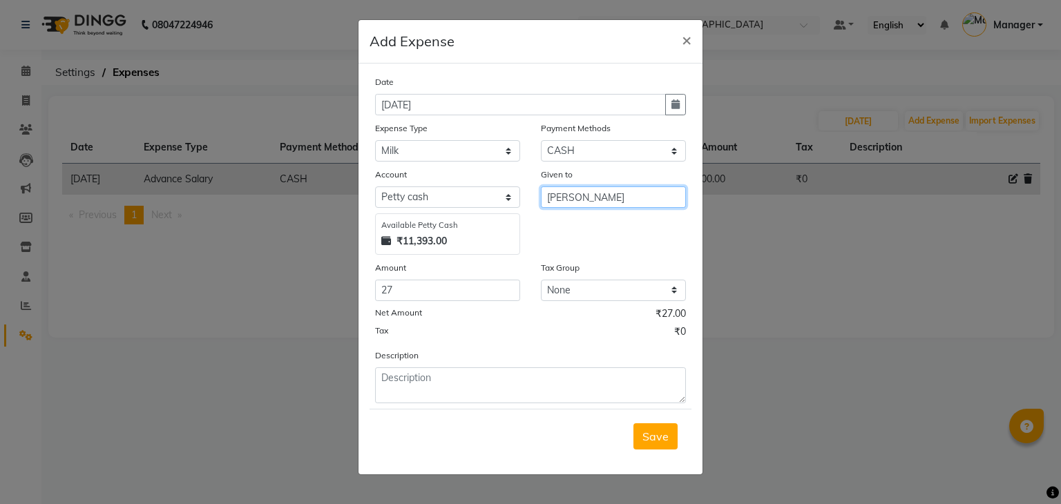
type input "[PERSON_NAME]"
click at [657, 453] on div "Save" at bounding box center [530, 436] width 322 height 55
click at [657, 437] on span "Save" at bounding box center [655, 437] width 26 height 14
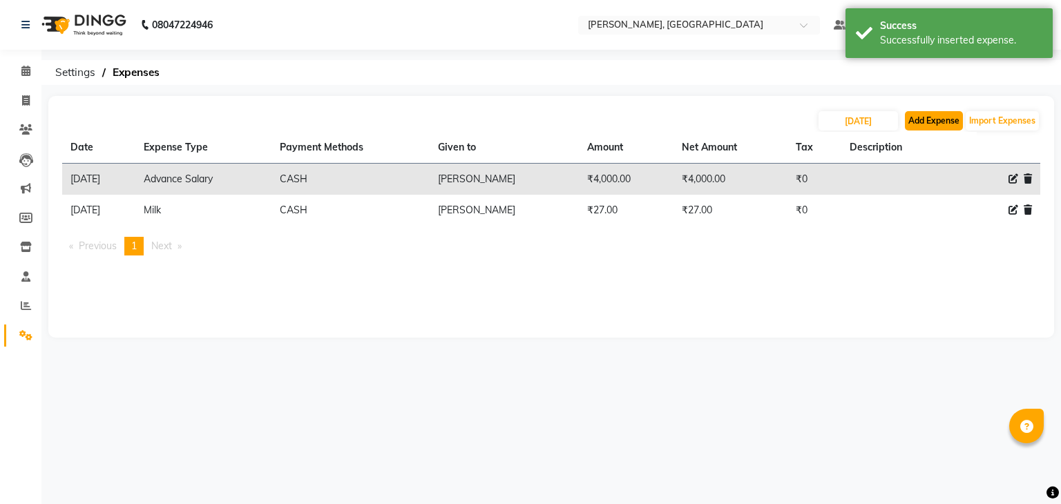
click at [954, 122] on button "Add Expense" at bounding box center [934, 120] width 58 height 19
select select "1"
select select "3315"
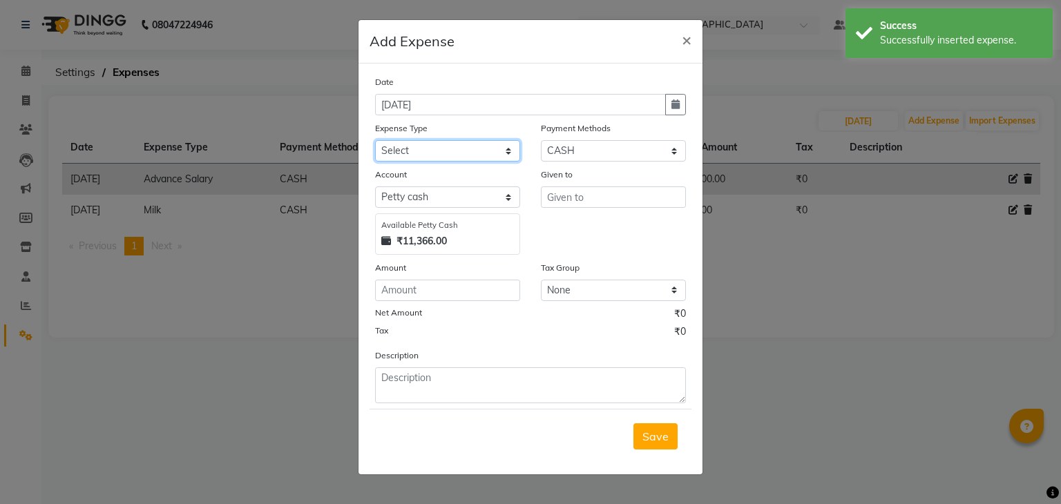
click at [409, 149] on select "Select acetone Advance Salary bank deposite BBMP Beauty products Bed charges BI…" at bounding box center [447, 150] width 145 height 21
select select "16348"
click at [375, 142] on select "Select acetone Advance Salary bank deposite BBMP Beauty products Bed charges BI…" at bounding box center [447, 150] width 145 height 21
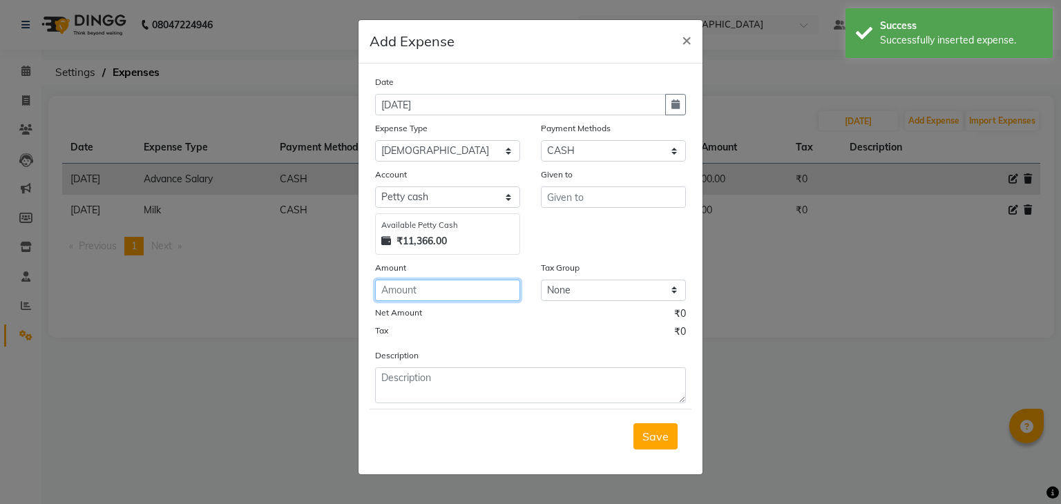
click at [402, 293] on input "number" at bounding box center [447, 290] width 145 height 21
type input "10"
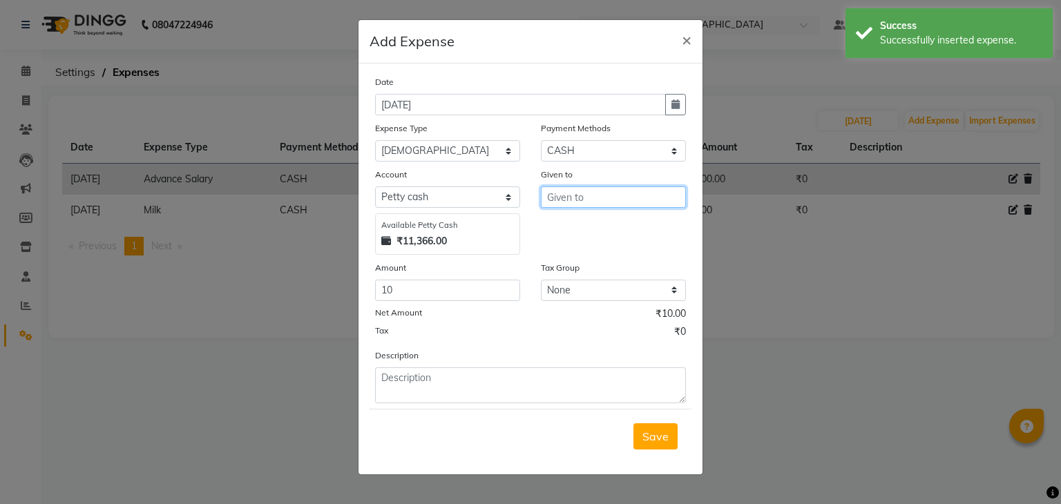
click at [561, 197] on input "text" at bounding box center [613, 196] width 145 height 21
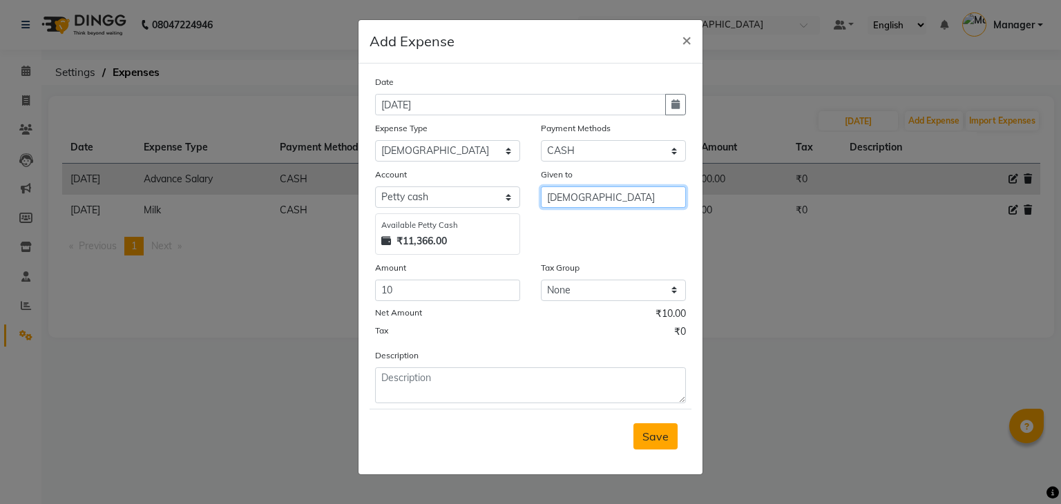
type input "[DEMOGRAPHIC_DATA]"
click at [673, 443] on button "Save" at bounding box center [655, 436] width 44 height 26
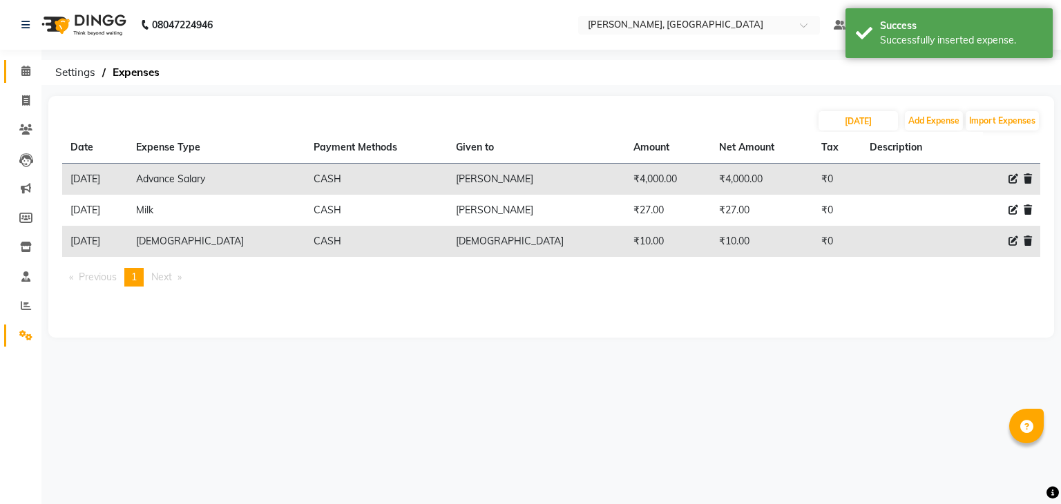
click at [11, 71] on link "Calendar" at bounding box center [20, 71] width 33 height 23
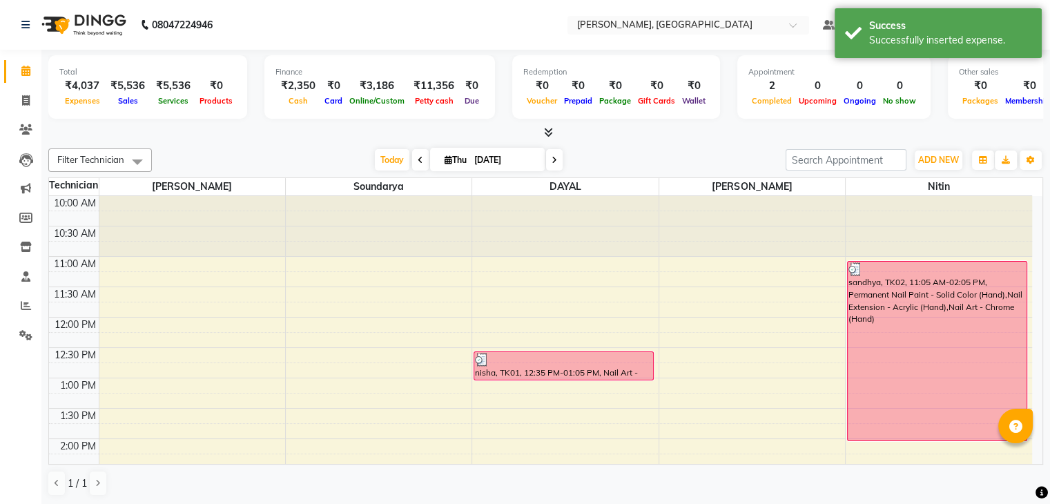
click at [547, 135] on icon at bounding box center [548, 132] width 9 height 10
